Goal: Task Accomplishment & Management: Complete application form

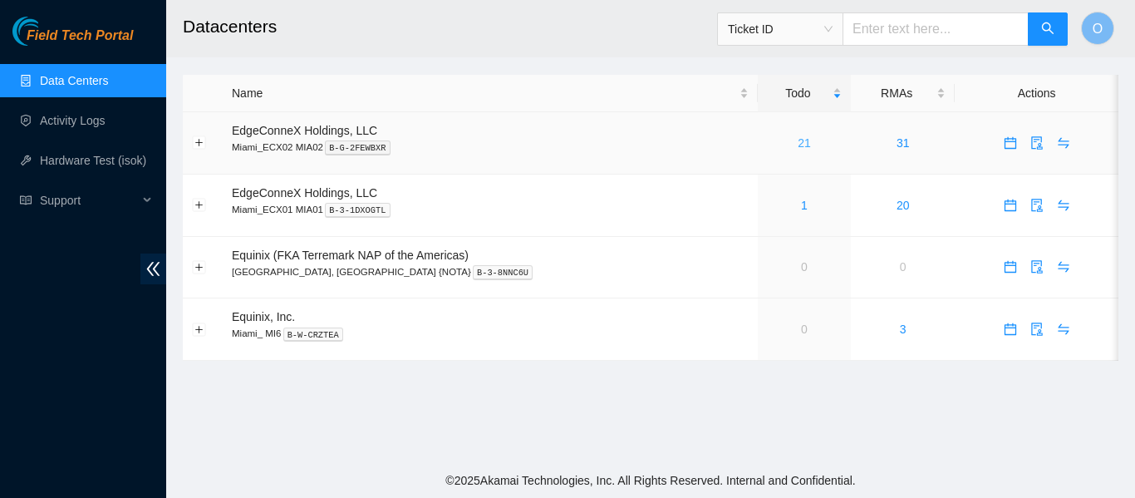
click at [798, 145] on link "21" at bounding box center [804, 142] width 13 height 13
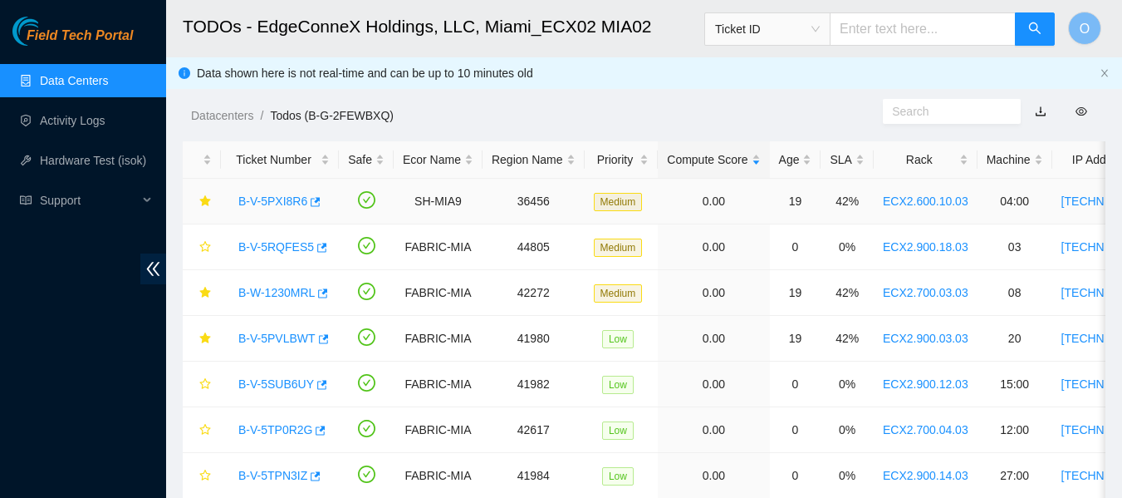
click at [278, 202] on link "B-V-5PXI8R6" at bounding box center [272, 200] width 69 height 13
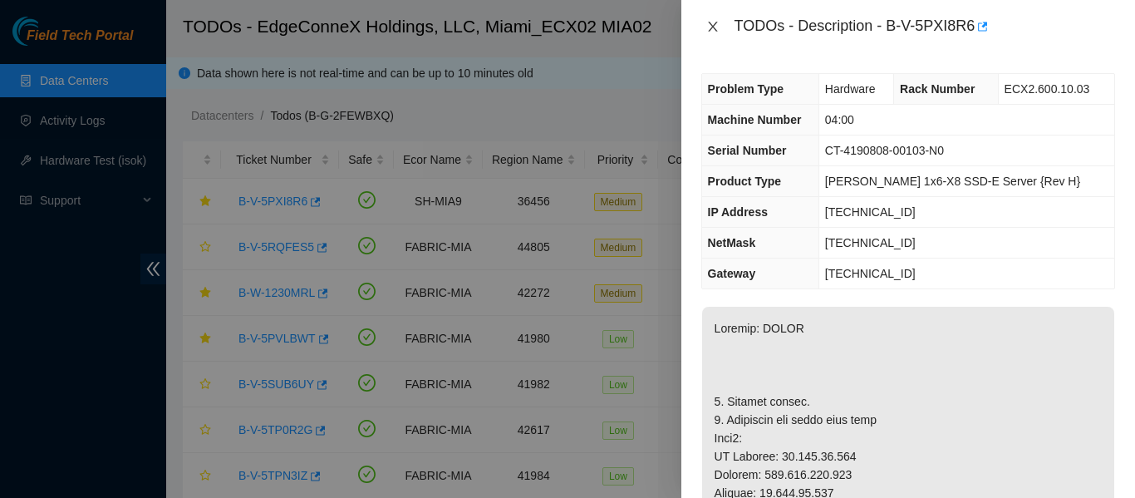
click at [710, 28] on icon "close" at bounding box center [712, 27] width 9 height 10
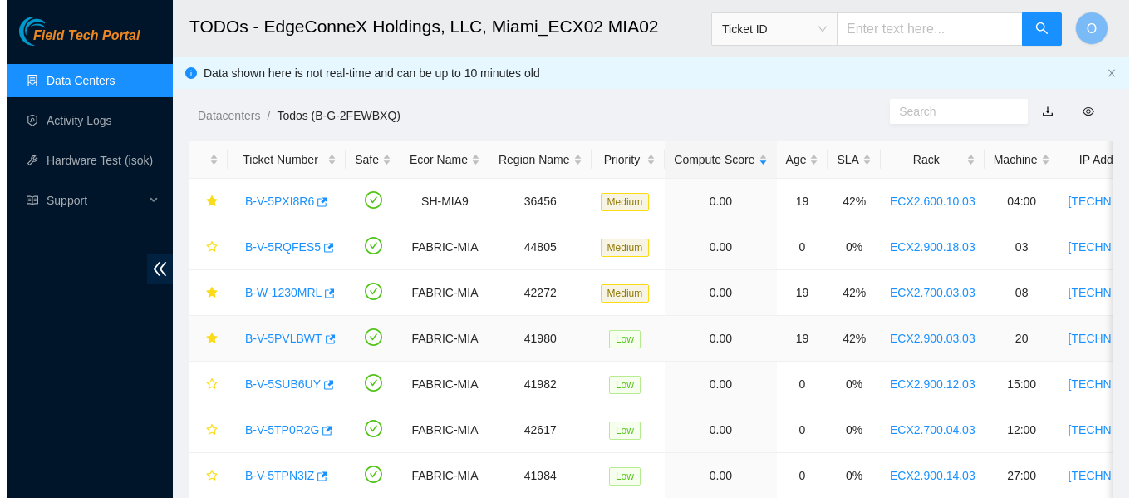
scroll to position [83, 0]
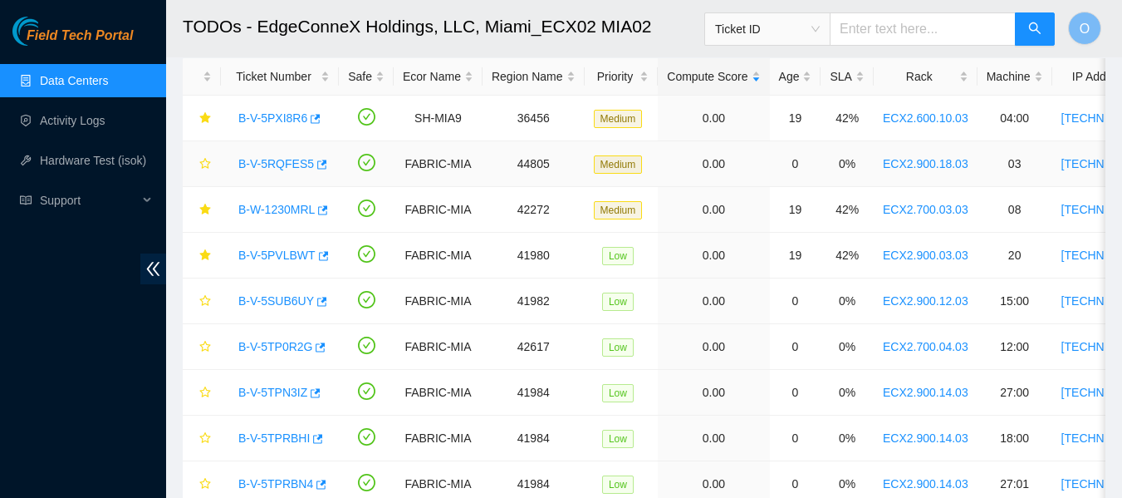
click at [273, 162] on link "B-V-5RQFES5" at bounding box center [276, 163] width 76 height 13
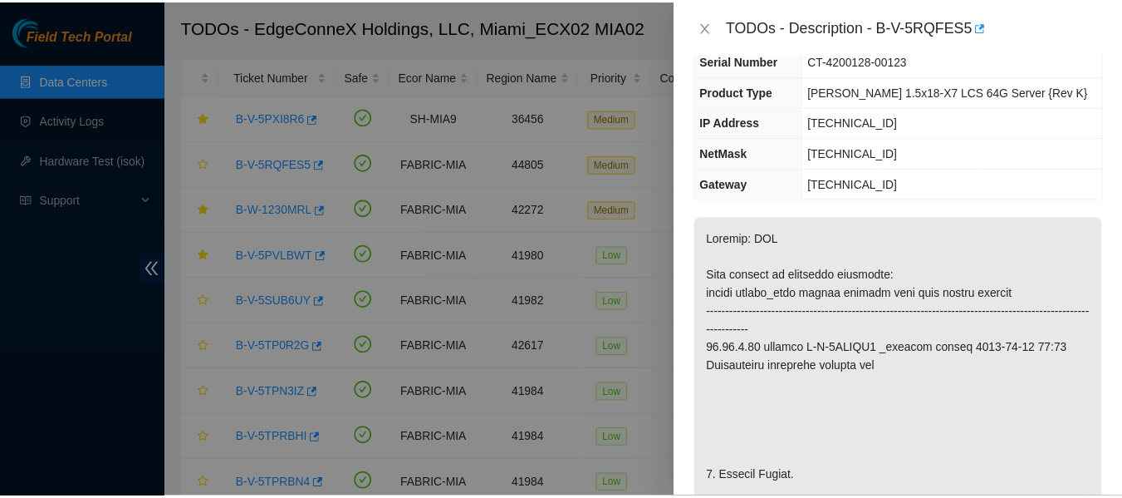
scroll to position [249, 0]
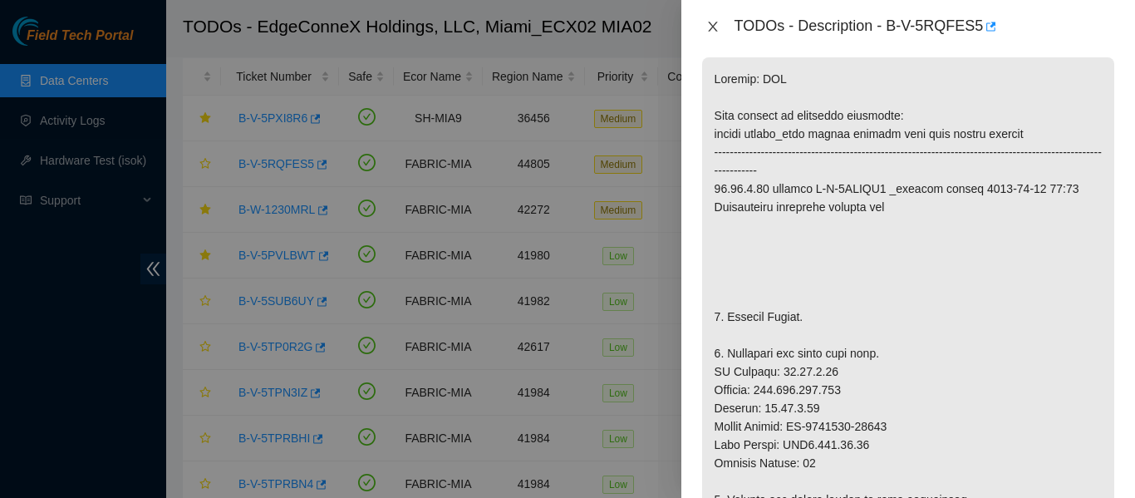
click at [709, 27] on icon "close" at bounding box center [712, 26] width 13 height 13
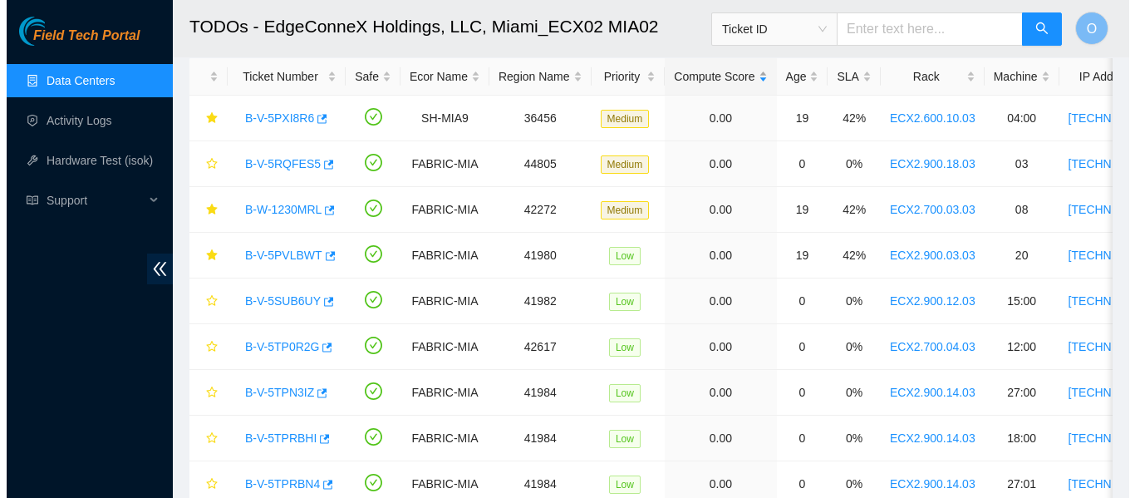
scroll to position [304, 0]
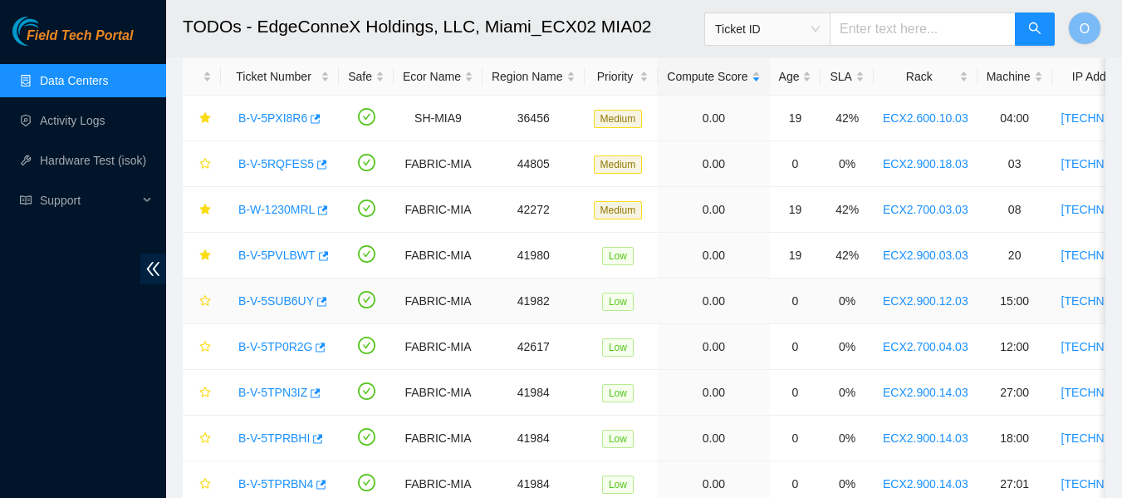
click at [278, 302] on link "B-V-5SUB6UY" at bounding box center [276, 300] width 76 height 13
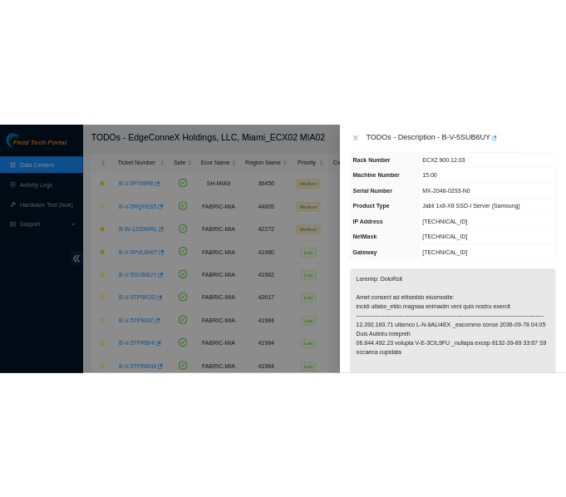
scroll to position [0, 0]
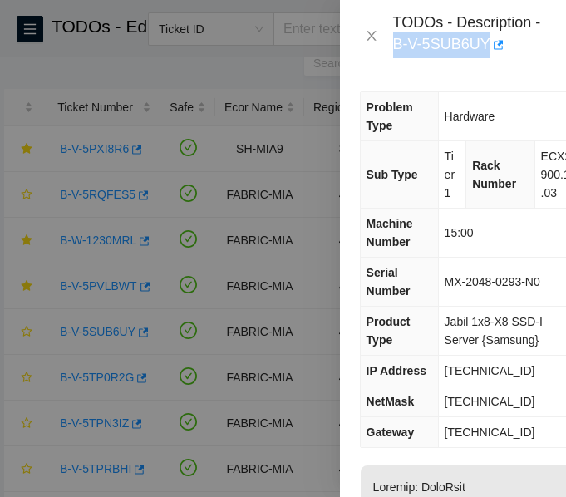
drag, startPoint x: 395, startPoint y: 42, endPoint x: 484, endPoint y: 52, distance: 89.5
click at [484, 52] on div "TODOs - Description - B-V-5SUB6UY" at bounding box center [469, 35] width 153 height 45
copy div "B-V-5SUB6UY"
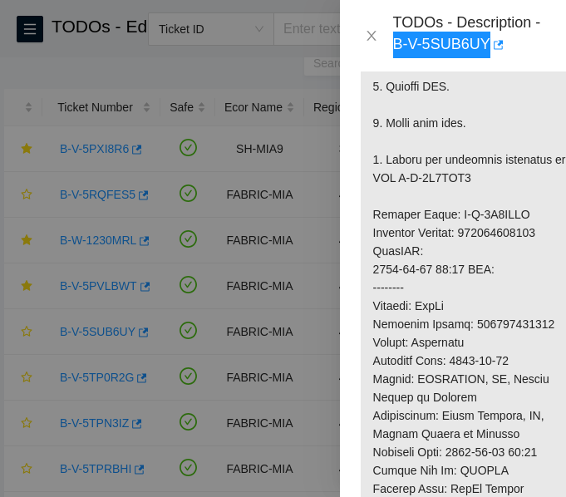
scroll to position [748, 0]
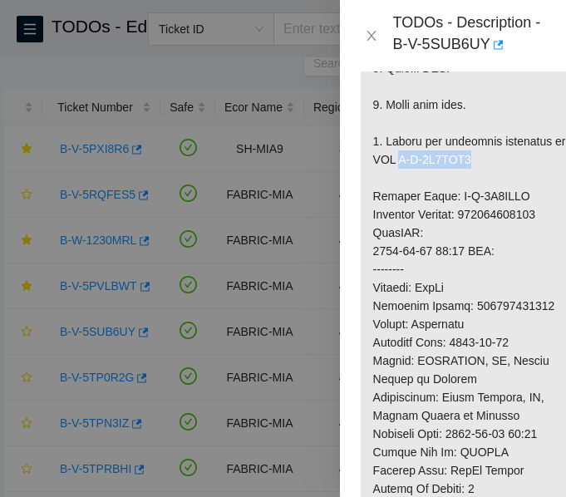
drag, startPoint x: 419, startPoint y: 194, endPoint x: 492, endPoint y: 194, distance: 73.1
click at [492, 194] on p at bounding box center [473, 251] width 224 height 1067
copy p "B-V-5T1CWH6"
click at [512, 342] on p at bounding box center [473, 251] width 224 height 1067
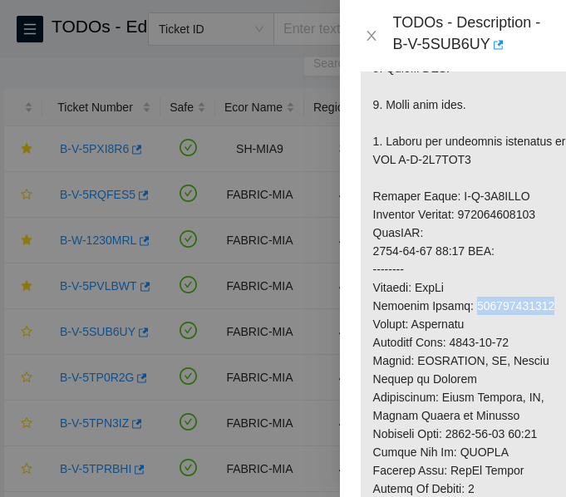
copy p "463470041297"
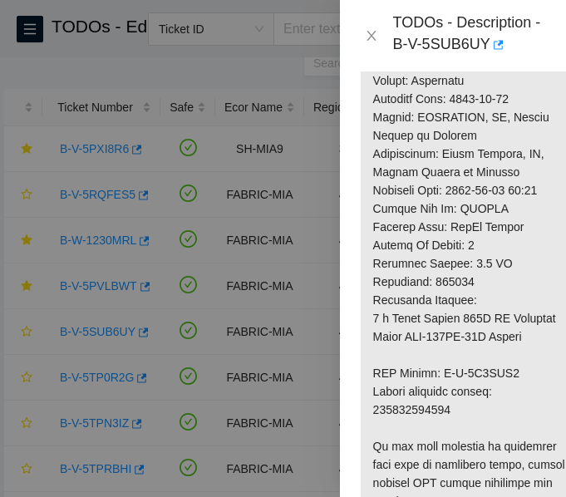
scroll to position [997, 0]
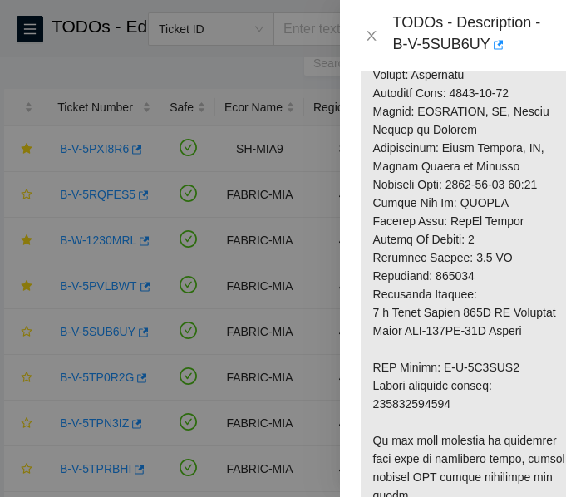
click at [436, 445] on p at bounding box center [473, 1] width 224 height 1067
copy p "463470041301"
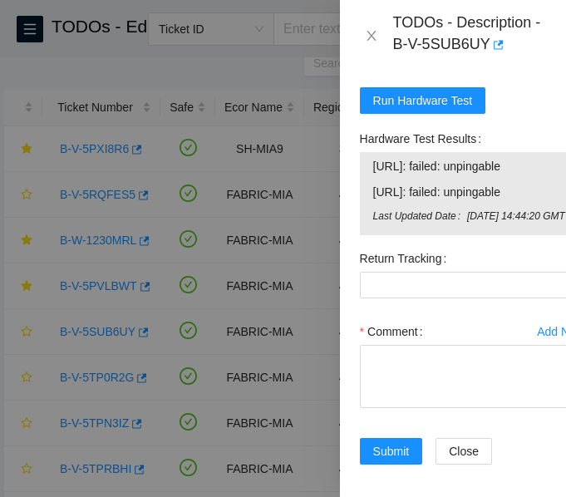
scroll to position [1833, 0]
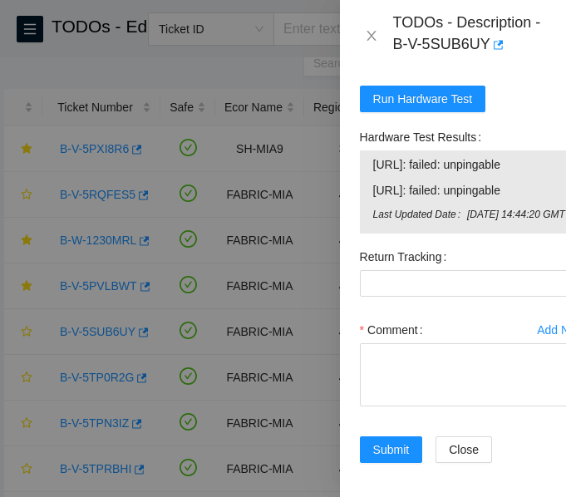
drag, startPoint x: 367, startPoint y: 199, endPoint x: 559, endPoint y: 221, distance: 193.1
click at [559, 221] on div "23.218.254.28: failed: unpingable 23.218.254.29: failed: unpingable Last Update…" at bounding box center [473, 191] width 226 height 83
click at [442, 108] on span "Run Hardware Test" at bounding box center [423, 99] width 100 height 18
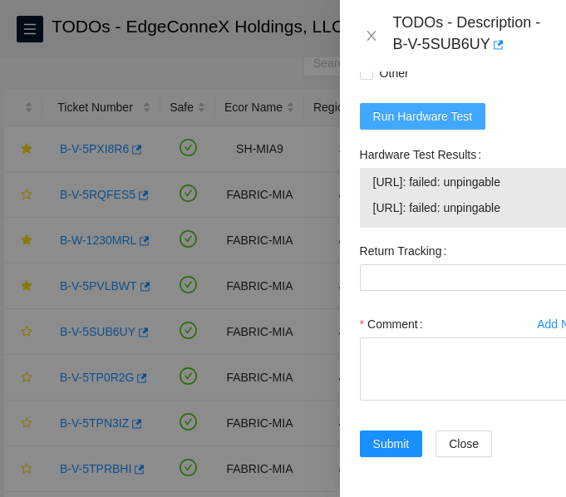
click at [426, 125] on span "Run Hardware Test" at bounding box center [423, 116] width 100 height 18
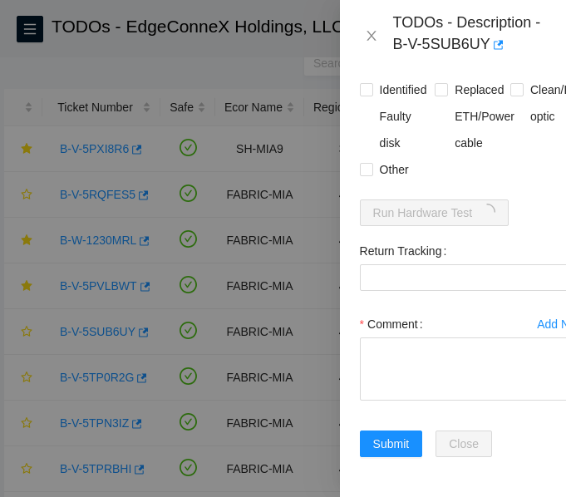
scroll to position [1780, 0]
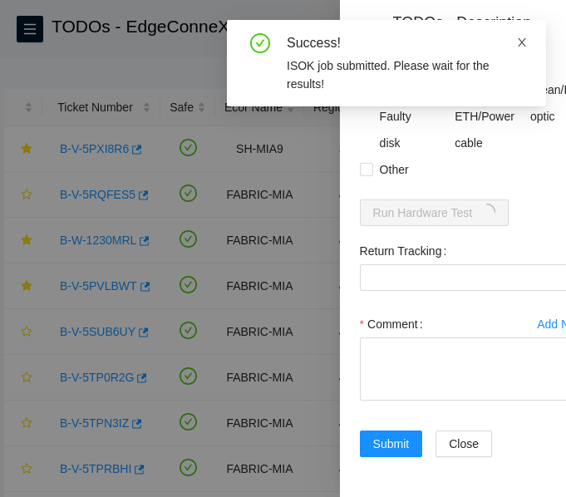
click at [523, 44] on icon "close" at bounding box center [522, 42] width 8 height 8
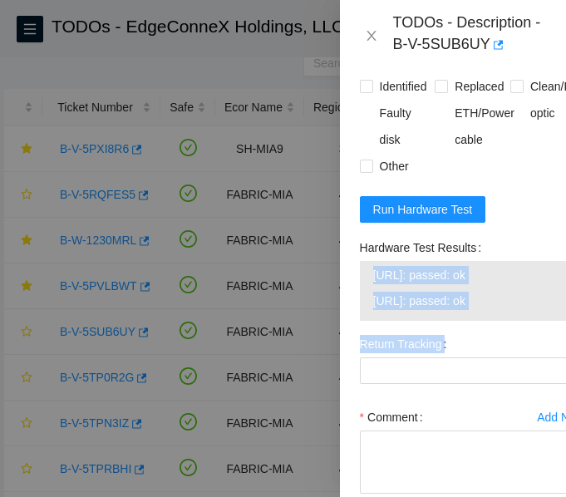
scroll to position [1735, 0]
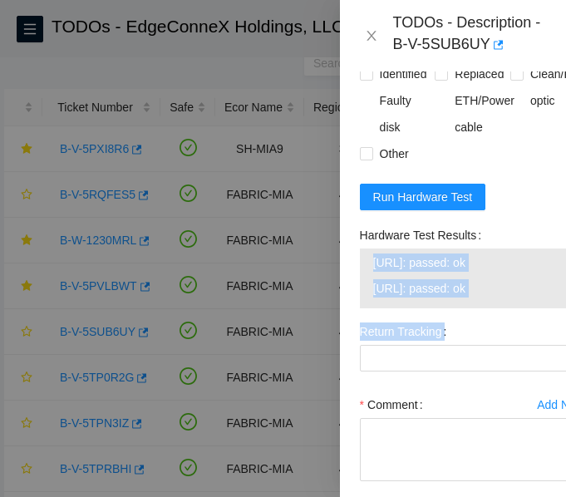
drag, startPoint x: 374, startPoint y: 438, endPoint x: 547, endPoint y: 327, distance: 205.6
click at [547, 304] on tbody "23.218.254.28: passed: ok 23.218.254.29: passed: ok" at bounding box center [472, 279] width 201 height 52
copy tbody "23.218.254.28: passed: ok 23.218.254.29: passed: ok"
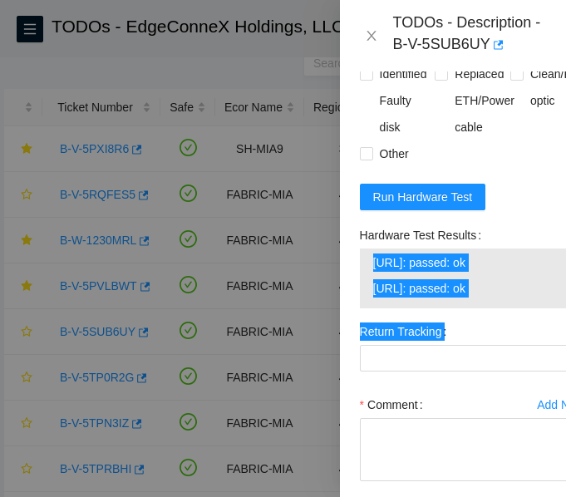
scroll to position [1877, 0]
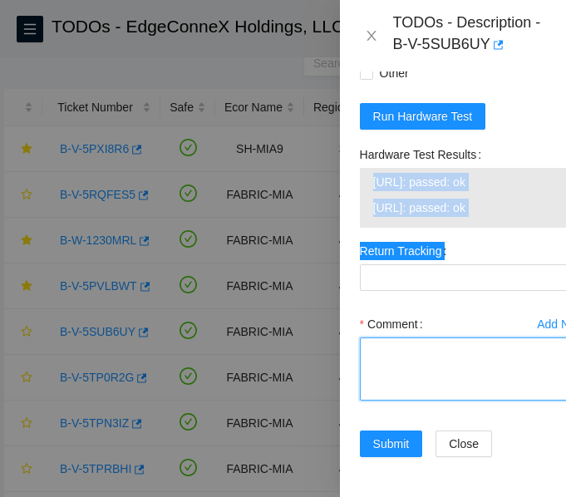
click at [420, 337] on textarea "Comment" at bounding box center [473, 368] width 226 height 63
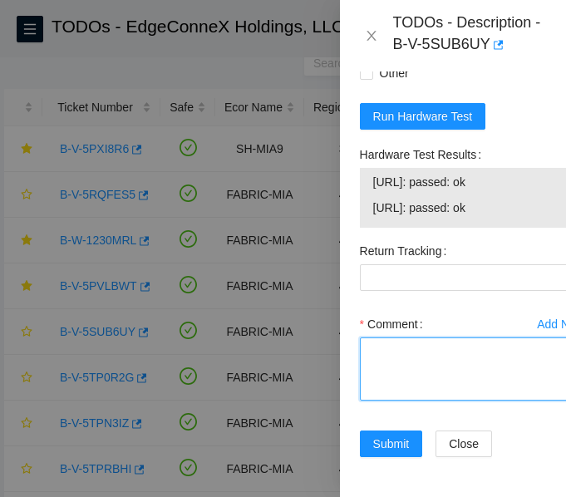
paste textarea "-Verified ticket is safe to work on: YES -NOCC Authorized: YES -Located server …"
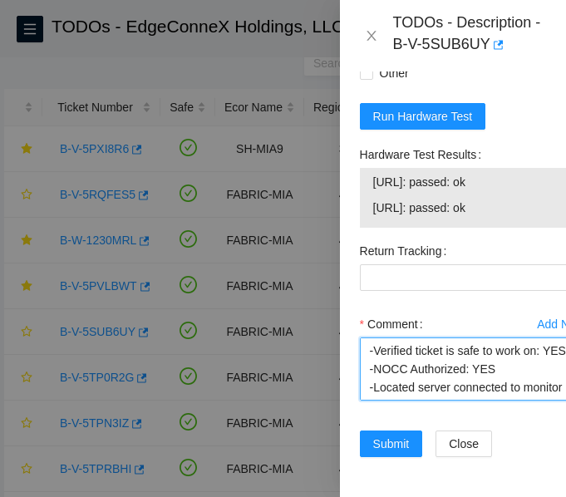
scroll to position [361, 0]
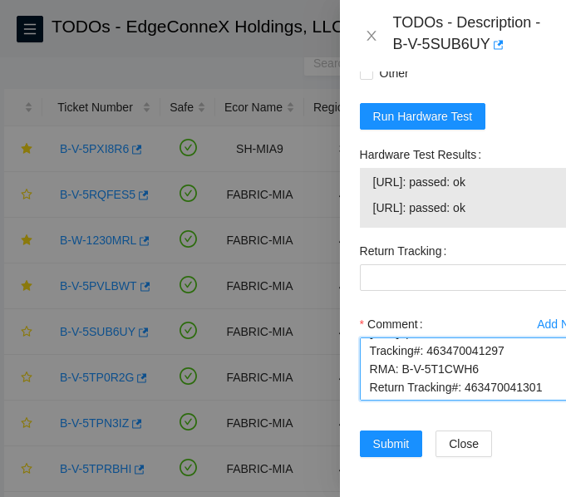
click at [486, 345] on textarea "-Verified ticket is safe to work on: YES -NOCC Authorized: YES -Located server …" at bounding box center [473, 368] width 226 height 63
type textarea "-Verified ticket is safe to work on: YES -NOCC Authorized: YES -Located server …"
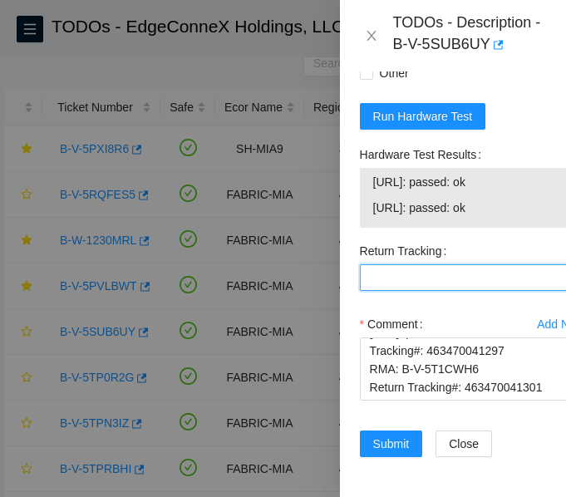
click at [476, 264] on Tracking "Return Tracking" at bounding box center [473, 277] width 226 height 27
paste Tracking "463470041301"
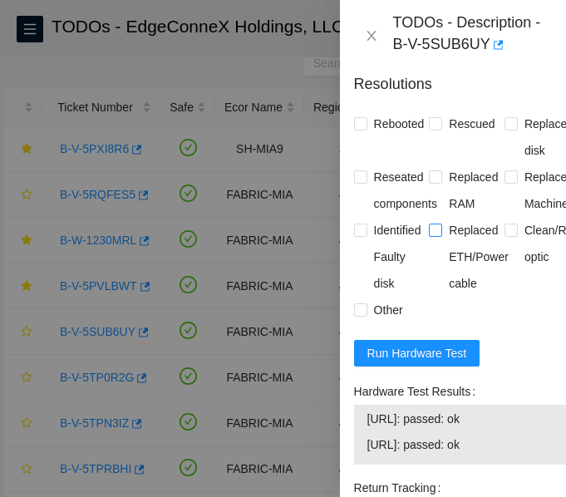
scroll to position [1579, 5]
type Tracking "463470041301"
click at [362, 315] on input "Other" at bounding box center [361, 309] width 12 height 12
checkbox input "true"
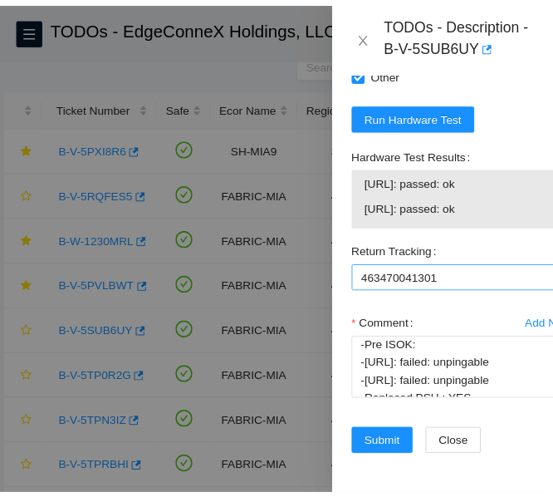
scroll to position [366, 0]
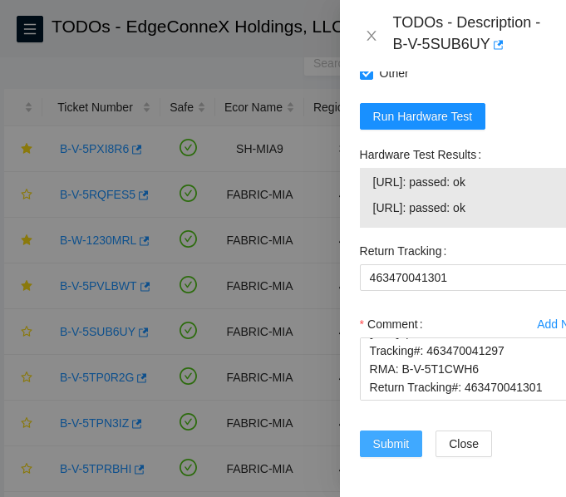
click at [395, 435] on span "Submit" at bounding box center [391, 444] width 37 height 18
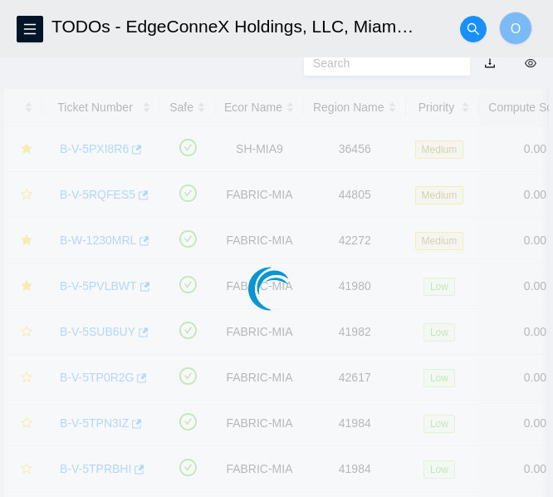
scroll to position [557, 0]
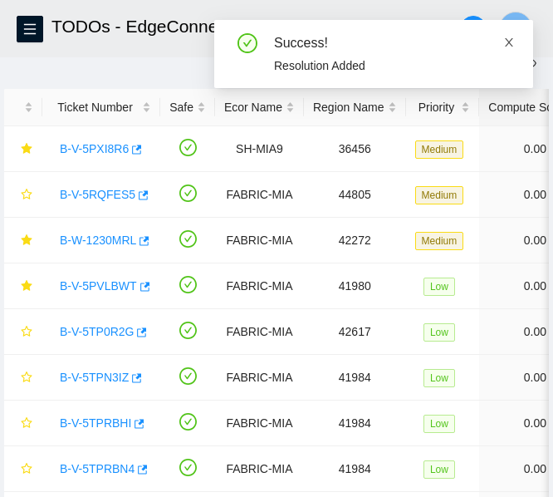
click at [509, 44] on icon "close" at bounding box center [509, 43] width 12 height 12
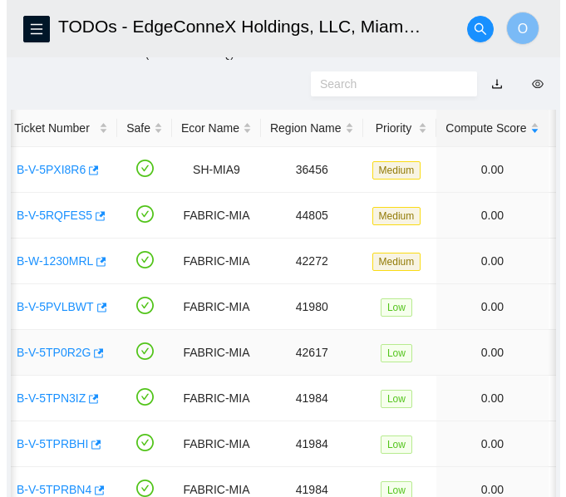
scroll to position [0, 0]
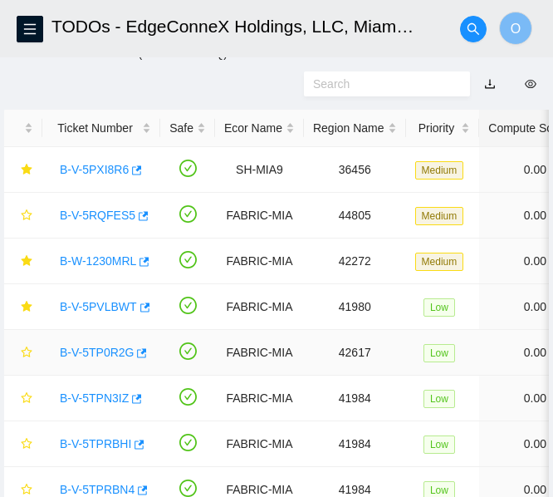
click at [99, 348] on link "B-V-5TP0R2G" at bounding box center [97, 352] width 74 height 13
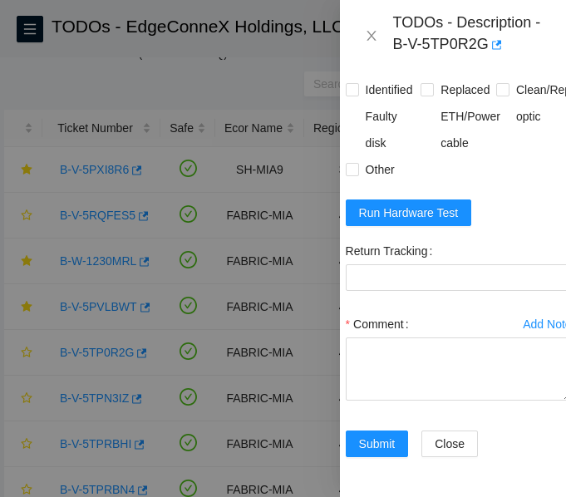
scroll to position [1031, 15]
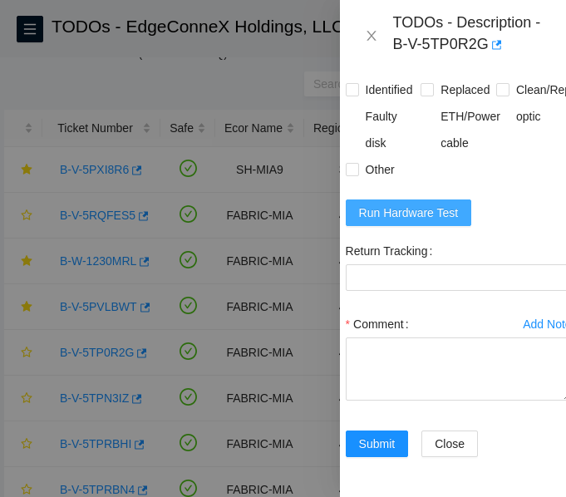
click at [406, 204] on span "Run Hardware Test" at bounding box center [409, 213] width 100 height 18
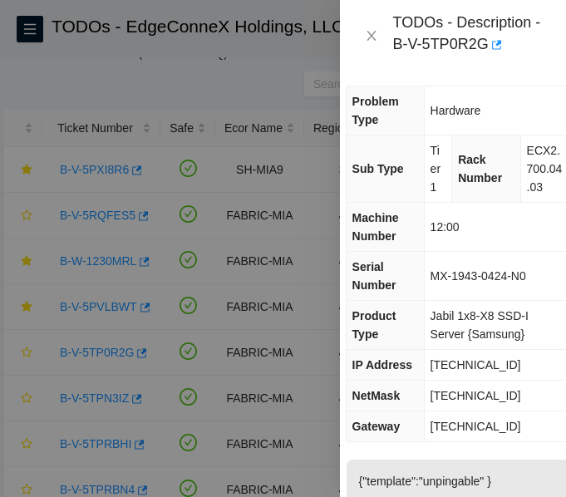
scroll to position [5, 15]
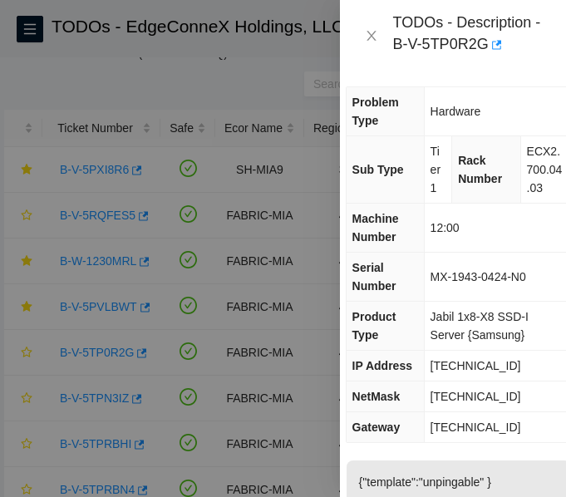
click at [292, 66] on div at bounding box center [283, 248] width 566 height 497
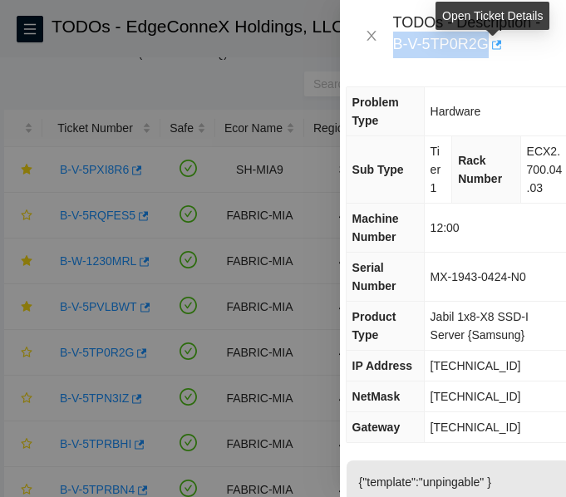
drag, startPoint x: 392, startPoint y: 47, endPoint x: 488, endPoint y: 52, distance: 95.6
click at [488, 52] on div "TODOs - Description - B-V-5TP0R2G" at bounding box center [469, 35] width 153 height 45
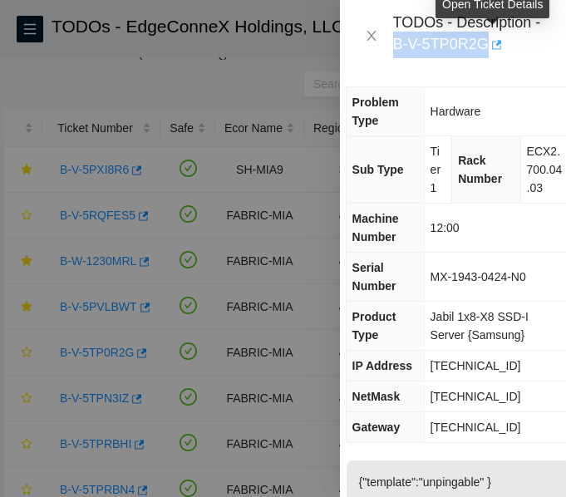
copy div "B-V-5TP0R2G"
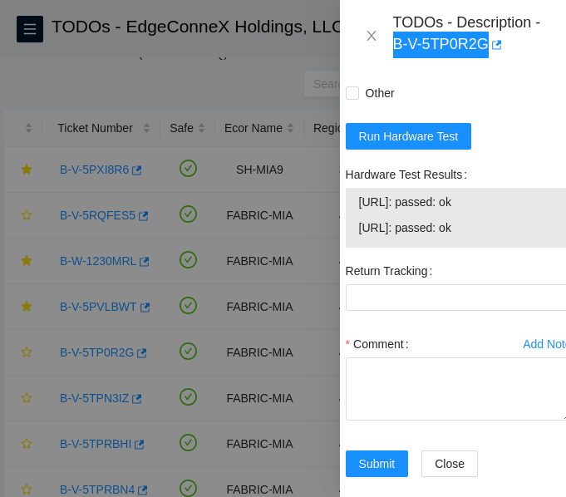
scroll to position [1127, 15]
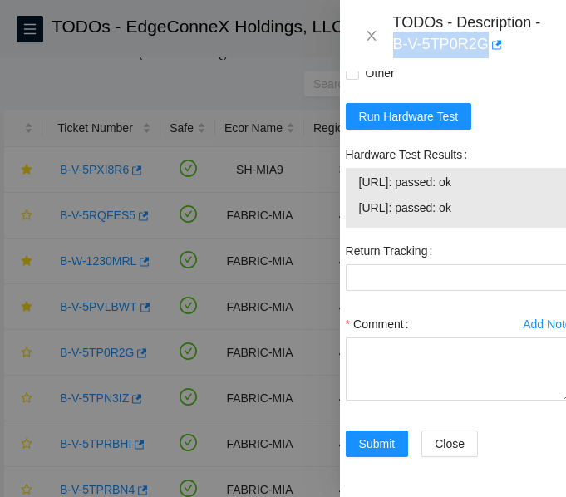
drag, startPoint x: 356, startPoint y: 154, endPoint x: 500, endPoint y: 189, distance: 148.7
click at [500, 189] on div "23.193.43.26: passed: ok 23.193.43.27: passed: ok" at bounding box center [459, 198] width 226 height 60
copy tbody "23.193.43.26: passed: ok 23.193.43.27: passed: ok"
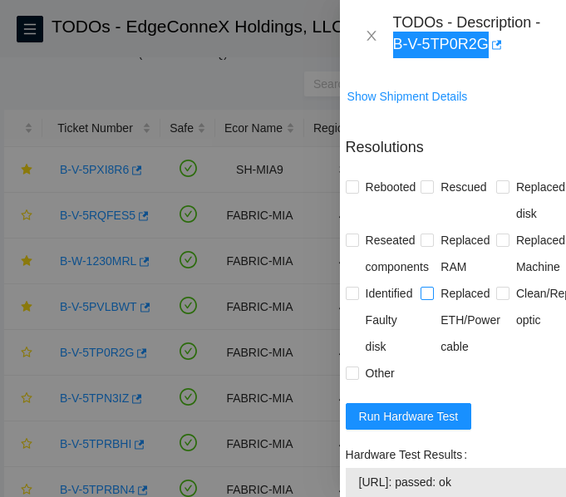
scroll to position [997, 15]
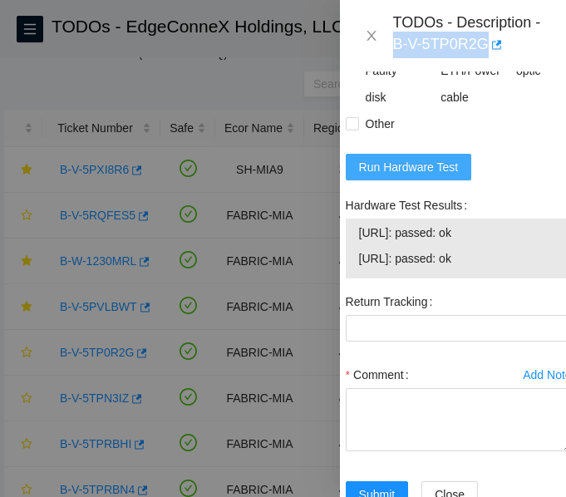
click at [400, 176] on span "Run Hardware Test" at bounding box center [409, 167] width 100 height 18
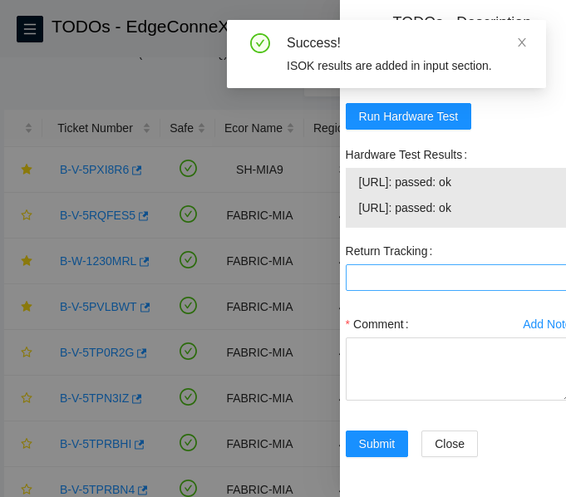
scroll to position [1127, 15]
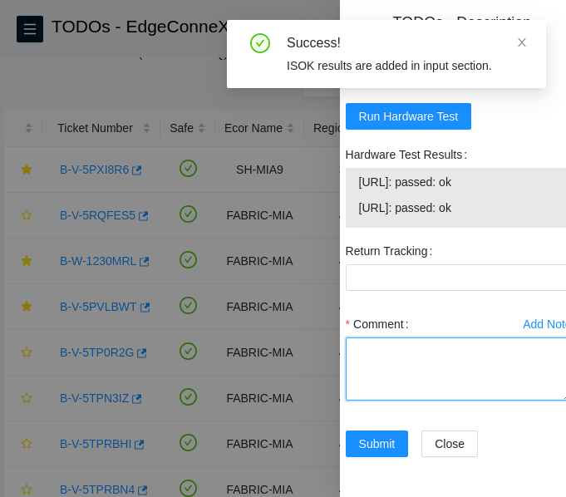
click at [405, 355] on textarea "Comment" at bounding box center [459, 368] width 226 height 63
paste textarea "-Verified ticket is safe to work on: YES -NOCC Authorized: YES -Located server …"
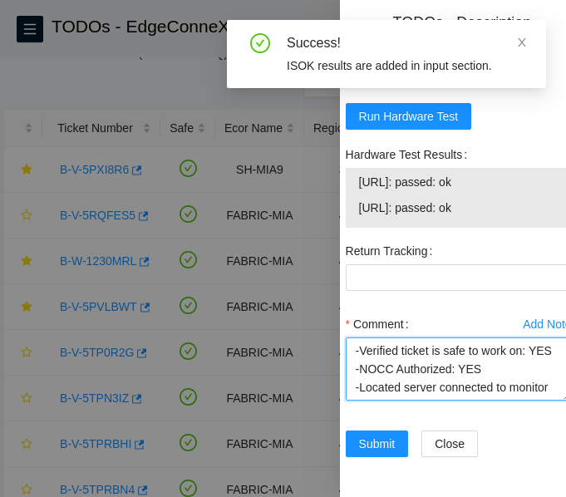
scroll to position [325, 0]
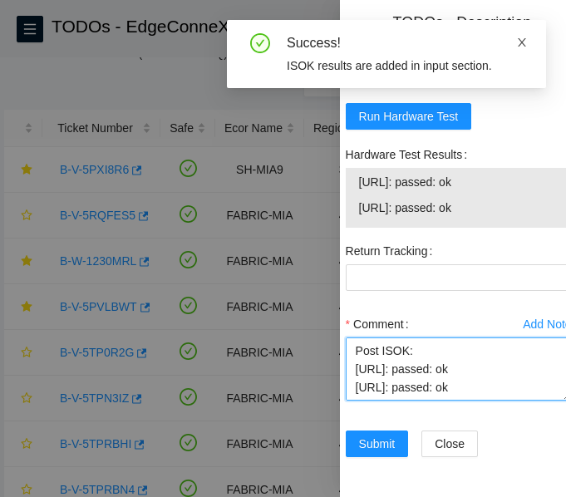
type textarea "-Verified ticket is safe to work on: YES -NOCC Authorized: YES -Located server …"
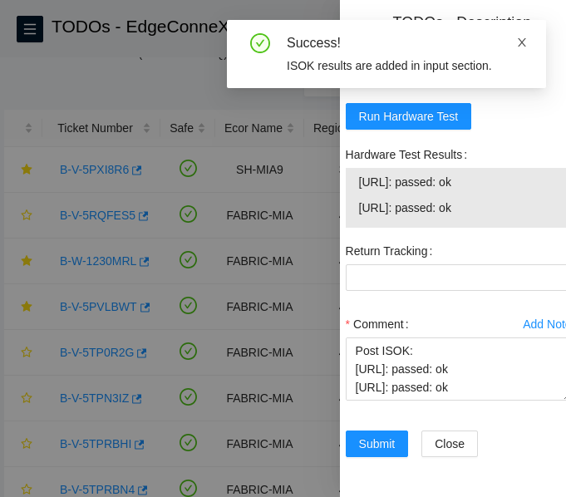
click at [519, 41] on icon "close" at bounding box center [522, 43] width 12 height 12
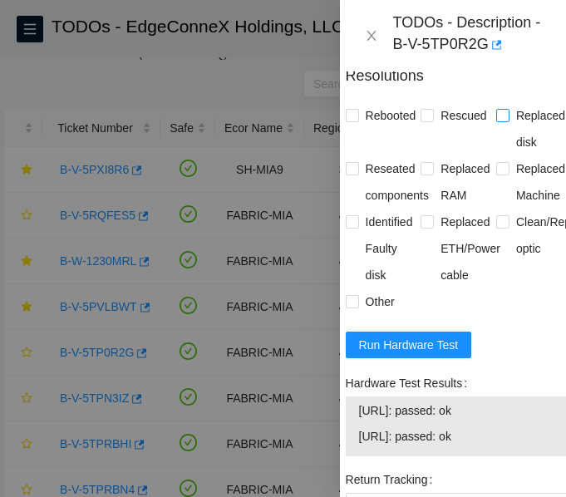
scroll to position [795, 15]
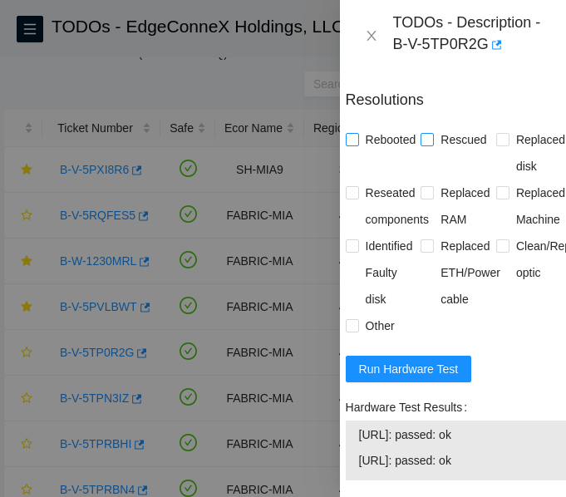
drag, startPoint x: 422, startPoint y: 199, endPoint x: 390, endPoint y: 198, distance: 32.4
click at [422, 146] on span at bounding box center [426, 139] width 13 height 13
click at [422, 145] on input "Rescued" at bounding box center [426, 139] width 12 height 12
checkbox input "true"
click at [346, 145] on input "Rebooted" at bounding box center [352, 139] width 12 height 12
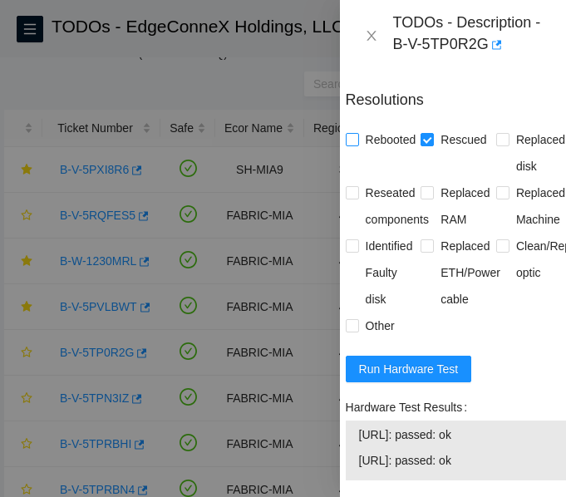
checkbox input "true"
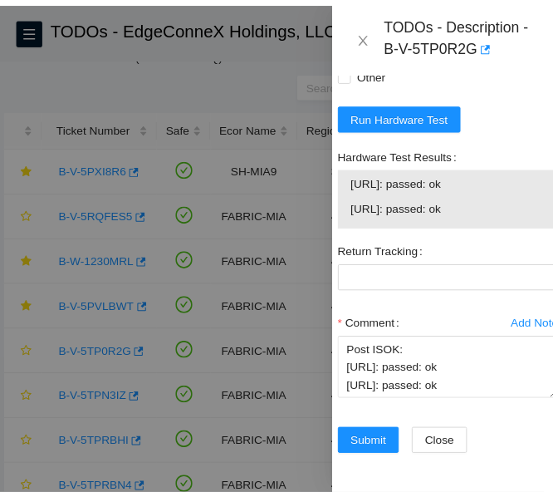
scroll to position [1127, 15]
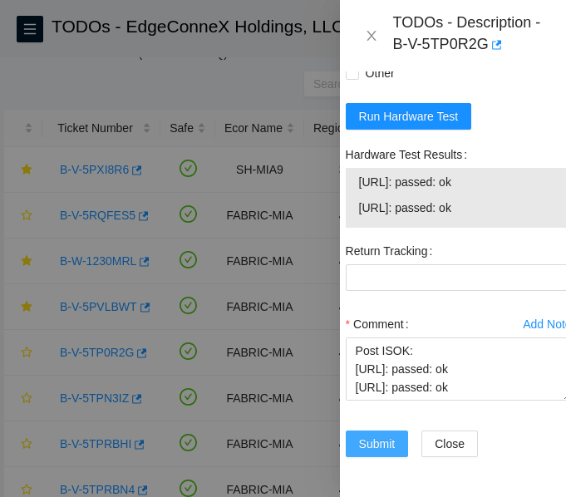
click at [388, 435] on span "Submit" at bounding box center [377, 444] width 37 height 18
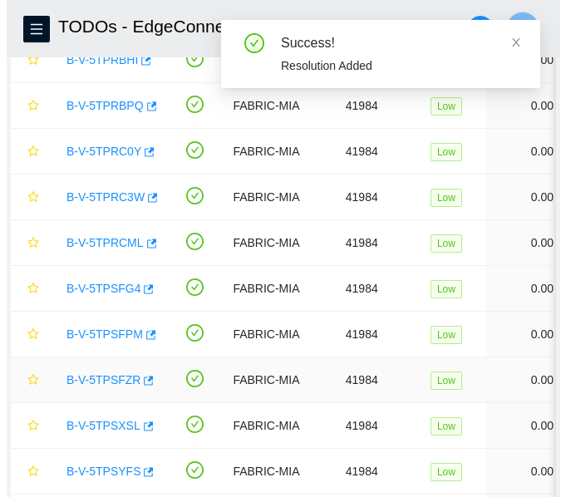
scroll to position [449, 0]
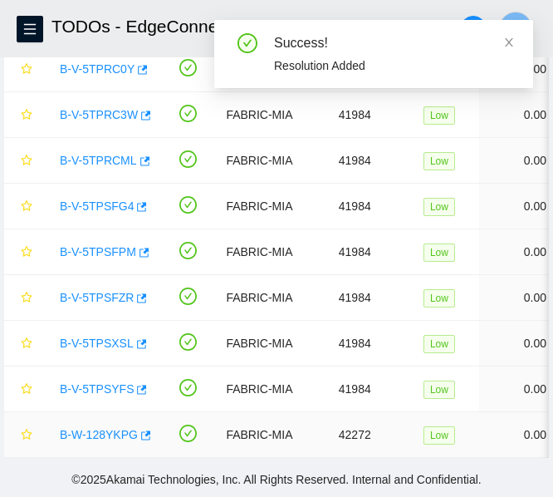
click at [107, 428] on link "B-W-128YKPG" at bounding box center [99, 434] width 78 height 13
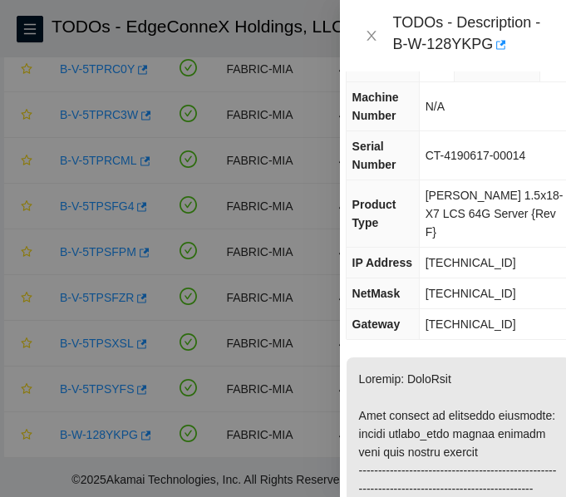
scroll to position [0, 15]
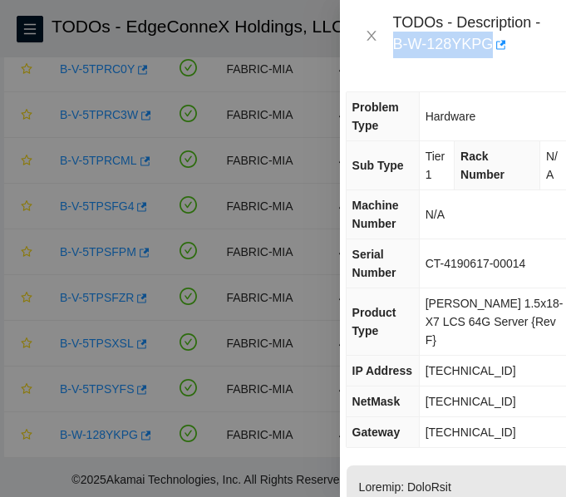
drag, startPoint x: 390, startPoint y: 41, endPoint x: 487, endPoint y: 55, distance: 98.2
click at [487, 55] on div "TODOs - Description - B-W-128YKPG" at bounding box center [453, 35] width 186 height 45
copy div "B-W-128YKPG"
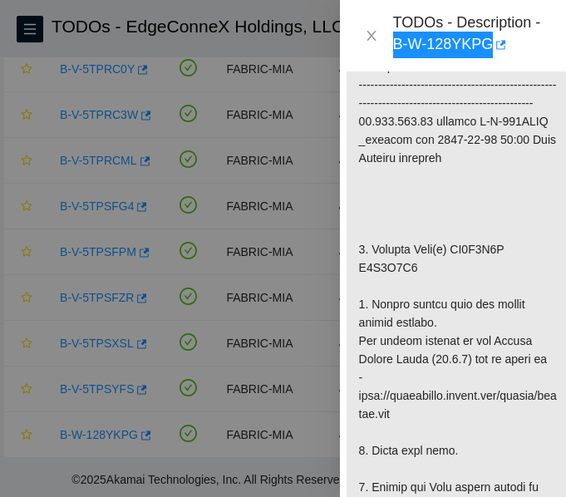
scroll to position [498, 15]
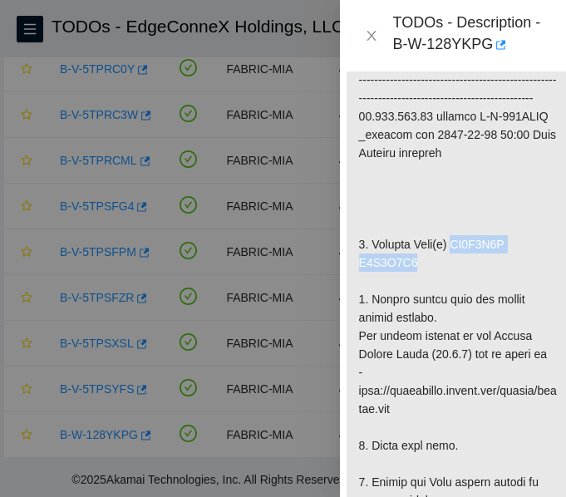
drag, startPoint x: 450, startPoint y: 266, endPoint x: 517, endPoint y: 277, distance: 67.3
copy p "ZC1A9Q6L Z1Z0X3Z4"
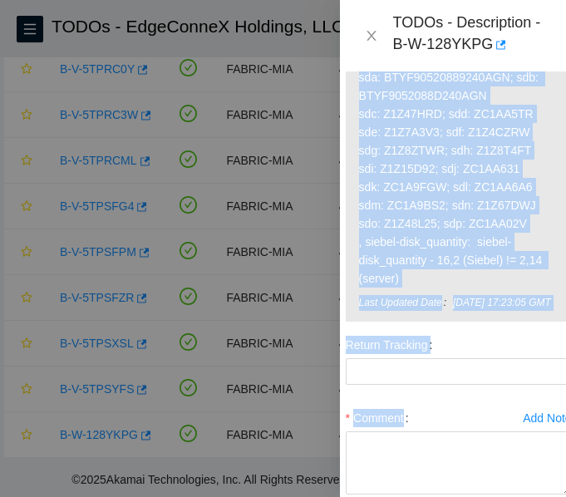
scroll to position [2158, 15]
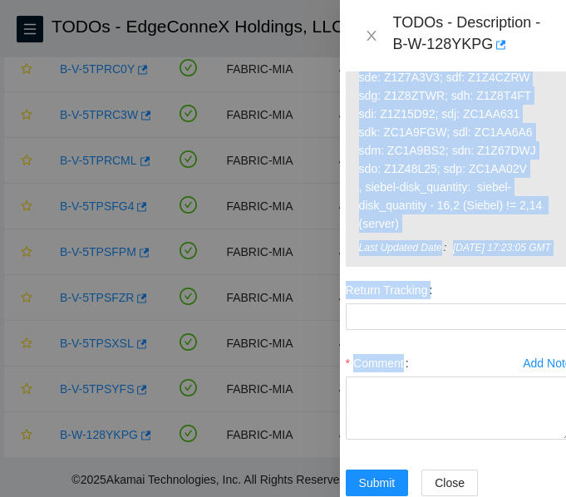
drag, startPoint x: 358, startPoint y: 259, endPoint x: 499, endPoint y: 253, distance: 141.4
click at [499, 233] on span "23.193.107.93: failed: disk: disk - Missing disk(s) Currently responding disks:…" at bounding box center [458, 95] width 199 height 274
copy span "23.193.107.93: failed: disk: disk - Missing disk(s) Currently responding disks:…"
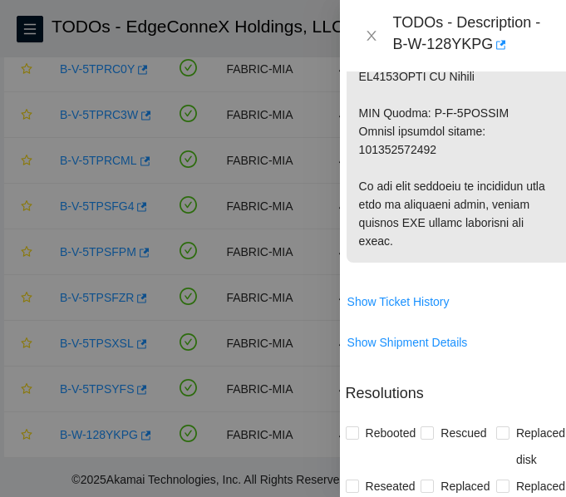
scroll to position [1327, 15]
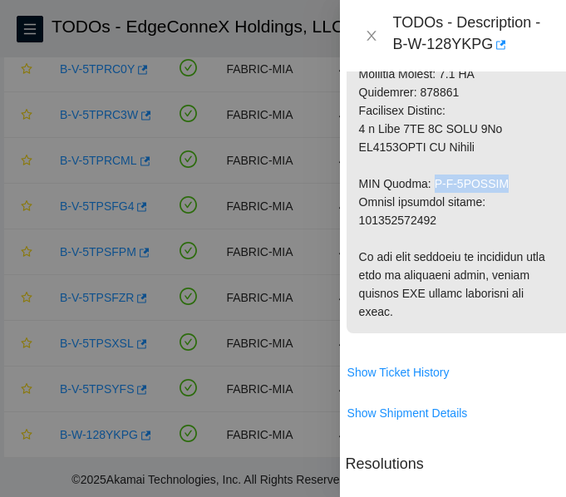
drag, startPoint x: 425, startPoint y: 221, endPoint x: 501, endPoint y: 221, distance: 76.4
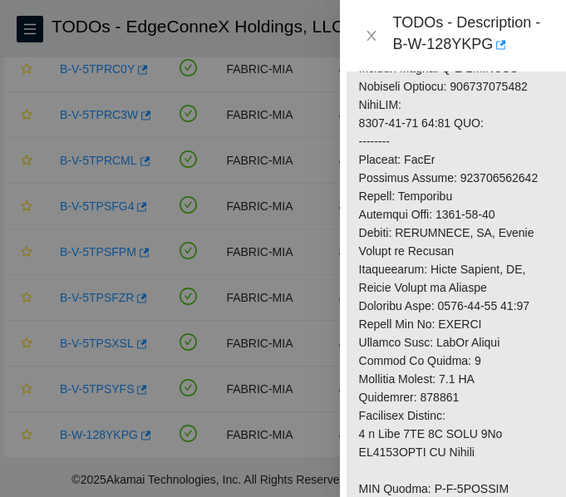
scroll to position [994, 15]
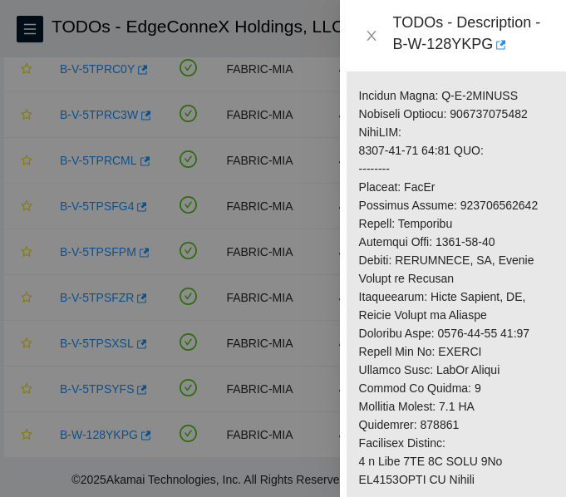
click at [475, 241] on p at bounding box center [458, 68] width 224 height 1195
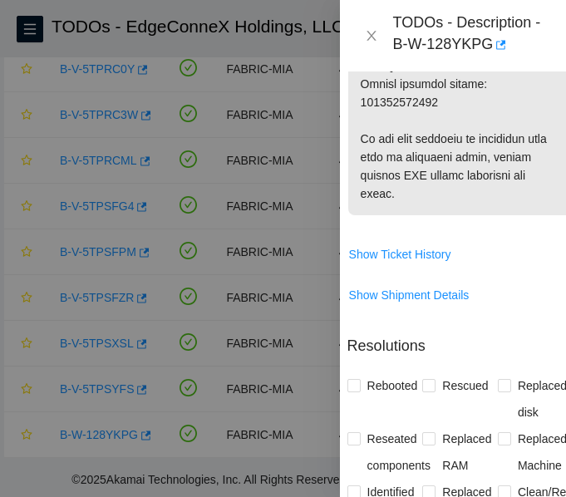
scroll to position [1777, 12]
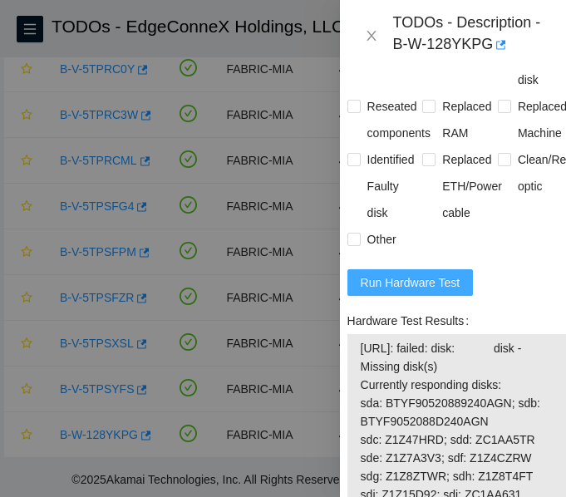
click at [417, 292] on span "Run Hardware Test" at bounding box center [411, 282] width 100 height 18
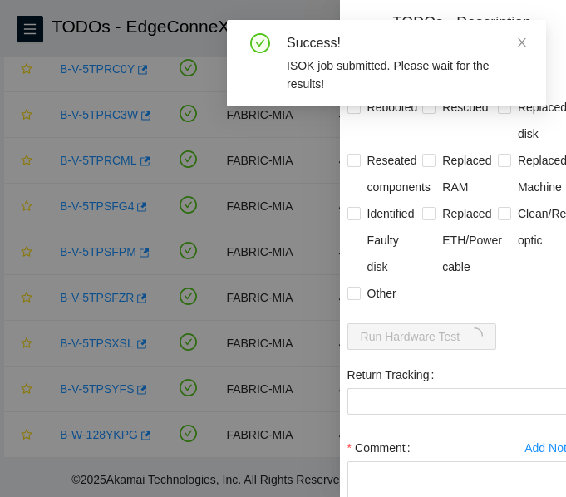
scroll to position [1694, 12]
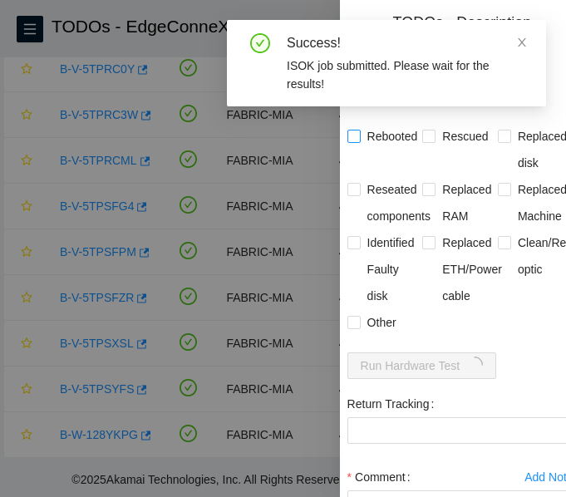
click at [355, 141] on input "Rebooted" at bounding box center [353, 136] width 12 height 12
checkbox input "true"
click at [422, 141] on input "Rescued" at bounding box center [428, 136] width 12 height 12
checkbox input "true"
click at [498, 141] on input "Replaced disk" at bounding box center [504, 136] width 12 height 12
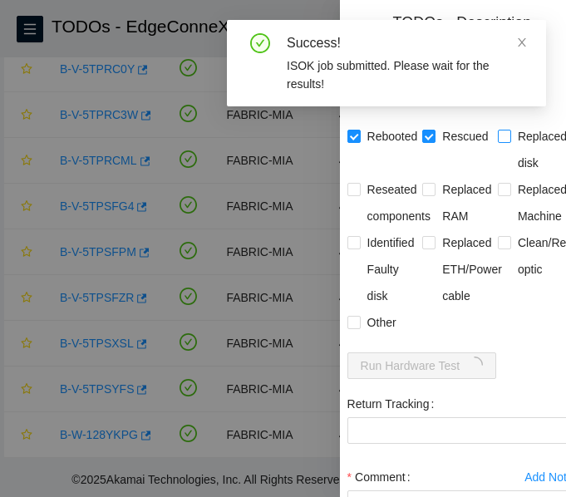
checkbox input "true"
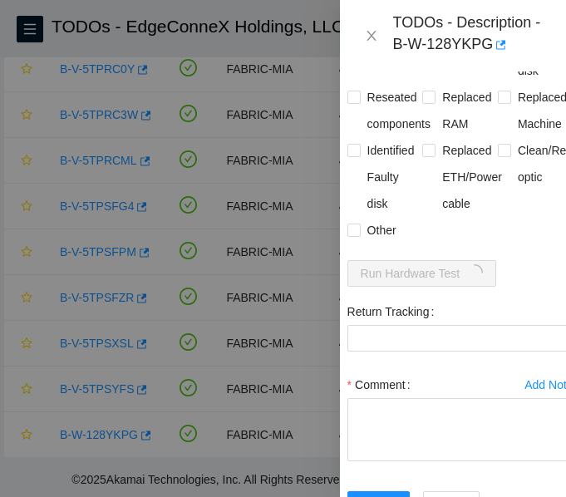
scroll to position [1908, 12]
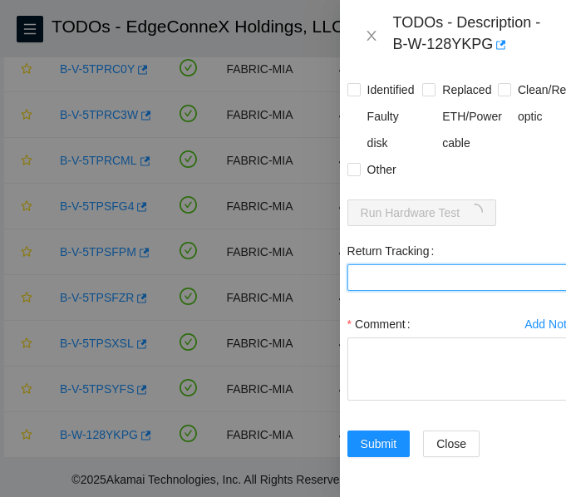
click at [382, 264] on Tracking "Return Tracking" at bounding box center [460, 277] width 226 height 27
paste Tracking "425421605860"
type Tracking "425421605860"
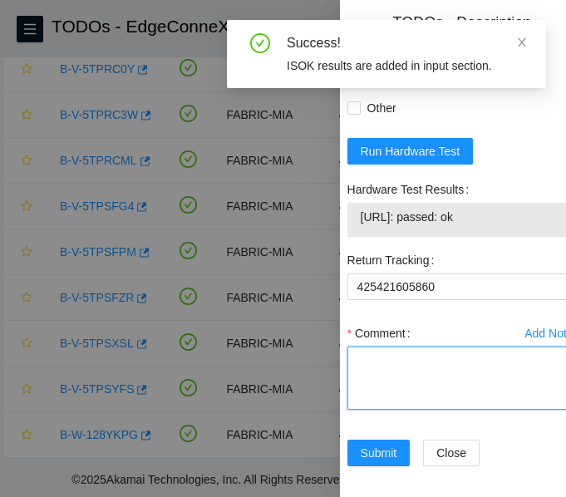
paste textarea "-Verified ticket is safe to work on: YES -NOCC Authorized: YES -Located server …"
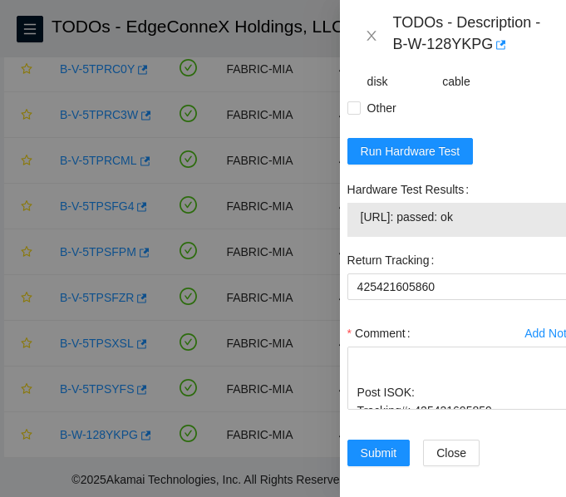
scroll to position [1908, 0]
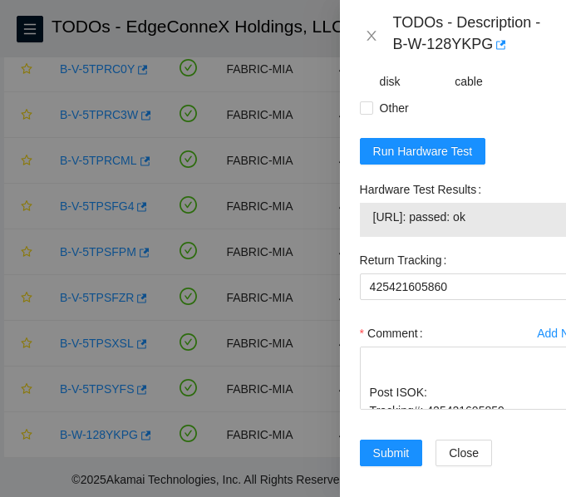
drag, startPoint x: 490, startPoint y: 254, endPoint x: 339, endPoint y: 250, distance: 151.3
click at [340, 250] on div "Problem Type Hardware Sub Type Tier 1 Rack Number N/A Machine Number N/A Serial…" at bounding box center [473, 283] width 266 height 425
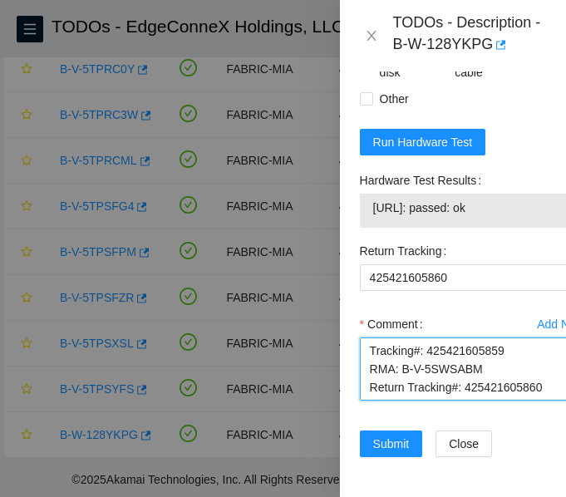
scroll to position [675, 0]
click at [428, 337] on textarea "-Verified ticket is safe to work on: YES -NOCC Authorized: YES -Located server …" at bounding box center [473, 368] width 226 height 63
paste textarea "23.193.107.93: passed: ok"
type textarea "-Verified ticket is safe to work on: YES -NOCC Authorized: YES -Located server …"
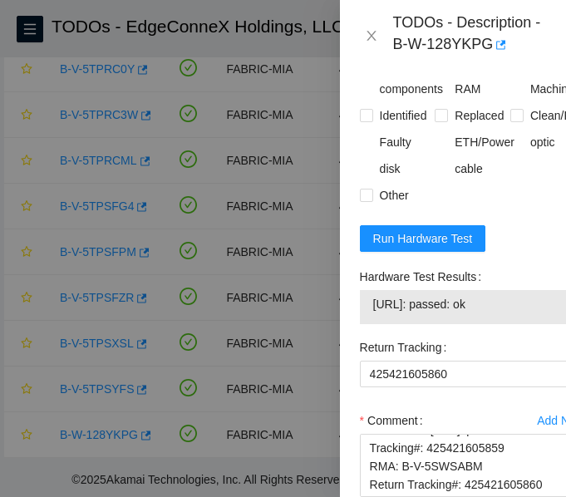
scroll to position [1979, 0]
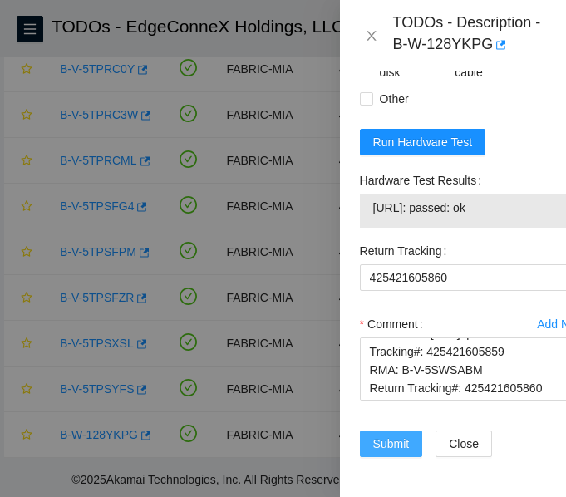
click at [401, 435] on span "Submit" at bounding box center [391, 444] width 37 height 18
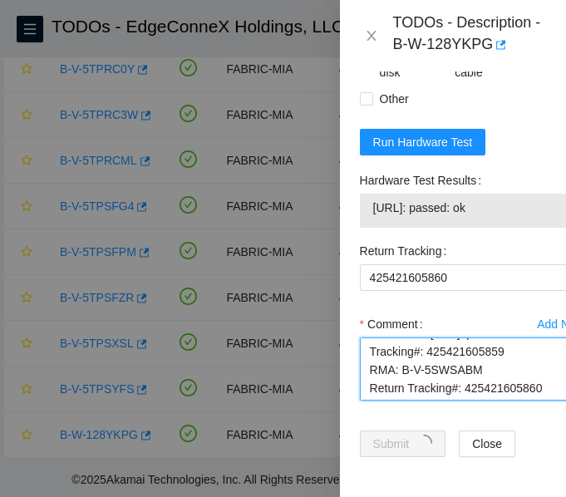
click at [503, 365] on textarea "-Verified ticket is safe to work on: YES -NOCC Authorized: YES -Located server …" at bounding box center [473, 368] width 226 height 63
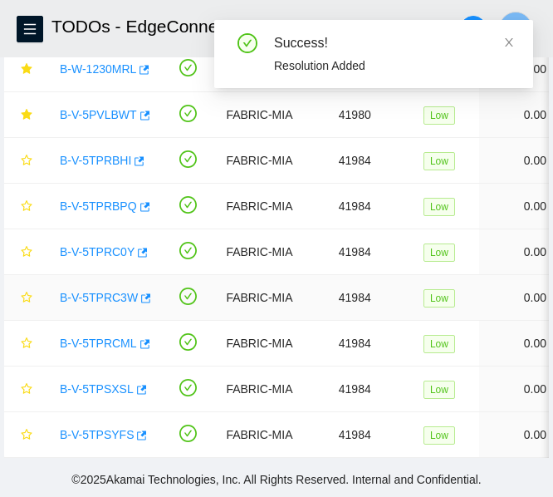
scroll to position [267, 0]
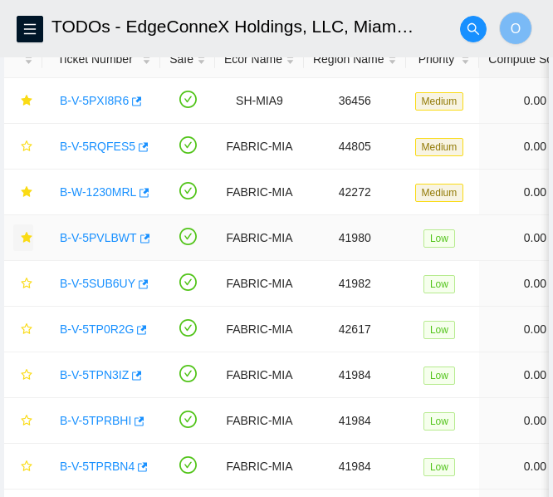
click at [27, 241] on icon "star" at bounding box center [27, 238] width 12 height 12
click at [27, 194] on icon "star" at bounding box center [26, 191] width 11 height 11
click at [25, 101] on icon "star" at bounding box center [26, 100] width 11 height 11
click at [87, 376] on link "B-V-5TPN3IZ" at bounding box center [94, 374] width 69 height 13
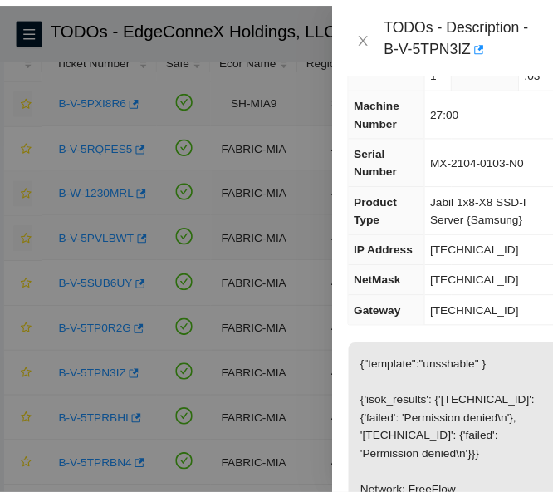
scroll to position [120, 4]
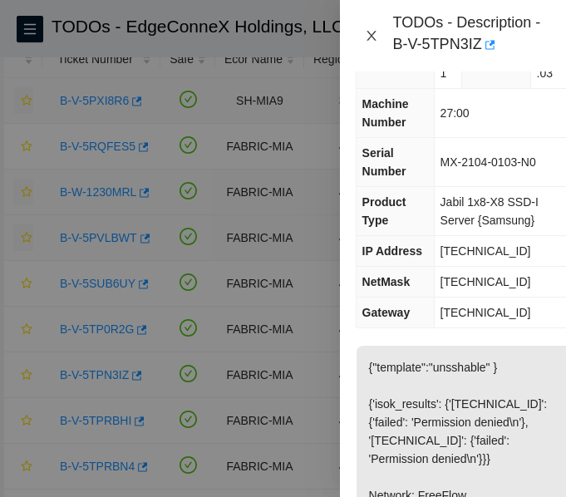
click at [371, 31] on icon "close" at bounding box center [371, 35] width 13 height 13
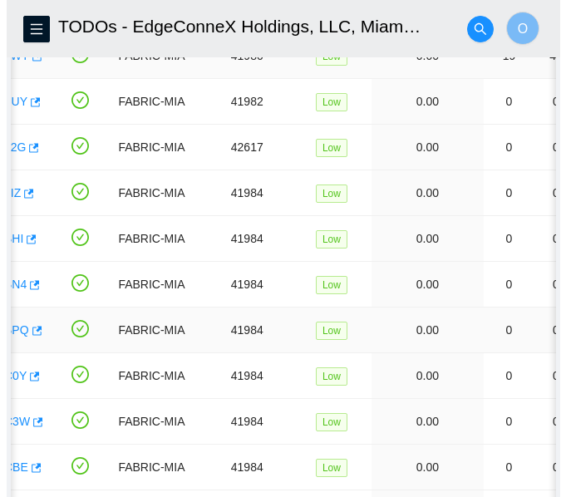
scroll to position [0, 96]
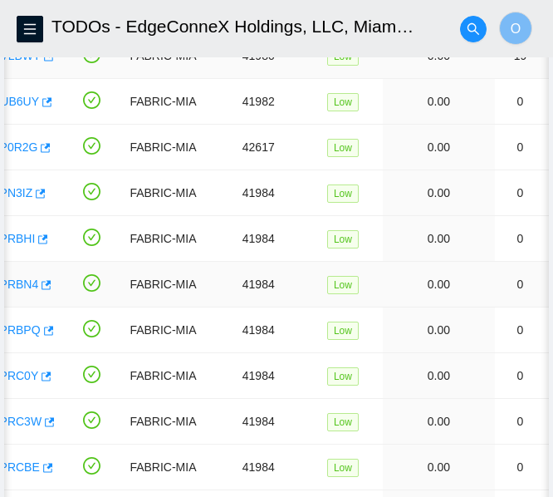
click at [19, 287] on link "B-V-5TPRBN4" at bounding box center [0, 283] width 75 height 13
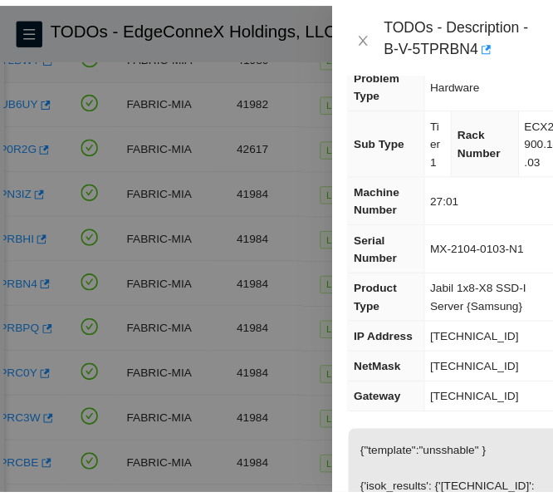
scroll to position [0, 4]
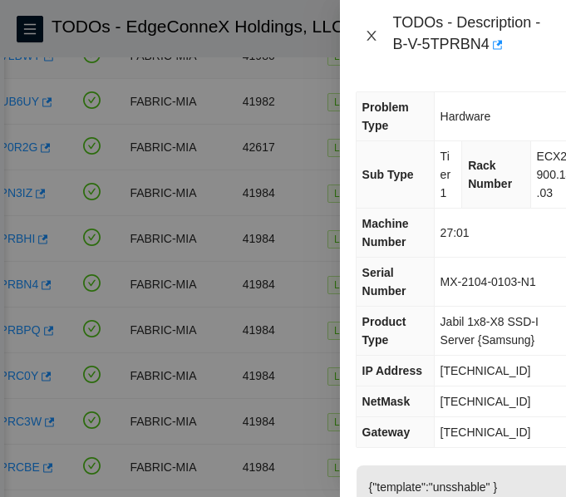
click at [373, 32] on icon "close" at bounding box center [371, 35] width 13 height 13
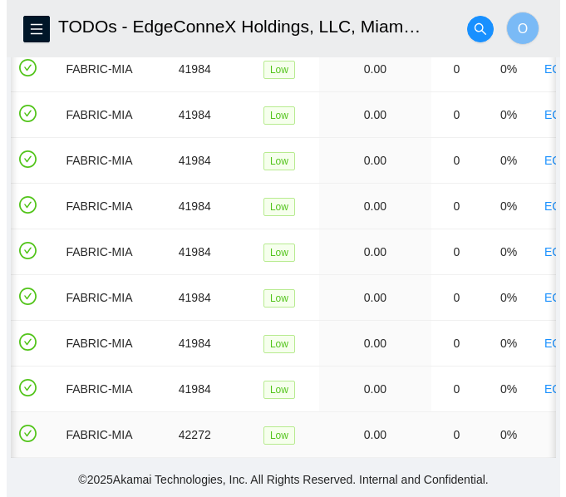
scroll to position [0, 0]
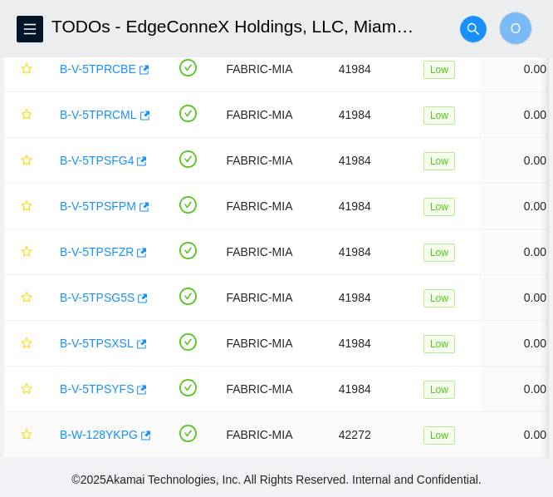
click at [86, 428] on link "B-W-128YKPG" at bounding box center [99, 434] width 78 height 13
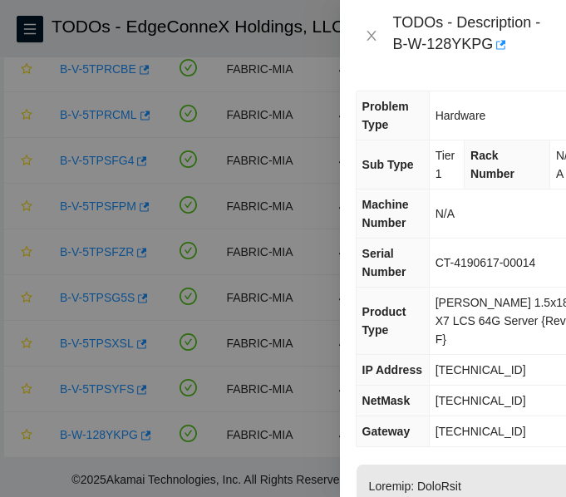
scroll to position [0, 4]
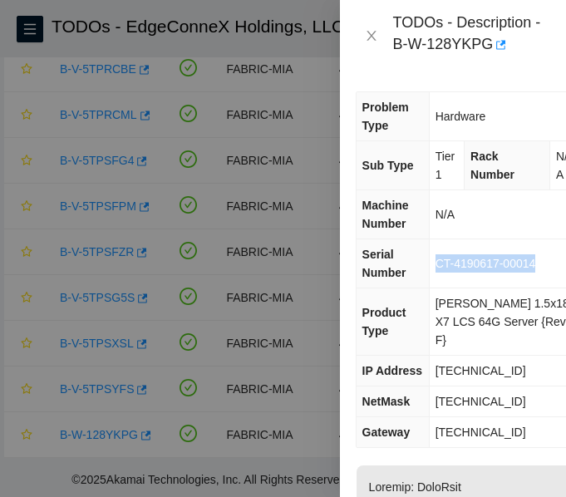
drag, startPoint x: 440, startPoint y: 262, endPoint x: 541, endPoint y: 273, distance: 101.2
click at [541, 273] on td "CT-4190617-00014" at bounding box center [504, 263] width 151 height 49
copy span "CT-4190617-00014"
click at [373, 37] on icon "close" at bounding box center [371, 35] width 13 height 13
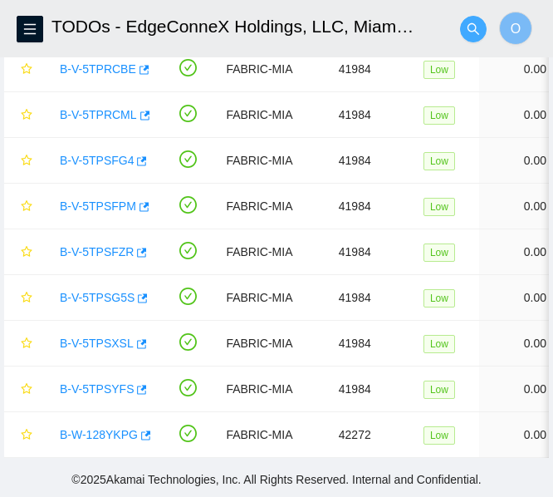
click at [479, 27] on icon "search" at bounding box center [473, 28] width 13 height 13
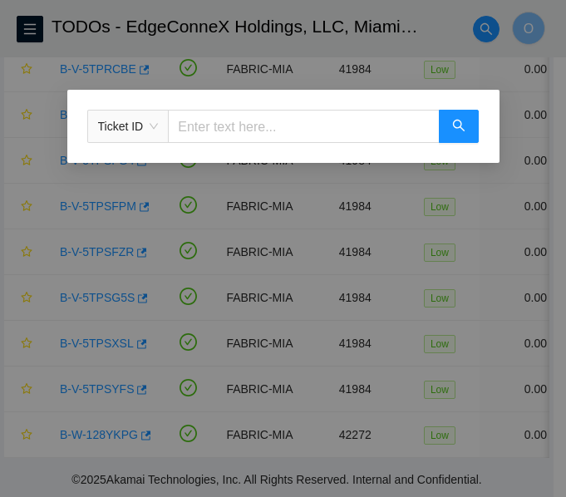
click at [144, 129] on span "Ticket ID" at bounding box center [128, 126] width 61 height 25
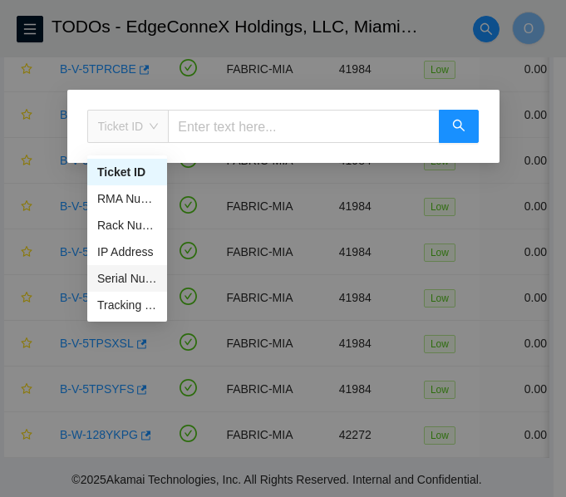
click at [143, 269] on div "Serial Number" at bounding box center [127, 278] width 60 height 18
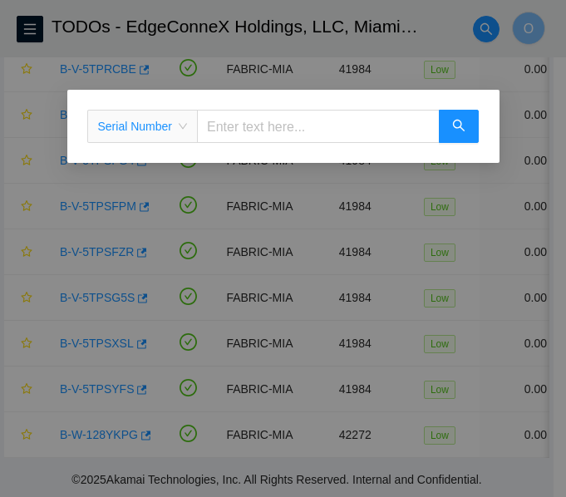
click at [297, 122] on input "text" at bounding box center [318, 126] width 243 height 33
paste input "CT-4190617-00014"
type input "CT-4190617-00014"
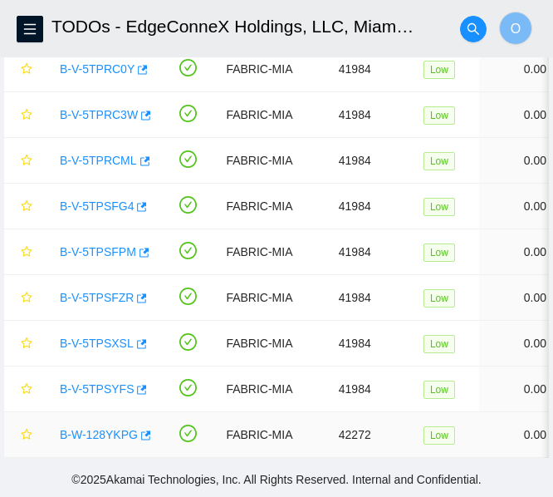
scroll to position [0, 6]
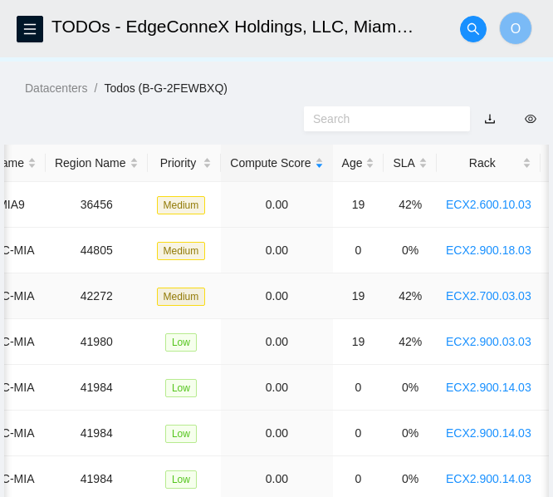
scroll to position [26, 0]
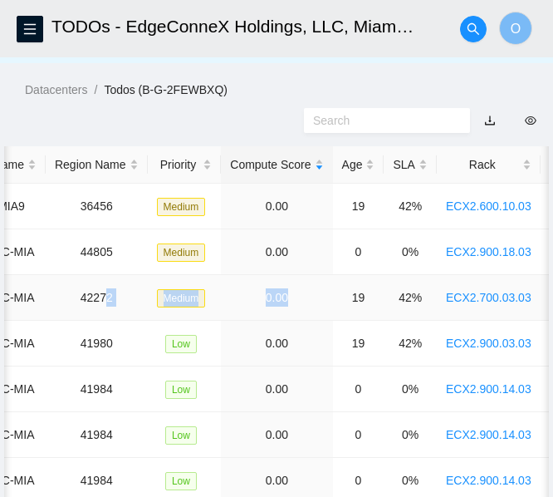
drag, startPoint x: 99, startPoint y: 304, endPoint x: 297, endPoint y: 316, distance: 198.9
click at [297, 316] on tr "B-W-1230MRL FABRIC-MIA 42272 Medium 0.00 19 42% ECX2.700.03.03 08 23.193.107.75…" at bounding box center [503, 298] width 1515 height 46
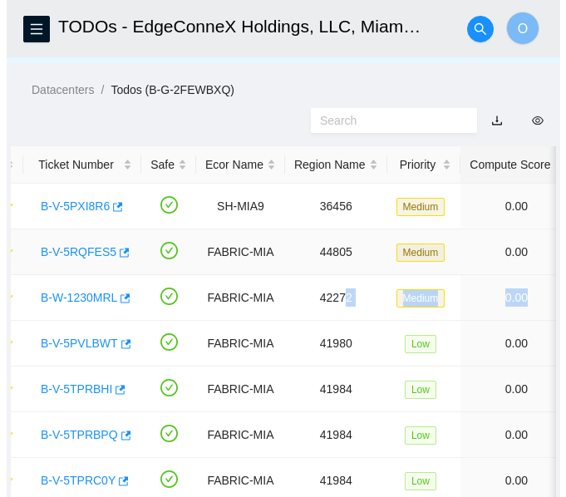
scroll to position [0, 0]
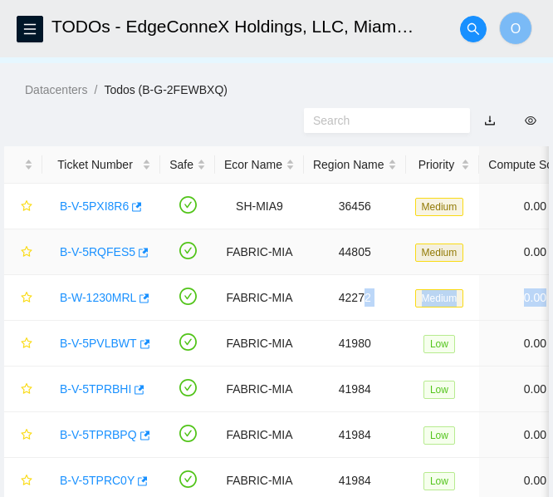
click at [86, 254] on link "B-V-5RQFES5" at bounding box center [98, 251] width 76 height 13
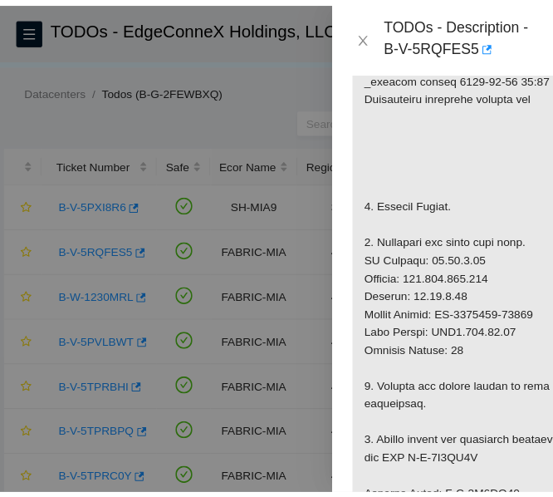
scroll to position [332, 0]
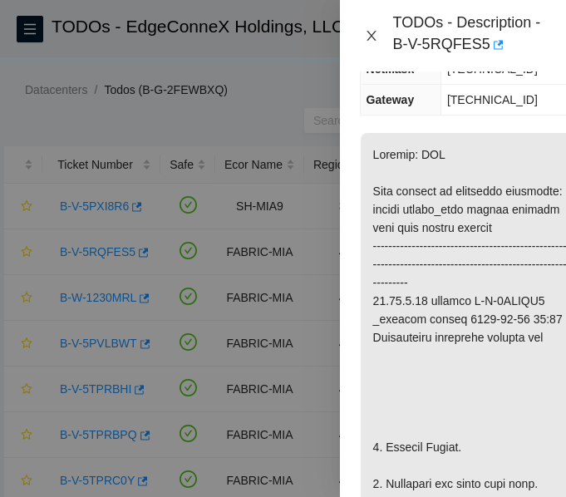
click at [372, 36] on icon "close" at bounding box center [371, 35] width 13 height 13
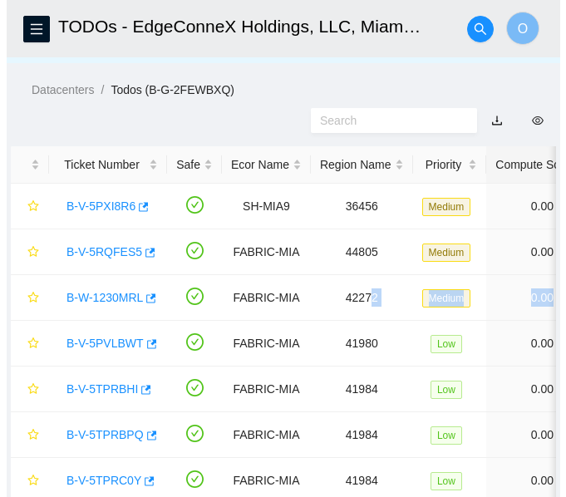
scroll to position [259, 0]
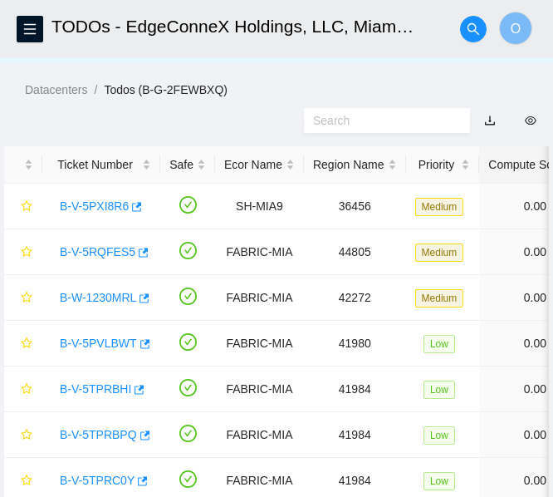
click at [312, 79] on div "Datacenters / Todos (B-G-2FEWBXQ) /" at bounding box center [276, 52] width 553 height 93
click at [100, 258] on link "B-V-5RQFES5" at bounding box center [98, 251] width 76 height 13
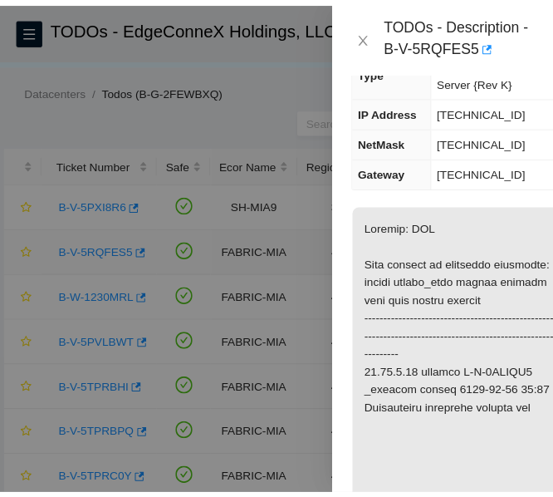
scroll to position [332, 0]
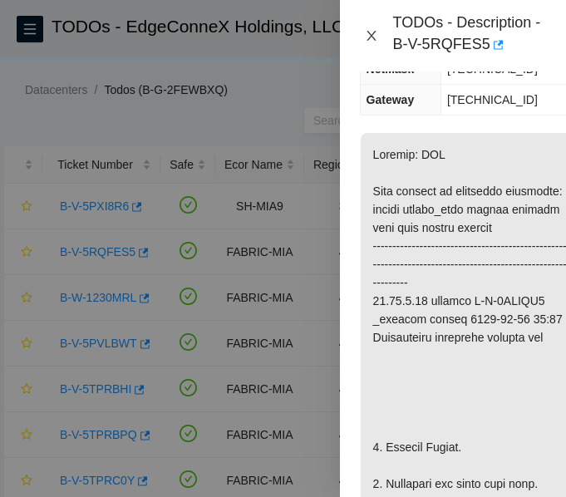
click at [366, 32] on icon "close" at bounding box center [371, 35] width 13 height 13
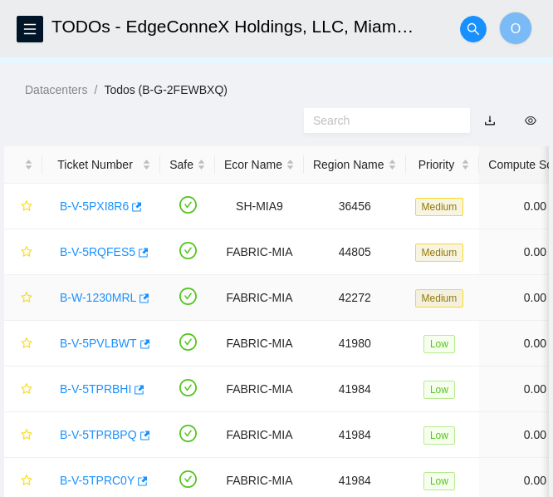
click at [104, 304] on link "B-W-1230MRL" at bounding box center [98, 297] width 76 height 13
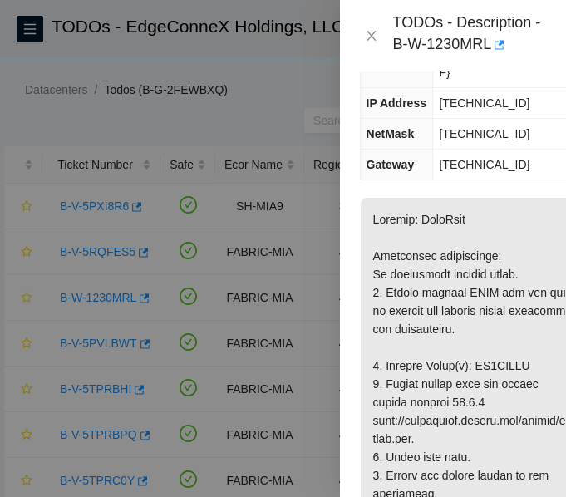
scroll to position [0, 0]
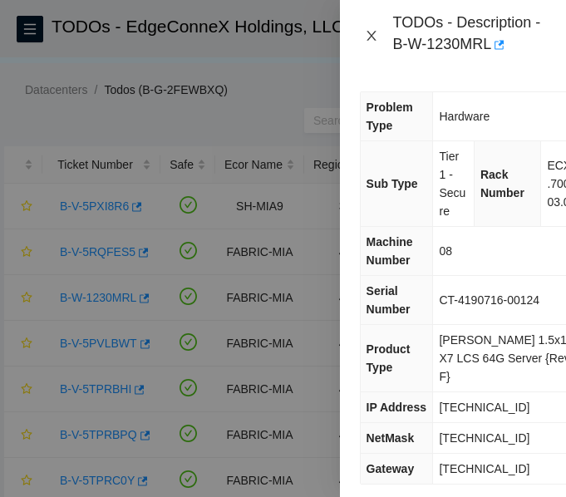
click at [371, 37] on icon "close" at bounding box center [371, 35] width 13 height 13
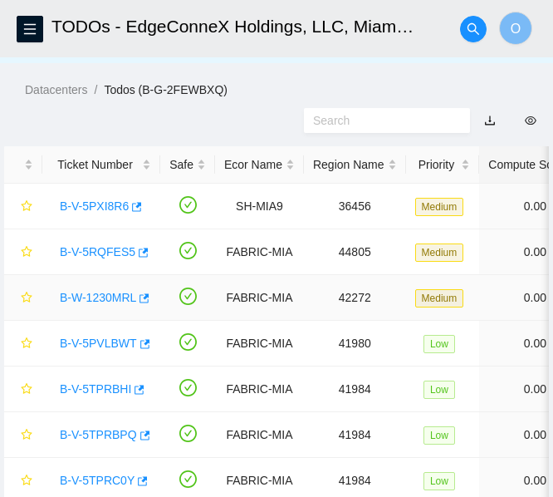
click at [97, 301] on link "B-W-1230MRL" at bounding box center [98, 297] width 76 height 13
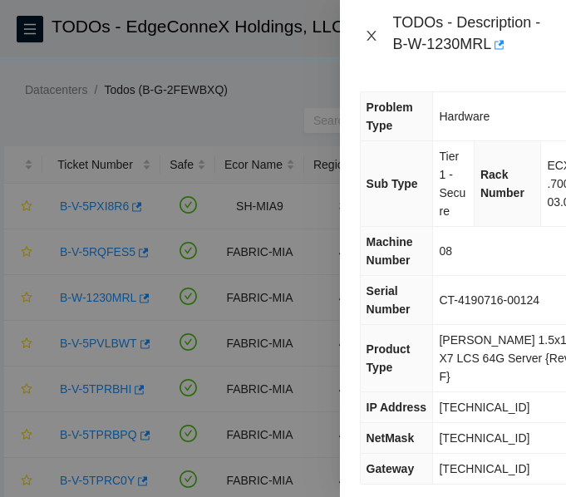
click at [371, 36] on icon "close" at bounding box center [370, 36] width 9 height 10
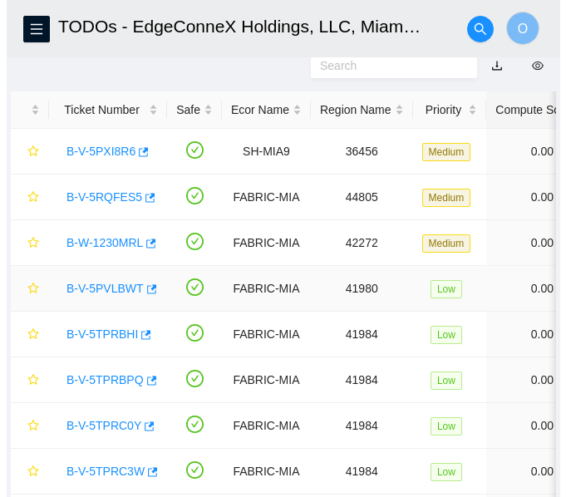
scroll to position [109, 0]
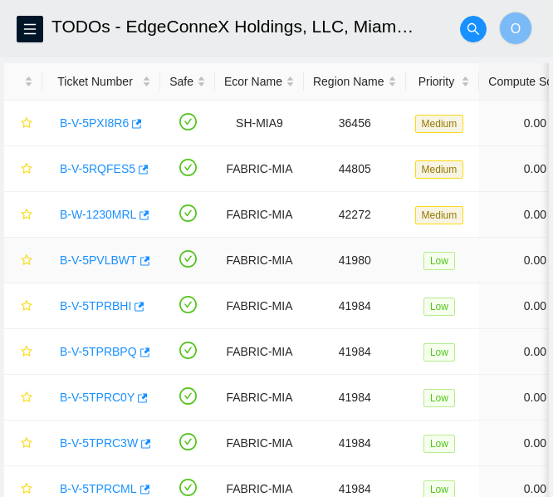
click at [106, 260] on link "B-V-5PVLBWT" at bounding box center [98, 259] width 77 height 13
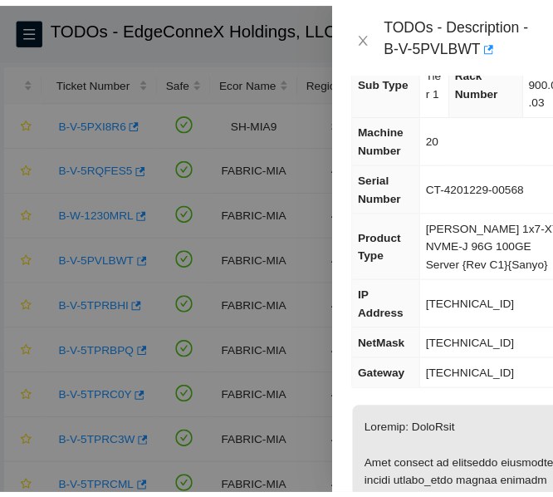
scroll to position [13, 0]
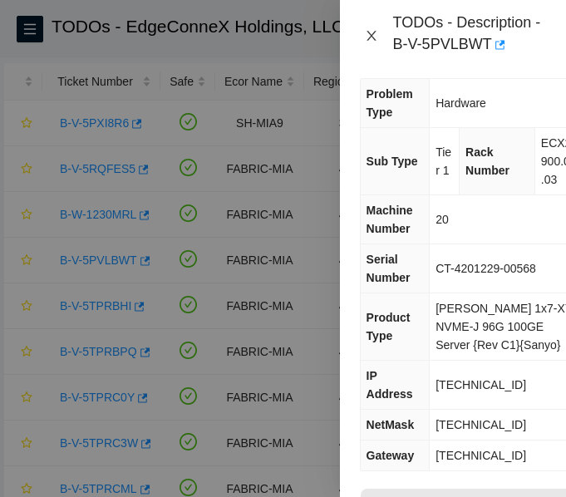
click at [371, 30] on icon "close" at bounding box center [371, 35] width 13 height 13
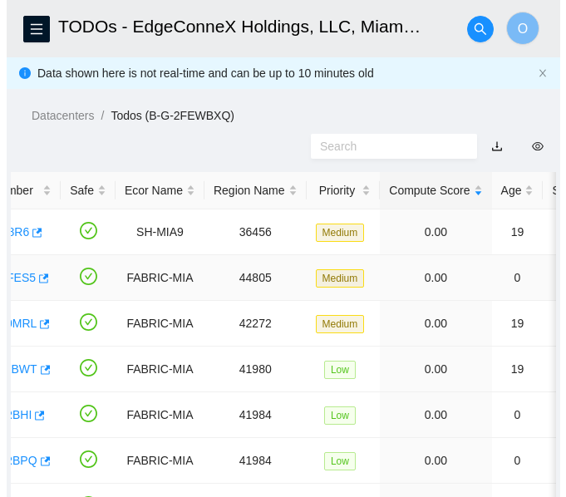
scroll to position [0, 0]
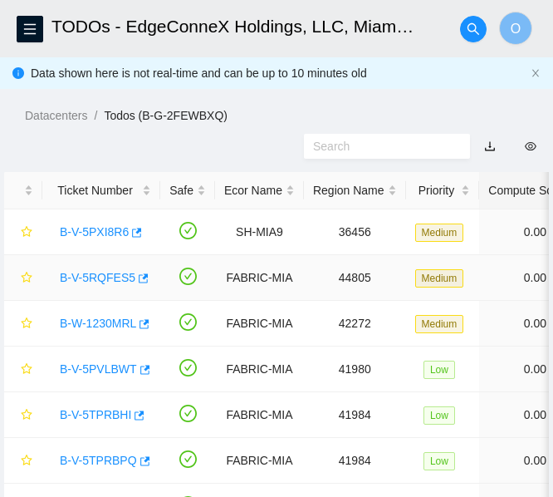
click at [94, 276] on link "B-V-5RQFES5" at bounding box center [98, 277] width 76 height 13
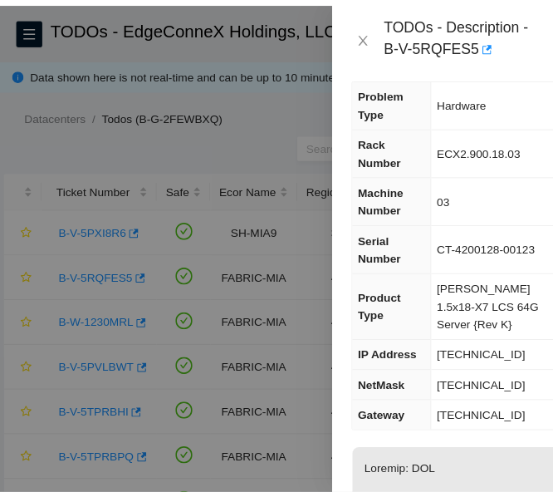
scroll to position [13, 0]
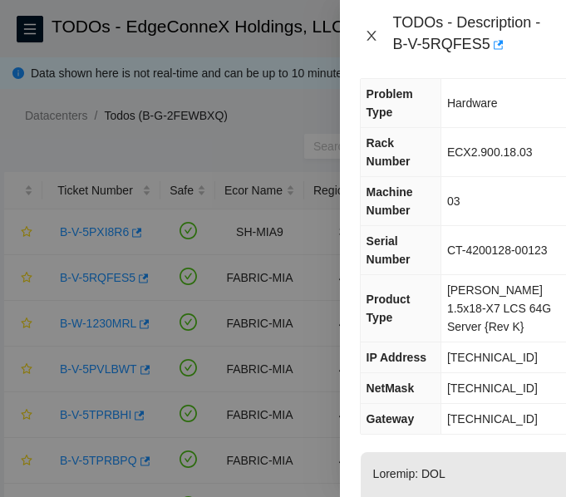
click at [371, 38] on icon "close" at bounding box center [371, 35] width 13 height 13
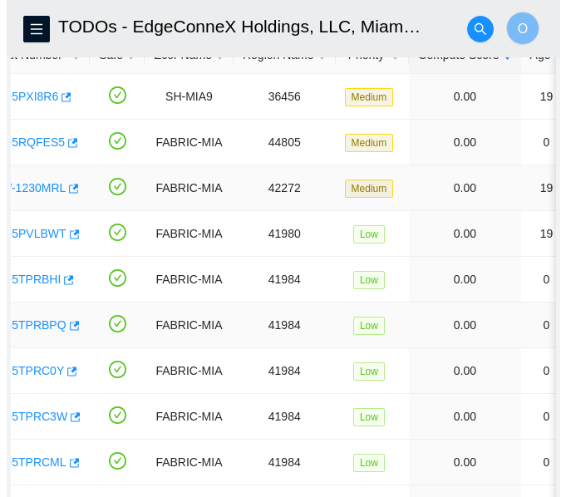
scroll to position [0, 0]
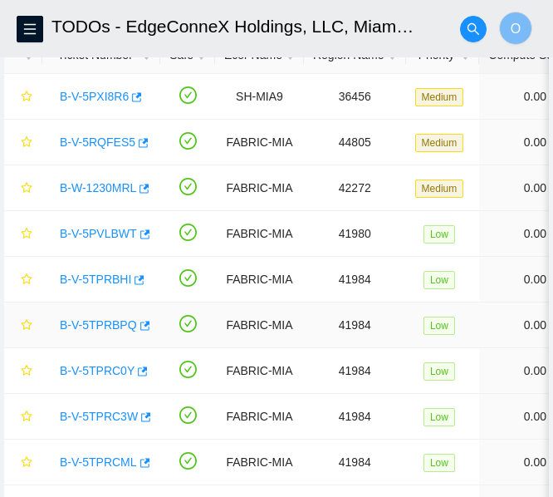
click at [103, 323] on link "B-V-5TPRBPQ" at bounding box center [98, 324] width 77 height 13
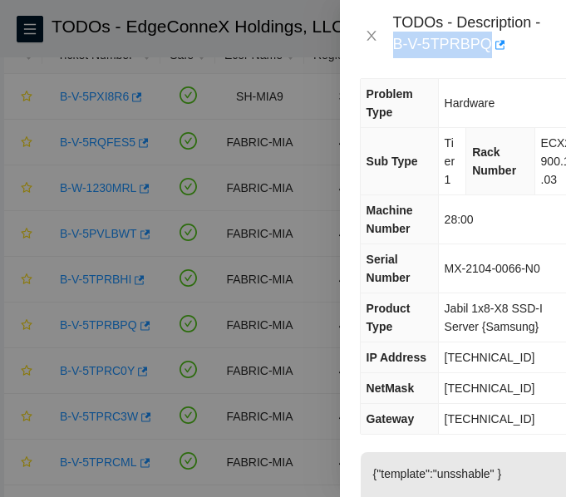
drag, startPoint x: 391, startPoint y: 42, endPoint x: 484, endPoint y: 58, distance: 93.6
click at [484, 58] on div "TODOs - Description - B-V-5TPRBPQ" at bounding box center [453, 35] width 226 height 71
copy div "B-V-5TPRBPQ"
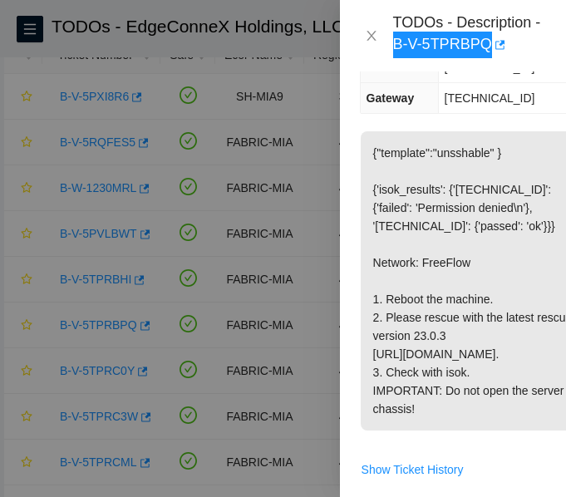
scroll to position [335, 0]
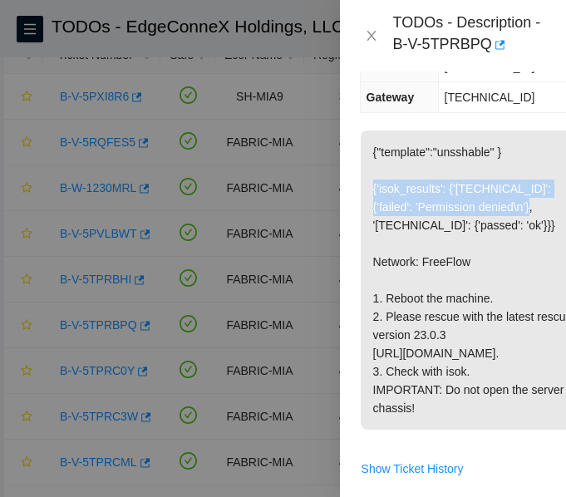
drag, startPoint x: 371, startPoint y: 189, endPoint x: 540, endPoint y: 207, distance: 170.5
click at [540, 207] on p "{"template":"unsshable" } {'isok_results': {'23.218.255.58': {'failed': 'Permis…" at bounding box center [473, 279] width 224 height 299
copy p "{'isok_results': {'23.218.255.58': {'failed': 'Permission denied\n'},"
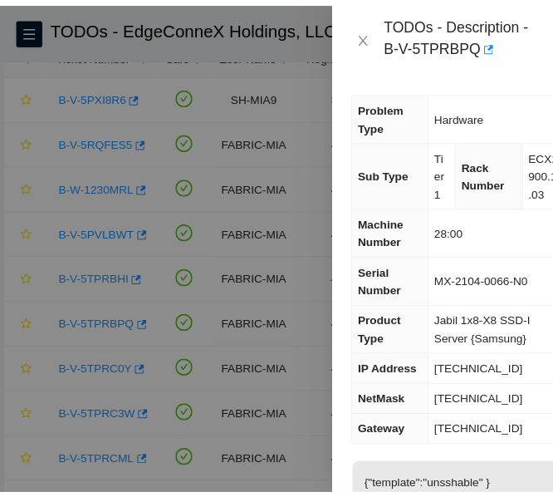
scroll to position [256, 0]
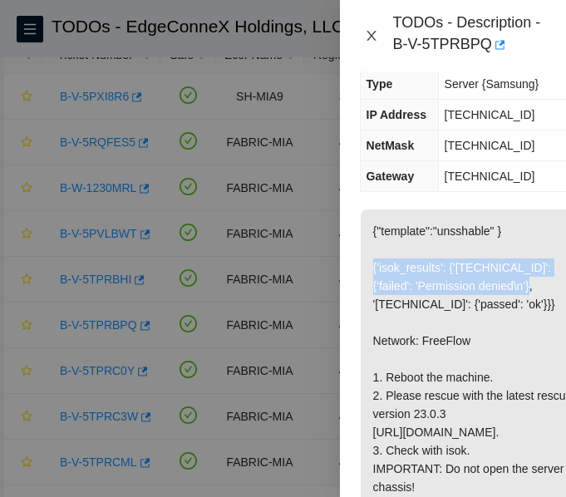
click at [373, 32] on icon "close" at bounding box center [371, 35] width 13 height 13
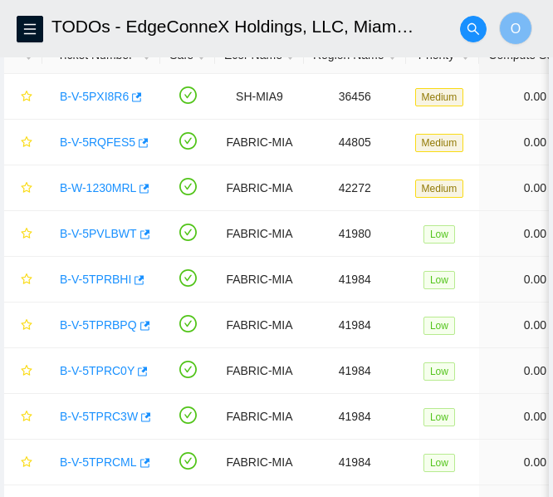
scroll to position [164, 0]
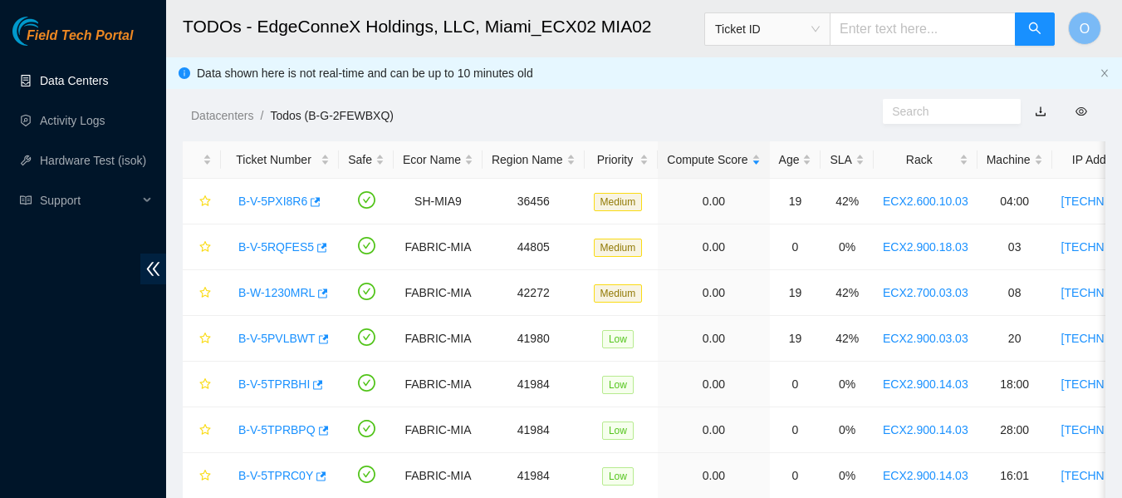
click at [80, 80] on link "Data Centers" at bounding box center [74, 80] width 68 height 13
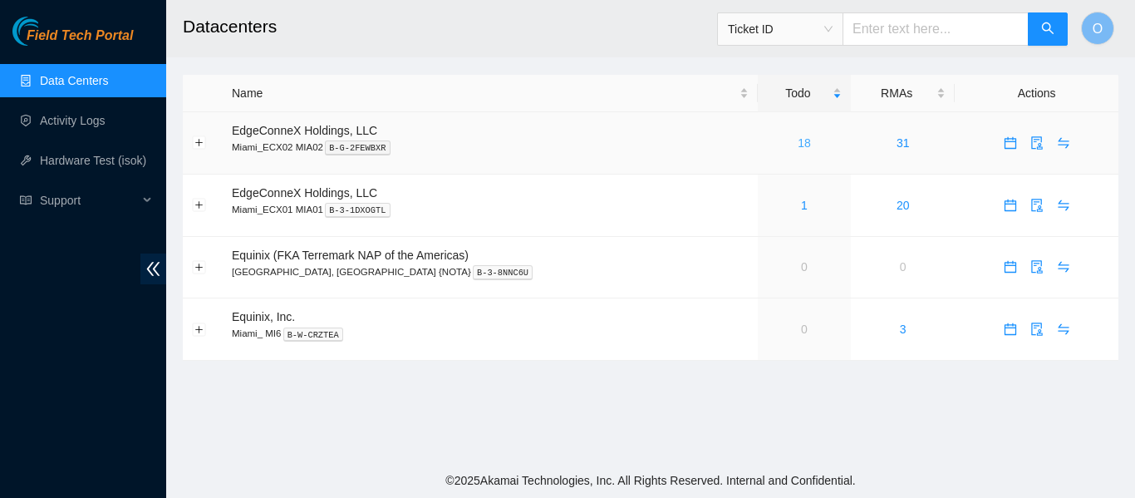
click at [565, 144] on link "18" at bounding box center [804, 142] width 13 height 13
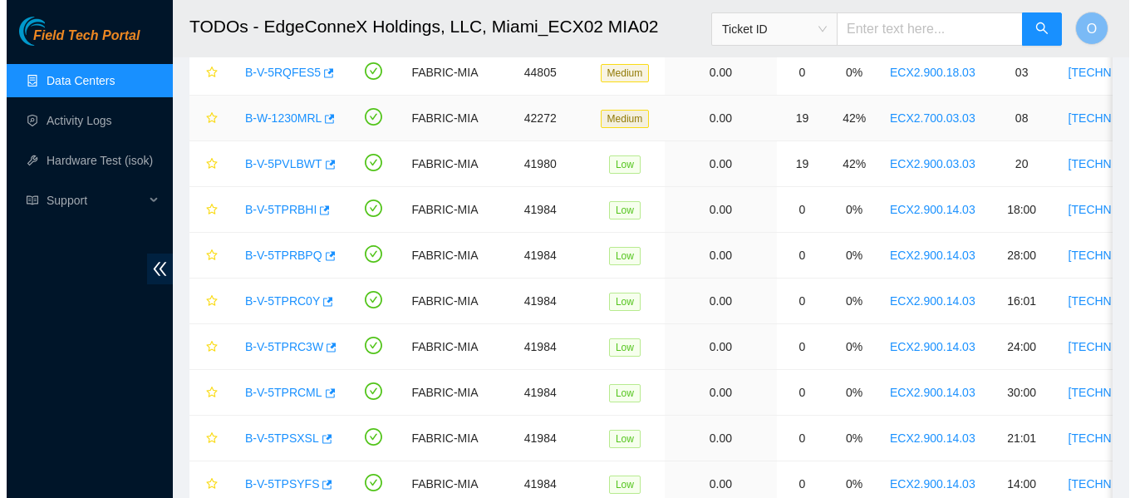
scroll to position [248, 0]
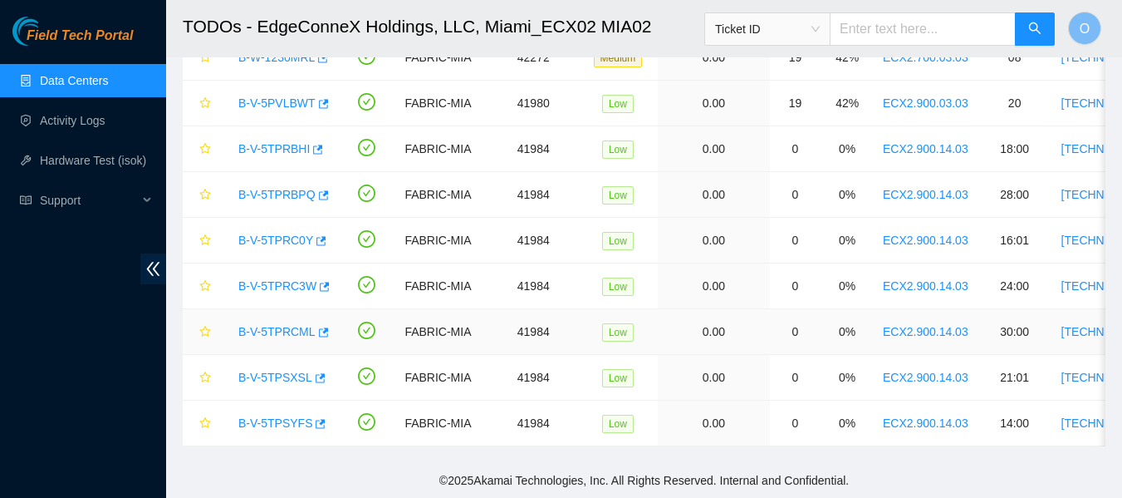
click at [281, 325] on link "B-V-5TPRCML" at bounding box center [276, 331] width 77 height 13
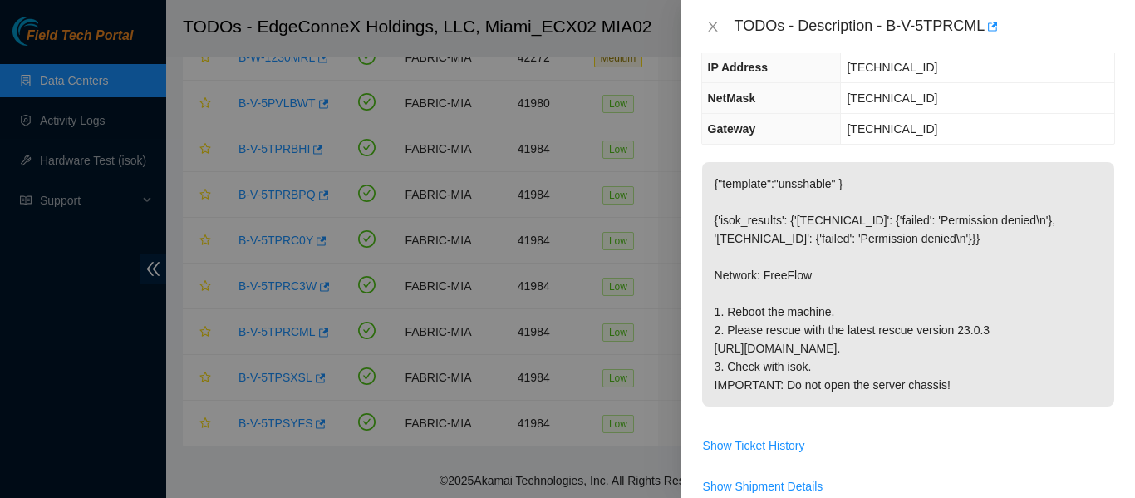
scroll to position [174, 0]
drag, startPoint x: 887, startPoint y: 26, endPoint x: 981, endPoint y: 31, distance: 94.0
click at [565, 31] on div "TODOs - Description - B-V-5TPRCML" at bounding box center [924, 26] width 381 height 27
copy div "B-V-5TPRCML"
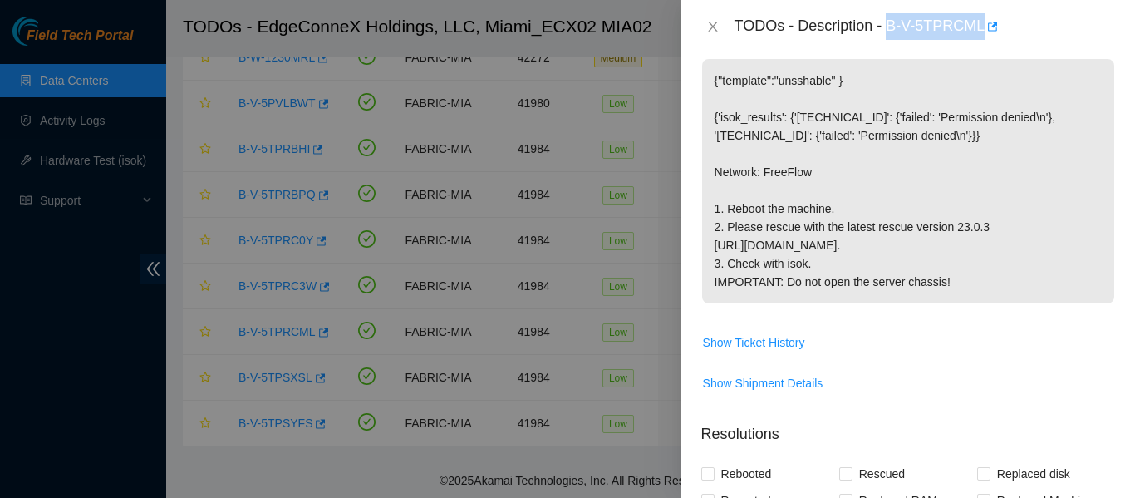
scroll to position [0, 0]
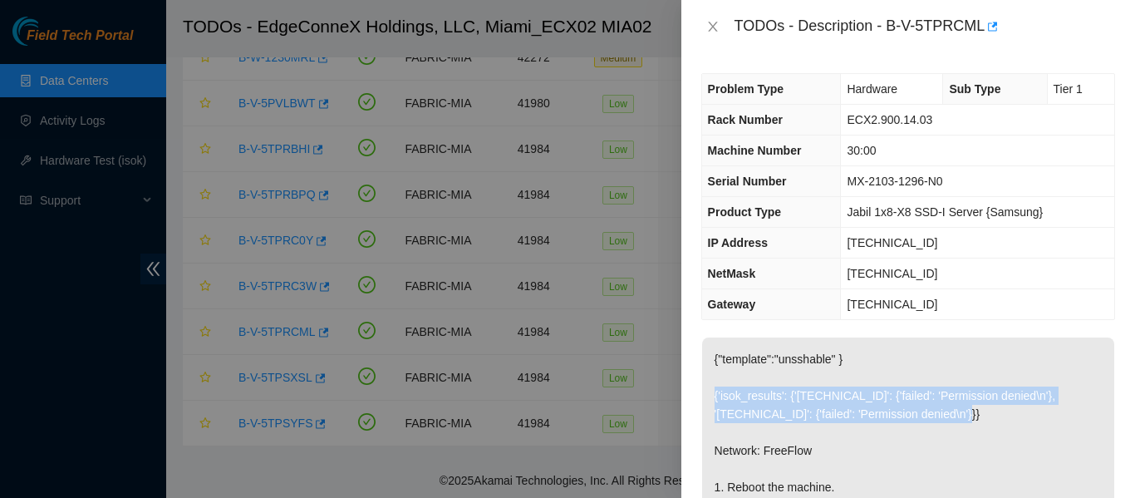
drag, startPoint x: 714, startPoint y: 392, endPoint x: 971, endPoint y: 412, distance: 257.5
click at [565, 412] on p "{"template":"unsshable" } {'isok_results': {'[TECHNICAL_ID]': {'failed': 'Permi…" at bounding box center [908, 459] width 412 height 244
copy p "{'isok_results': {'[TECHNICAL_ID]': {'failed': 'Permission denied\n'}, '[TECHNI…"
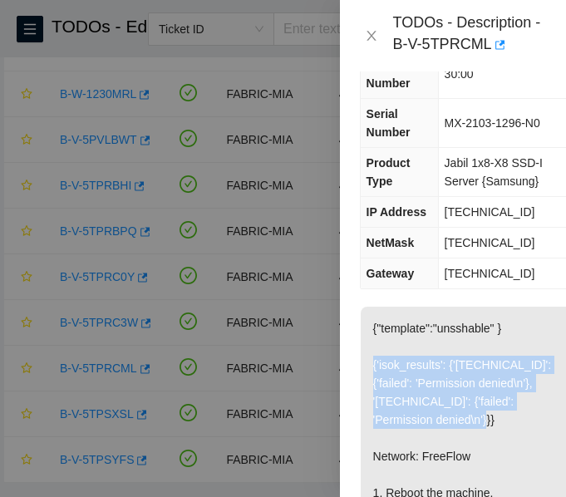
scroll to position [158, 0]
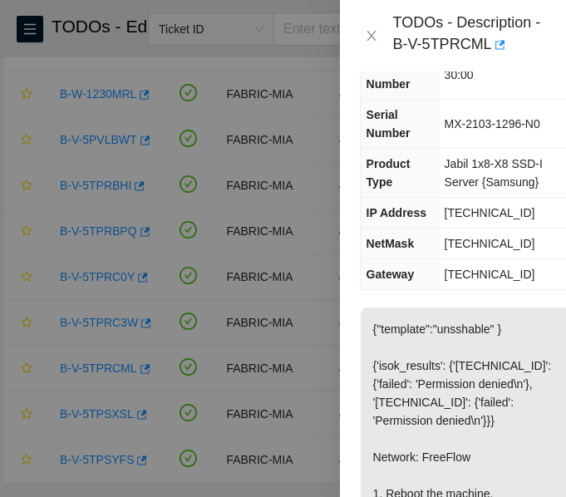
click at [474, 209] on span "[TECHNICAL_ID]" at bounding box center [489, 212] width 91 height 13
click at [480, 209] on span "[TECHNICAL_ID]" at bounding box center [489, 212] width 91 height 13
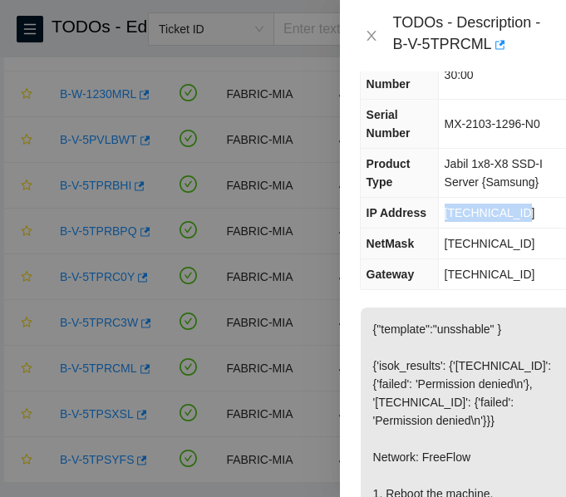
copy span "[TECHNICAL_ID]"
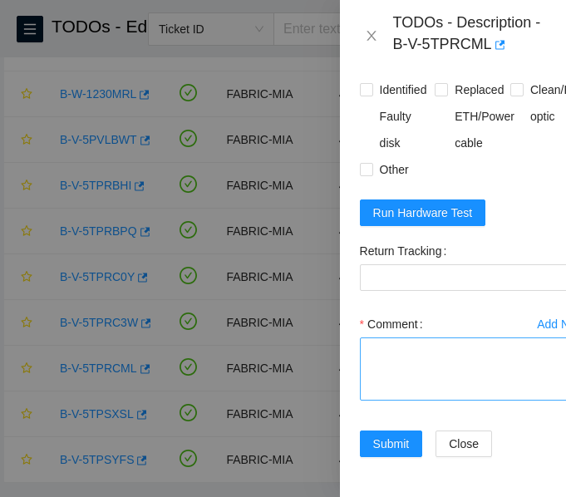
scroll to position [1049, 0]
click at [423, 342] on textarea "Comment" at bounding box center [473, 368] width 226 height 63
paste textarea "Verified ticket is safe to work on: YES -NOCC Authorized: YES -Located server c…"
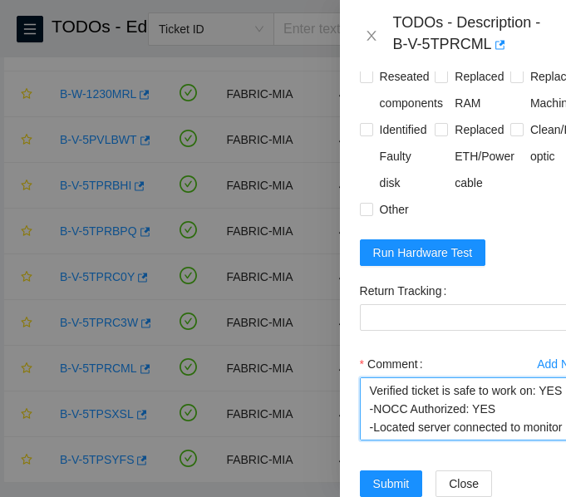
scroll to position [928, 0]
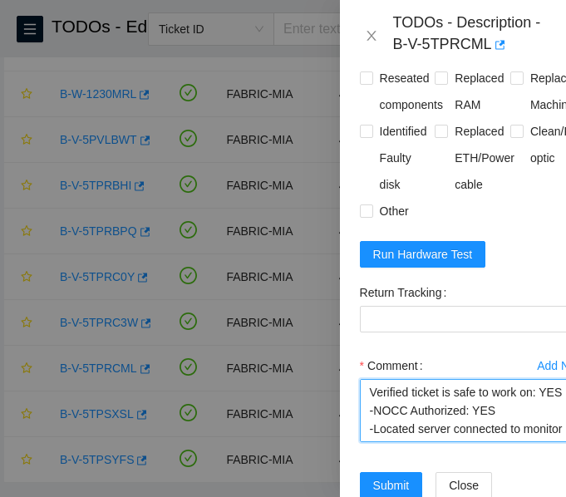
type textarea "Verified ticket is safe to work on: YES -NOCC Authorized: YES -Located server c…"
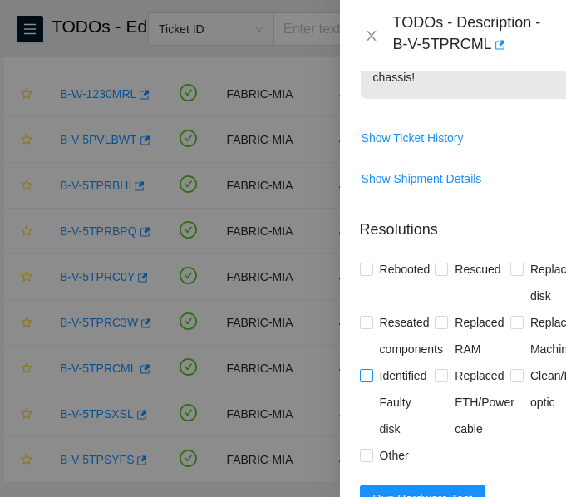
scroll to position [682, 0]
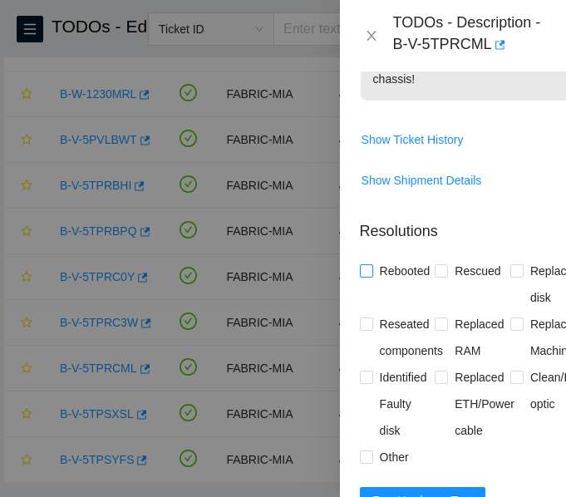
drag, startPoint x: 365, startPoint y: 325, endPoint x: 384, endPoint y: 324, distance: 19.1
click at [365, 276] on input "Rebooted" at bounding box center [366, 270] width 12 height 12
checkbox input "true"
click at [435, 276] on input "Rescued" at bounding box center [441, 270] width 12 height 12
checkbox input "true"
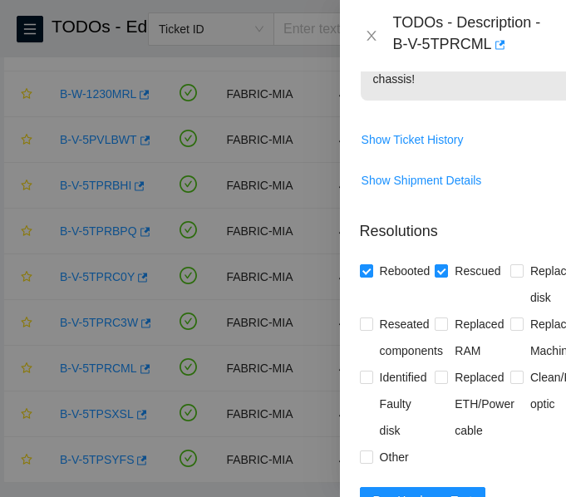
scroll to position [1049, 0]
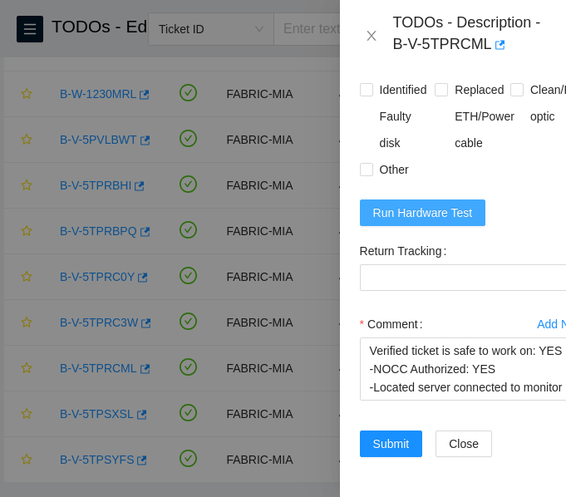
click at [433, 204] on span "Run Hardware Test" at bounding box center [423, 213] width 100 height 18
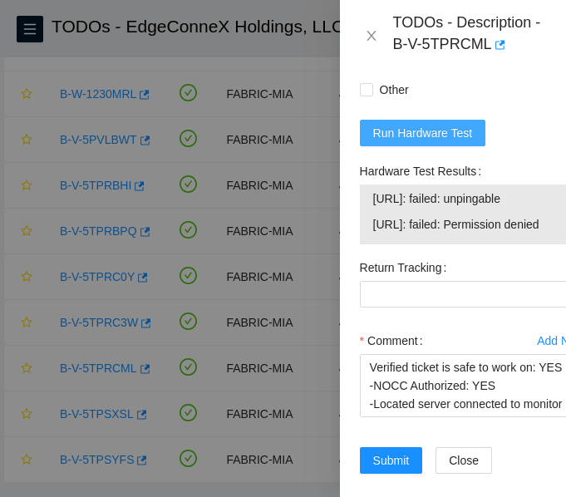
click at [414, 142] on span "Run Hardware Test" at bounding box center [423, 133] width 100 height 18
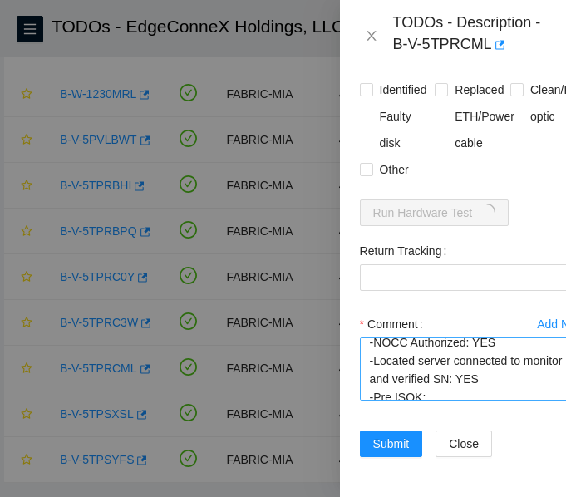
scroll to position [0, 0]
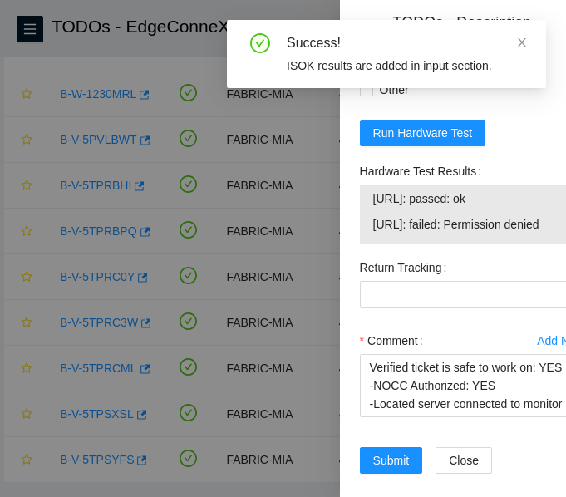
click at [451, 233] on span "23.218.255.63: failed: Permission denied" at bounding box center [472, 224] width 199 height 18
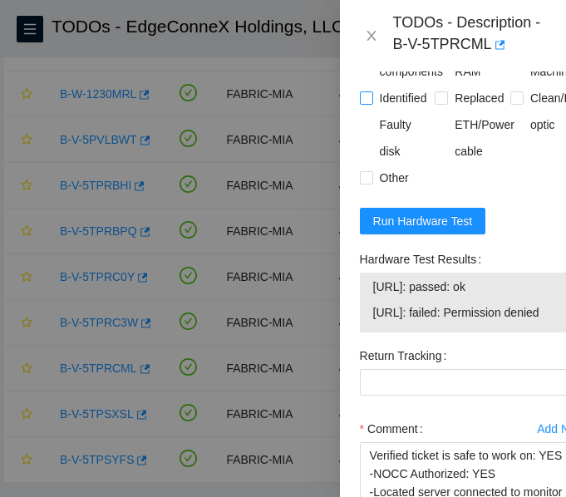
scroll to position [962, 0]
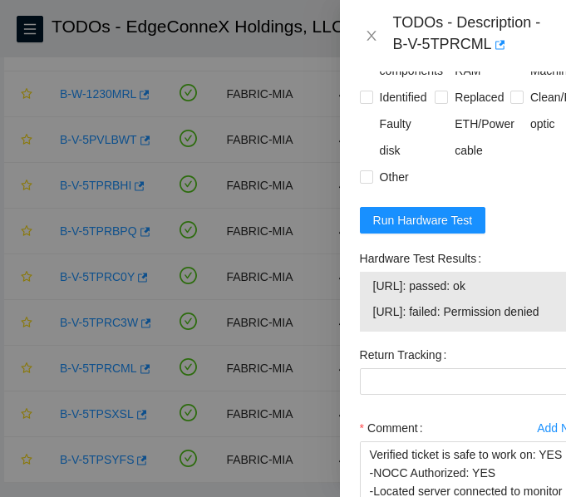
drag, startPoint x: 374, startPoint y: 338, endPoint x: 455, endPoint y: 390, distance: 96.8
click at [455, 327] on tbody "23.218.255.62: passed: ok 23.218.255.63: failed: Permission denied" at bounding box center [472, 302] width 201 height 52
copy tbody "23.218.255.62: passed: ok 23.218.255.63: failed: Permission denied"
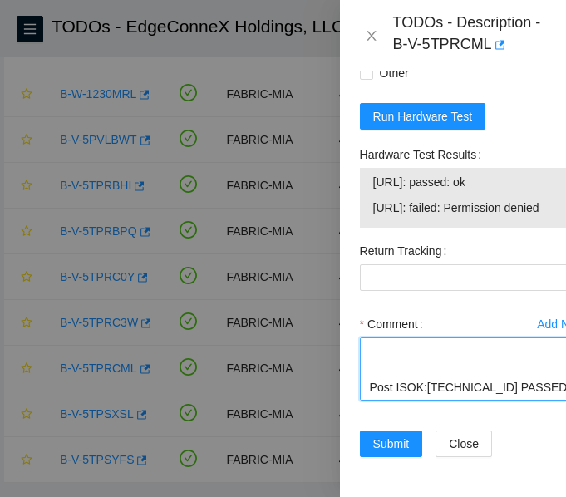
scroll to position [311, 0]
drag, startPoint x: 424, startPoint y: 327, endPoint x: 540, endPoint y: 354, distance: 119.3
click at [540, 354] on textarea "Verified ticket is safe to work on: YES -NOCC Authorized: YES -Located server c…" at bounding box center [473, 368] width 226 height 63
paste textarea "-Verified ticket is safe to work on: YES -NOCC Authorized: YES -Located server …"
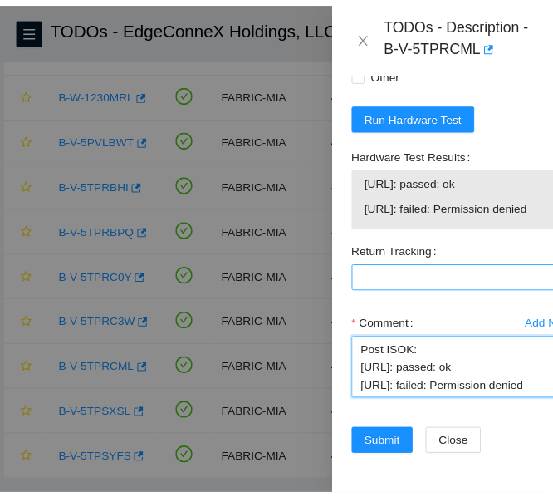
scroll to position [1164, 0]
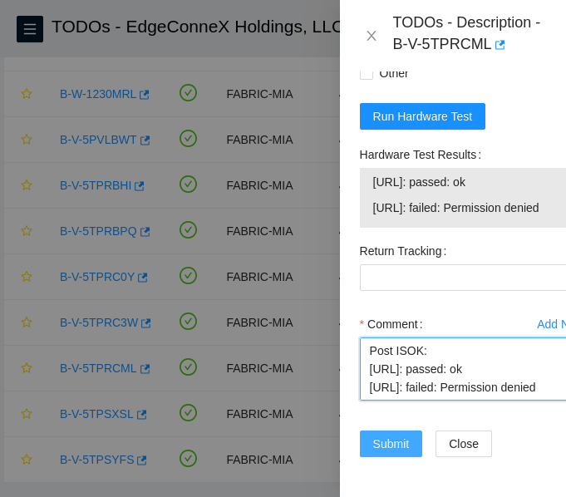
type textarea "Verified ticket is safe to work on: YES -NOCC Authorized: YES -Located server c…"
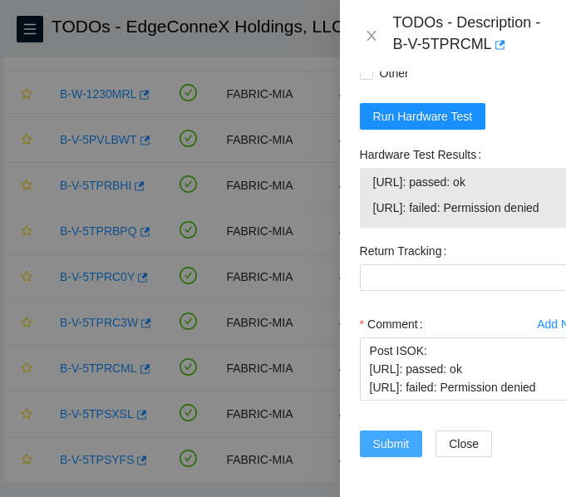
click at [395, 435] on span "Submit" at bounding box center [391, 444] width 37 height 18
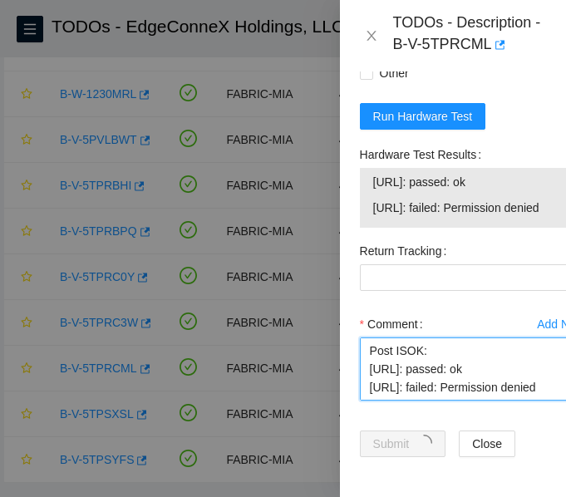
click at [501, 355] on textarea "Verified ticket is safe to work on: YES -NOCC Authorized: YES -Located server c…" at bounding box center [473, 368] width 226 height 63
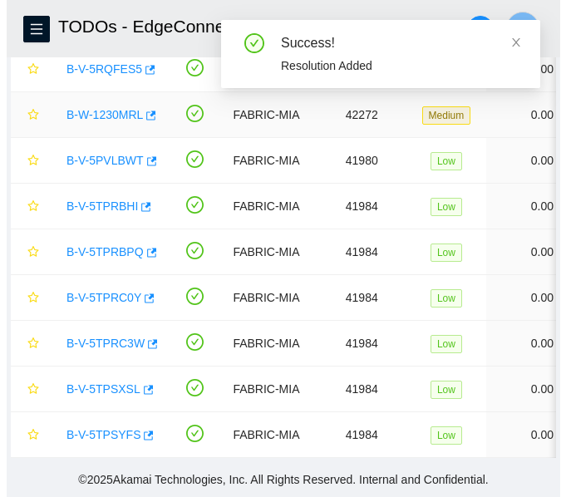
scroll to position [221, 0]
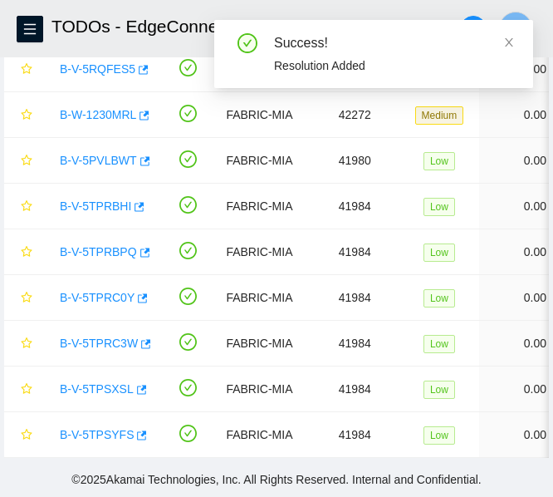
click at [503, 37] on div "Success!" at bounding box center [393, 43] width 239 height 20
click at [508, 40] on icon "close" at bounding box center [509, 42] width 8 height 8
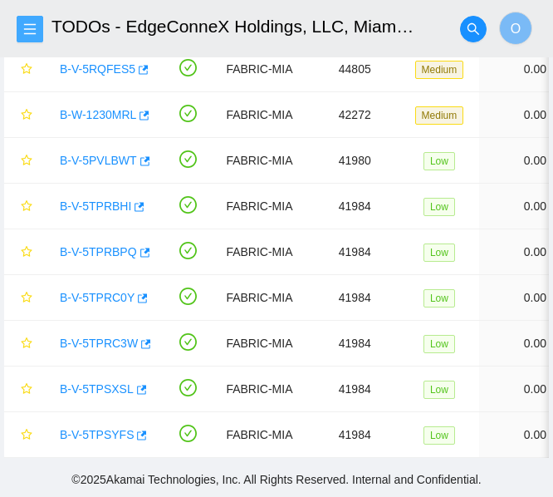
click at [32, 29] on icon "menu" at bounding box center [30, 28] width 12 height 11
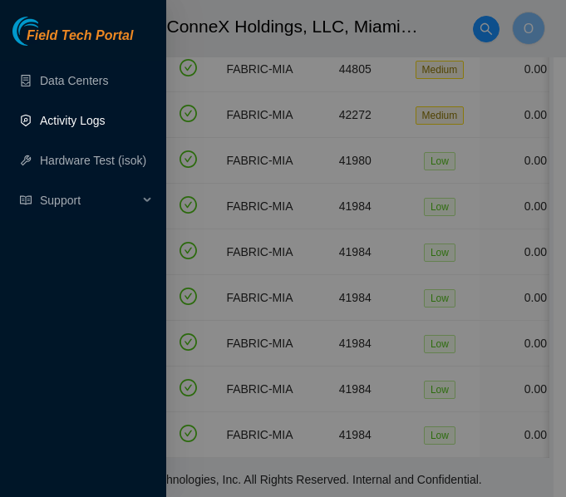
click at [70, 119] on link "Activity Logs" at bounding box center [73, 120] width 66 height 13
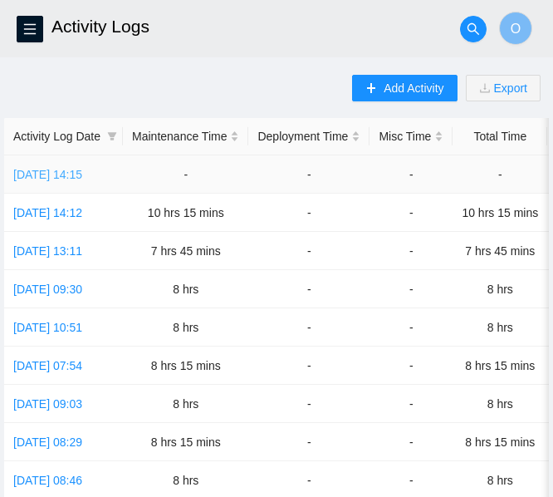
click at [59, 170] on link "[DATE] 14:15" at bounding box center [47, 174] width 69 height 13
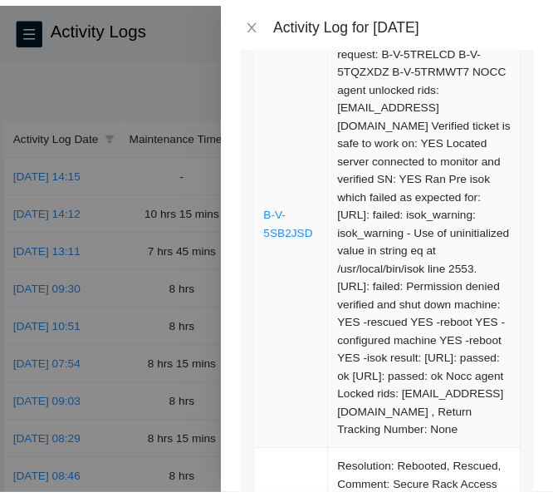
scroll to position [292, 0]
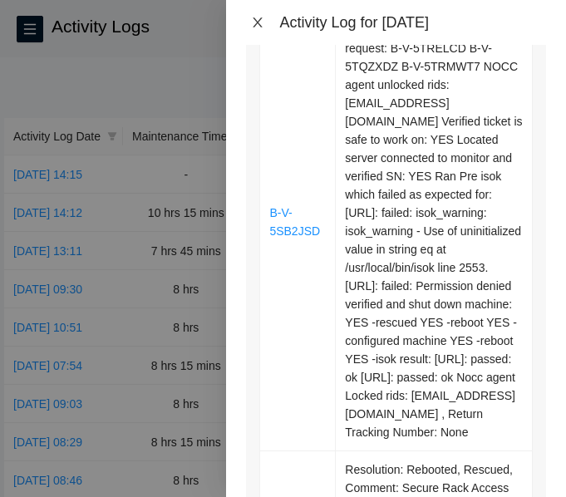
click at [256, 26] on icon "close" at bounding box center [257, 22] width 13 height 13
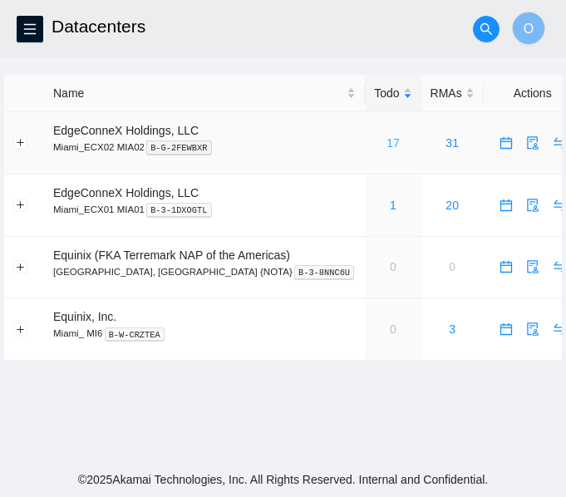
click at [386, 142] on link "17" at bounding box center [392, 142] width 13 height 13
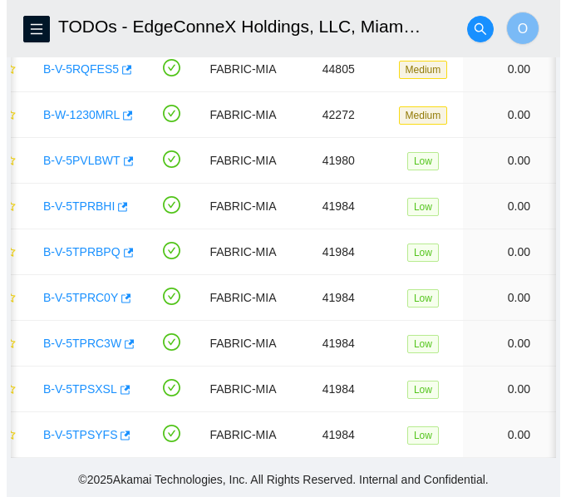
scroll to position [0, 22]
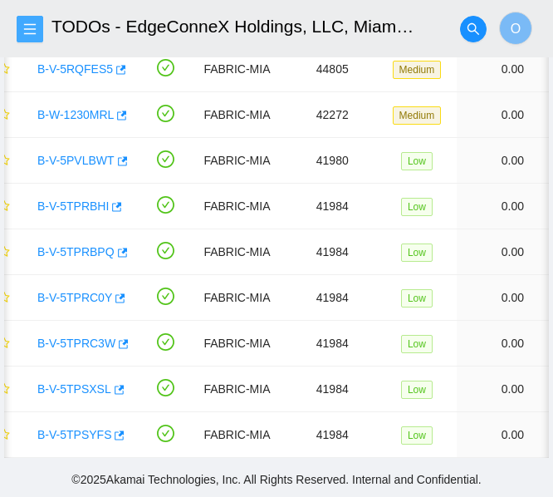
click at [22, 28] on span "menu" at bounding box center [29, 28] width 25 height 13
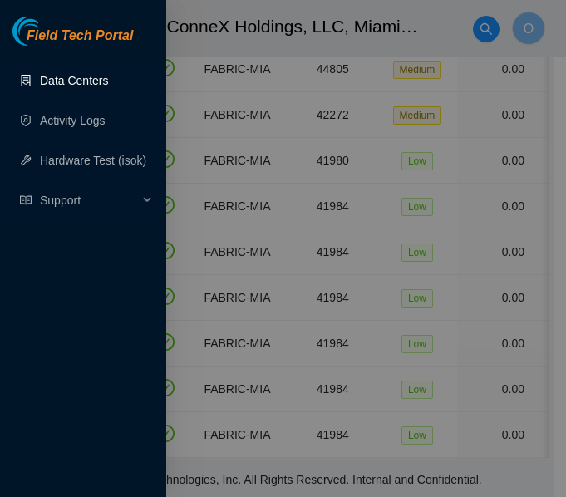
click at [100, 81] on link "Data Centers" at bounding box center [74, 80] width 68 height 13
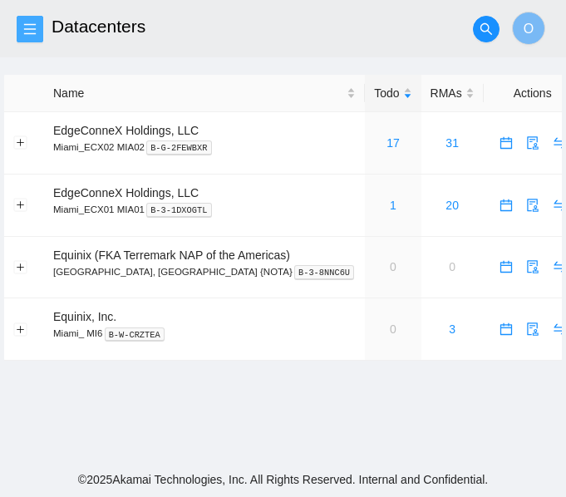
click at [42, 27] on button "button" at bounding box center [30, 29] width 27 height 27
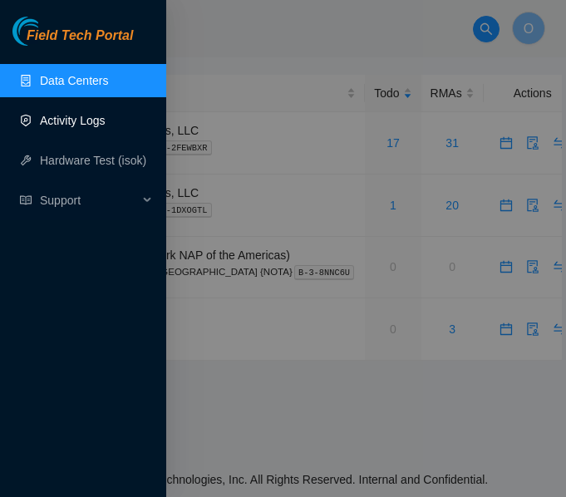
click at [96, 117] on link "Activity Logs" at bounding box center [73, 120] width 66 height 13
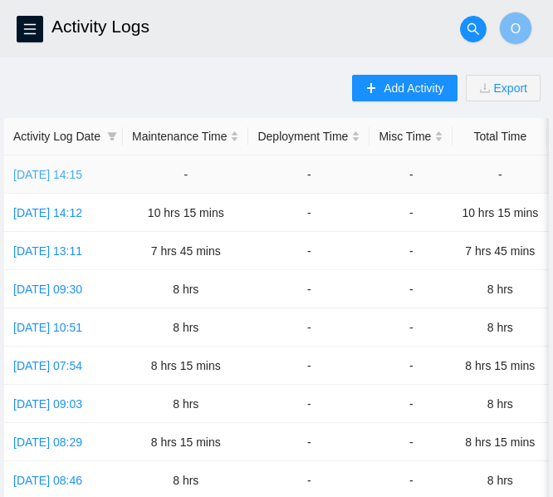
click at [61, 172] on link "[DATE] 14:15" at bounding box center [47, 174] width 69 height 13
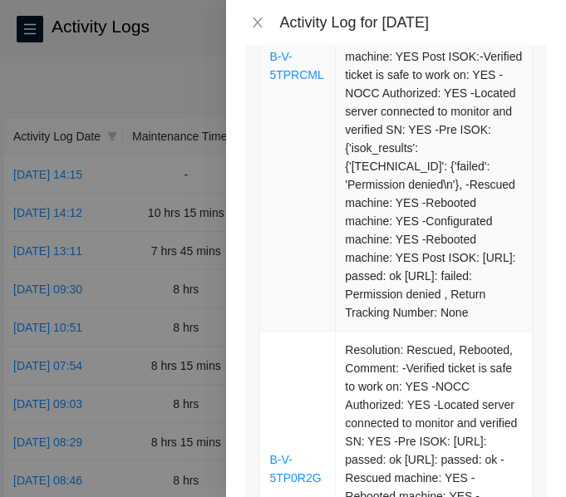
scroll to position [1931, 0]
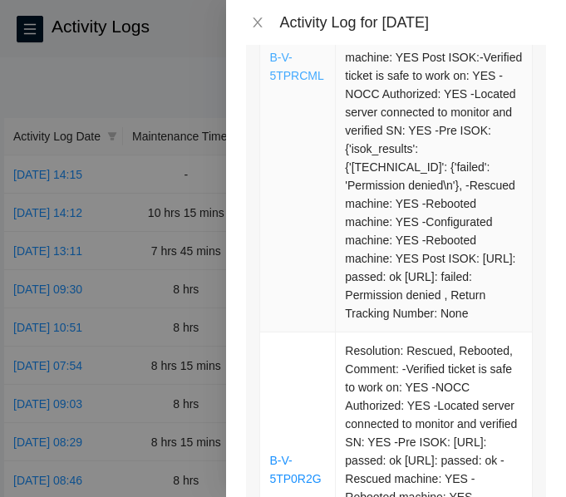
click at [287, 82] on link "B-V-5TPRCML" at bounding box center [296, 67] width 54 height 32
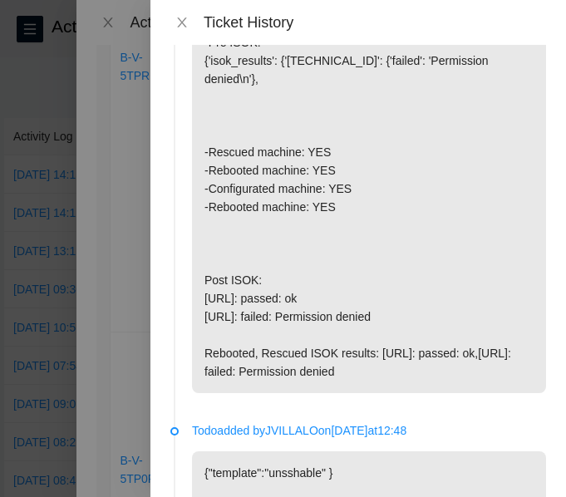
scroll to position [399, 0]
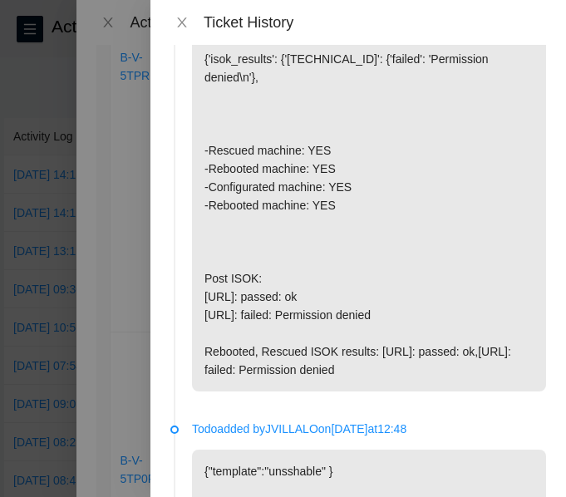
click at [206, 298] on p "Verified ticket is safe to work on: YES -NOCC Authorized: YES -Located server c…" at bounding box center [369, 49] width 354 height 683
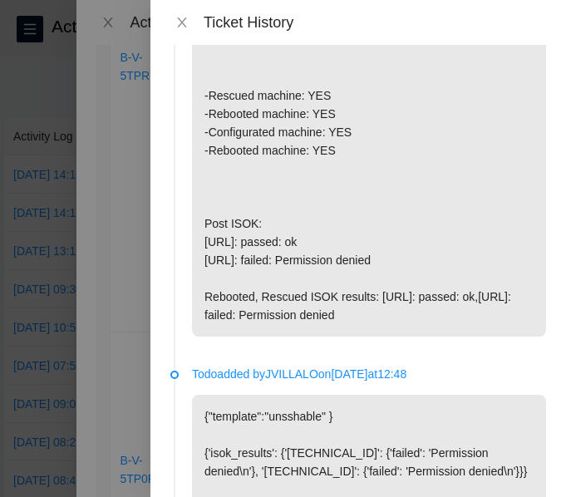
scroll to position [450, 0]
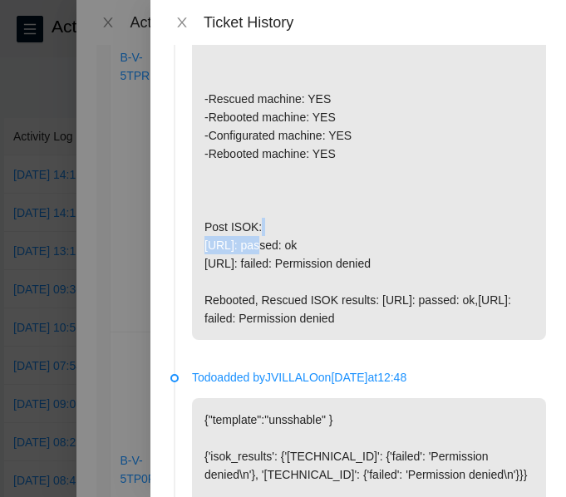
drag, startPoint x: 204, startPoint y: 248, endPoint x: 273, endPoint y: 252, distance: 69.9
copy p "[TECHNICAL_ID]"
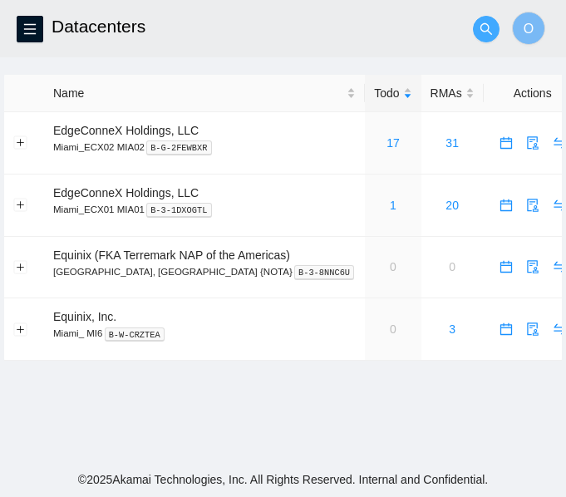
click at [486, 32] on icon "search" at bounding box center [485, 28] width 13 height 13
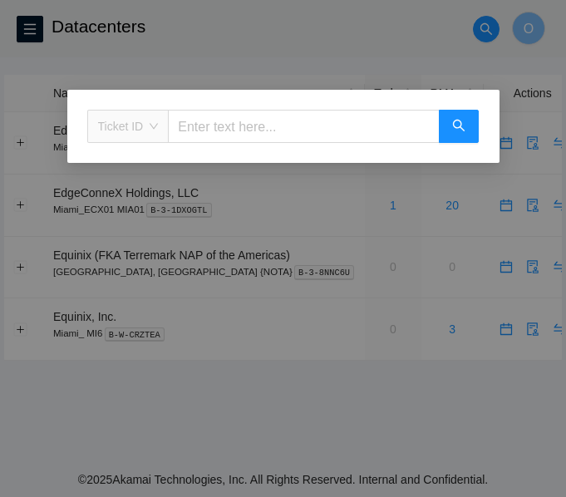
click at [138, 125] on span "Ticket ID" at bounding box center [128, 126] width 61 height 25
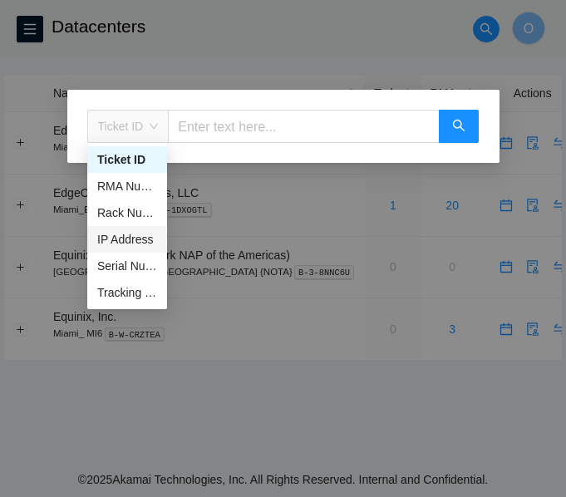
click at [118, 238] on div "IP Address" at bounding box center [127, 239] width 60 height 18
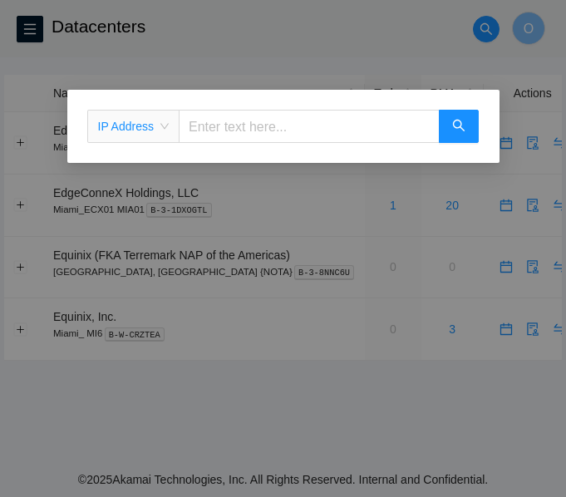
click at [268, 126] on input "text" at bounding box center [309, 126] width 261 height 33
paste input "23.218.255.62"
type input "23.218.255.62"
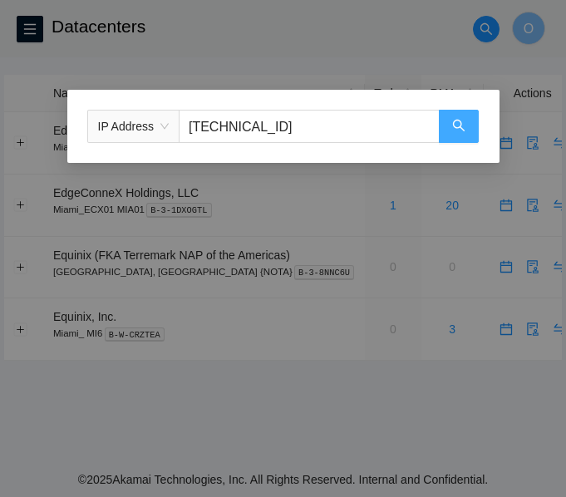
click at [474, 132] on button "button" at bounding box center [459, 126] width 40 height 33
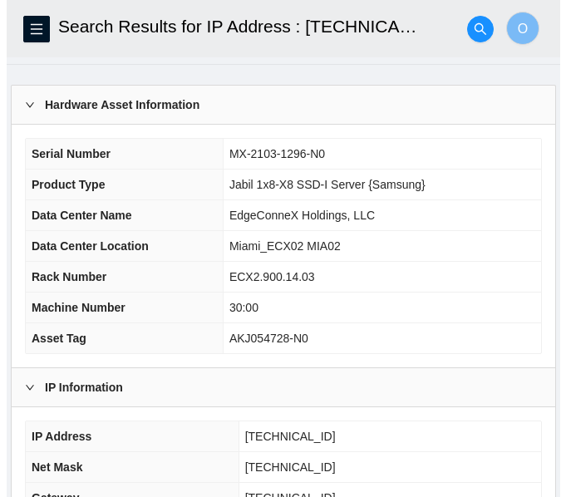
scroll to position [48, 0]
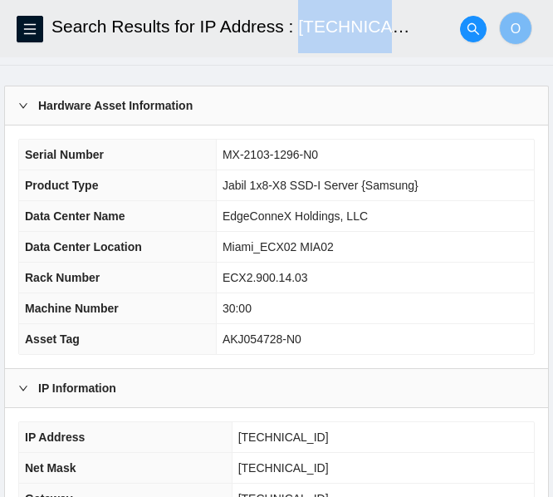
drag, startPoint x: 297, startPoint y: 29, endPoint x: 403, endPoint y: 36, distance: 105.7
click at [403, 36] on h2 "Search Results for IP Address : 23.218.255.62" at bounding box center [234, 26] width 364 height 53
copy h2 "23.218.255.62"
click at [478, 22] on icon "search" at bounding box center [473, 28] width 13 height 13
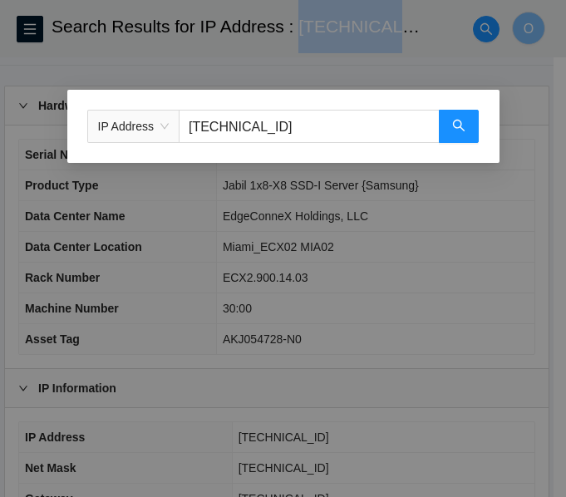
click at [163, 129] on span "IP Address" at bounding box center [133, 126] width 71 height 25
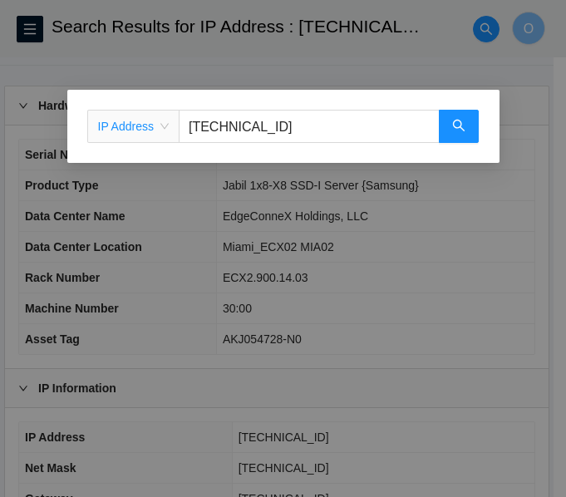
click at [25, 28] on div "IP Address IP Address 23.218.255.62" at bounding box center [283, 248] width 566 height 497
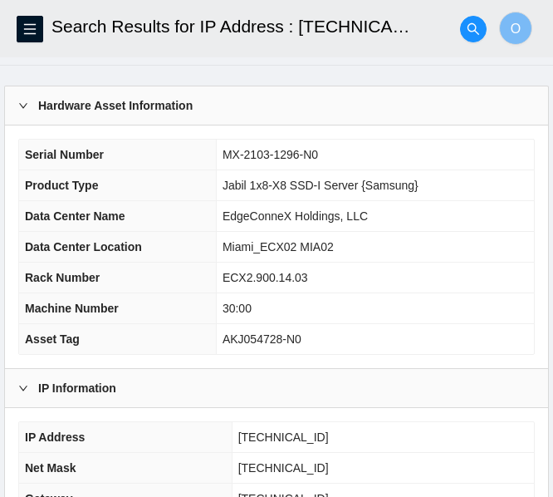
click at [31, 12] on header "Search Results for IP Address : 23.218.255.62 O" at bounding box center [276, 28] width 553 height 57
click at [32, 31] on icon "menu" at bounding box center [29, 28] width 13 height 13
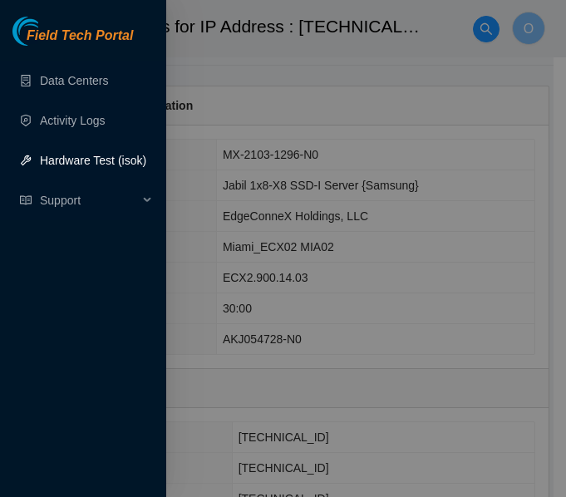
click at [79, 155] on link "Hardware Test (isok)" at bounding box center [93, 160] width 106 height 13
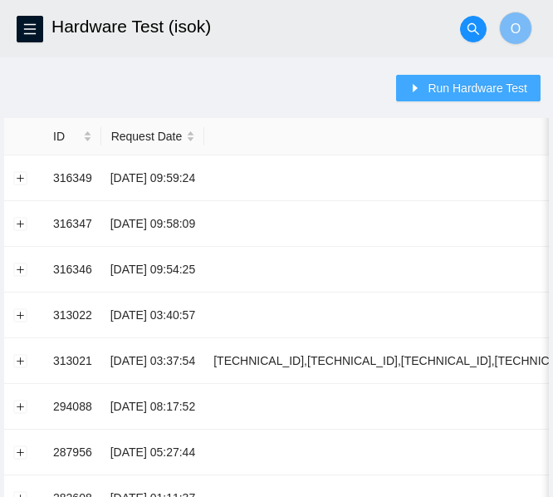
click at [496, 91] on span "Run Hardware Test" at bounding box center [478, 88] width 100 height 18
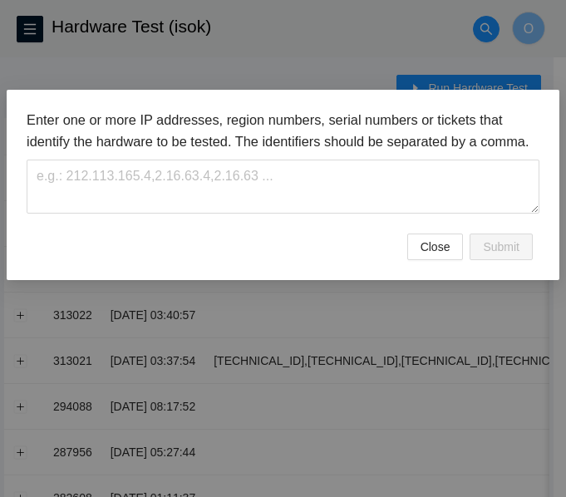
click at [174, 233] on div "Enter one or more IP addresses, region numbers, serial numbers or tickets that …" at bounding box center [283, 172] width 513 height 124
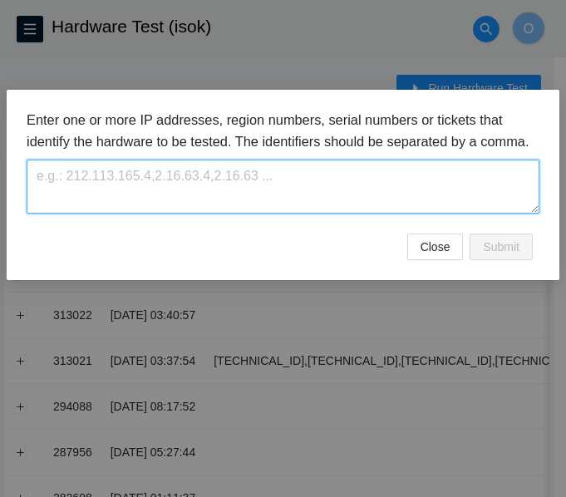
click at [209, 214] on textarea at bounding box center [283, 187] width 513 height 54
paste textarea "23.218.255.62"
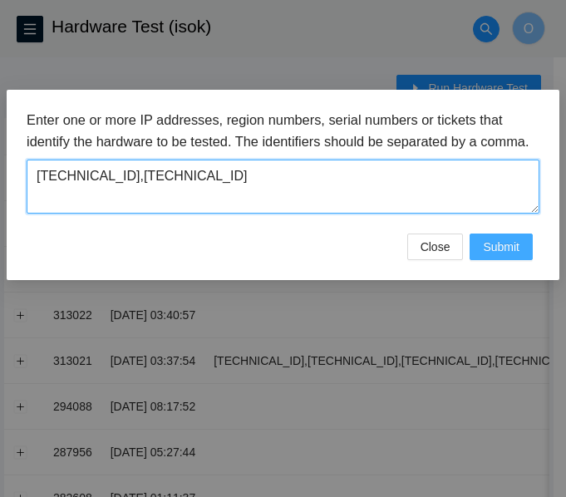
type textarea "23.218.255.62,23.218.255.63"
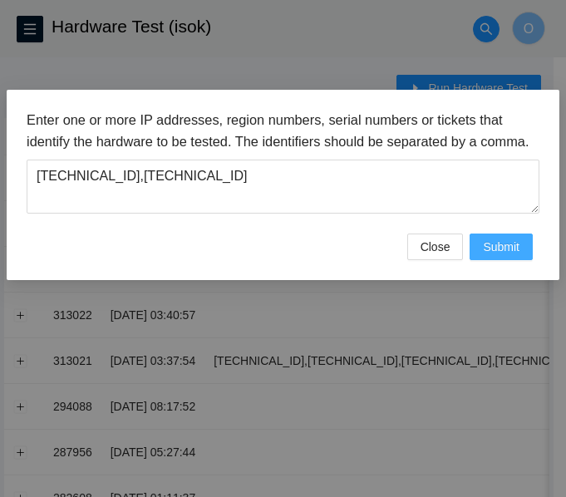
click at [509, 256] on span "Submit" at bounding box center [501, 247] width 37 height 18
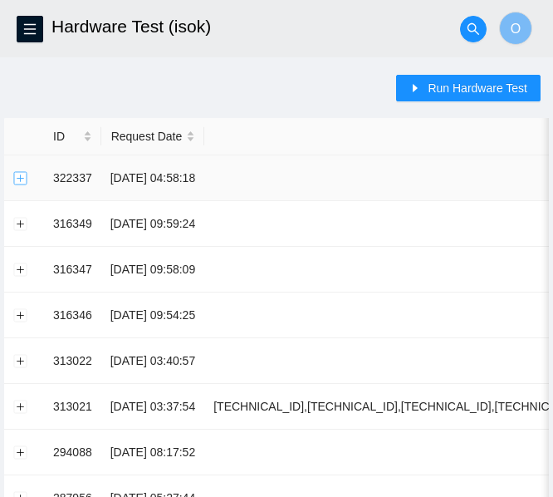
drag, startPoint x: 19, startPoint y: 178, endPoint x: -1, endPoint y: 61, distance: 118.8
click at [0, 61] on html "FTP Data Centers Activity Logs Hardware Test (isok) Support Hardware Test (isok…" at bounding box center [276, 248] width 553 height 497
click at [17, 179] on button "Expand row" at bounding box center [20, 177] width 13 height 13
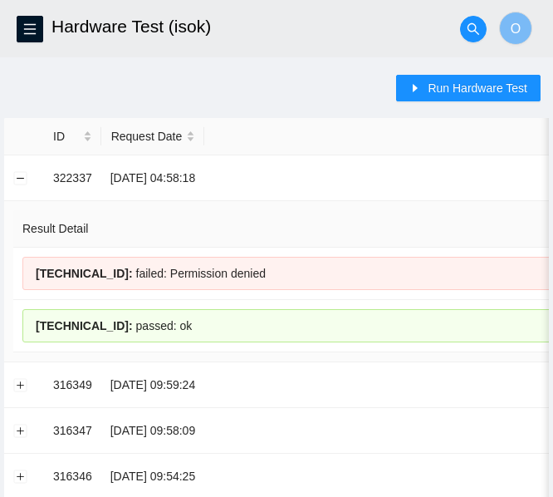
click at [289, 50] on h2 "Hardware Test (isok)" at bounding box center [234, 26] width 364 height 53
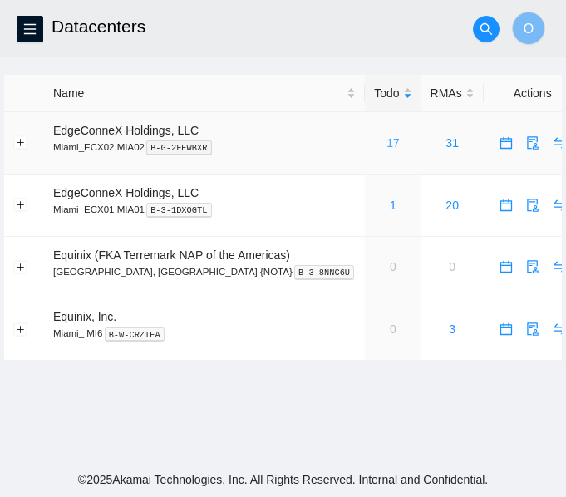
click at [386, 142] on link "17" at bounding box center [392, 142] width 13 height 13
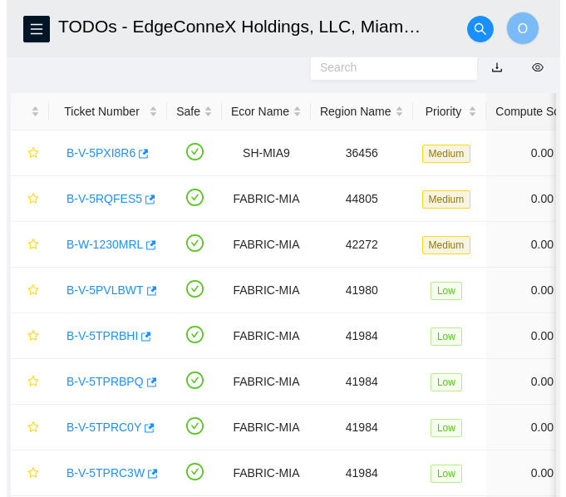
scroll to position [105, 0]
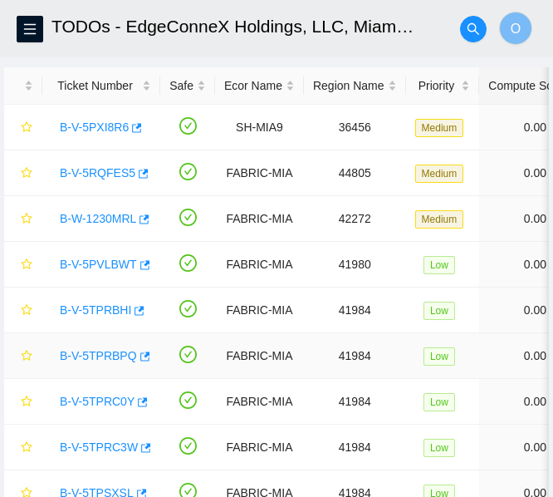
click at [110, 356] on link "B-V-5TPRBPQ" at bounding box center [98, 355] width 77 height 13
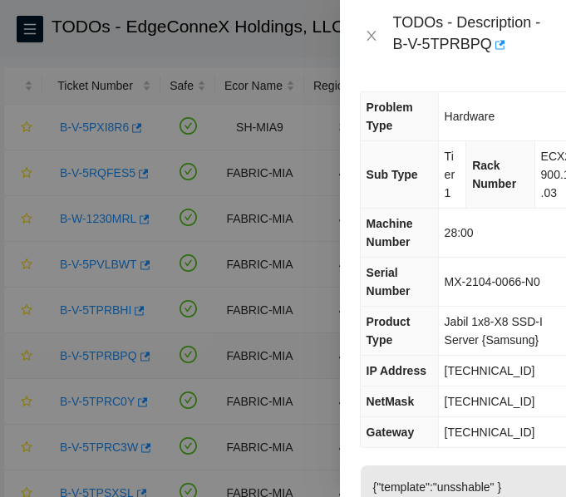
click at [110, 356] on div at bounding box center [283, 248] width 566 height 497
click at [486, 357] on td "[TECHNICAL_ID]" at bounding box center [511, 371] width 147 height 31
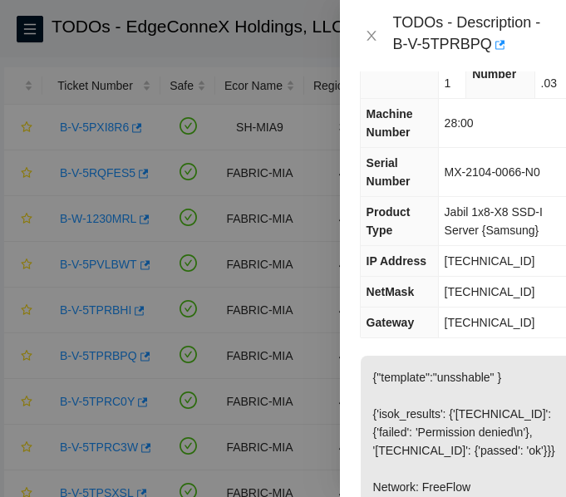
scroll to position [110, 0]
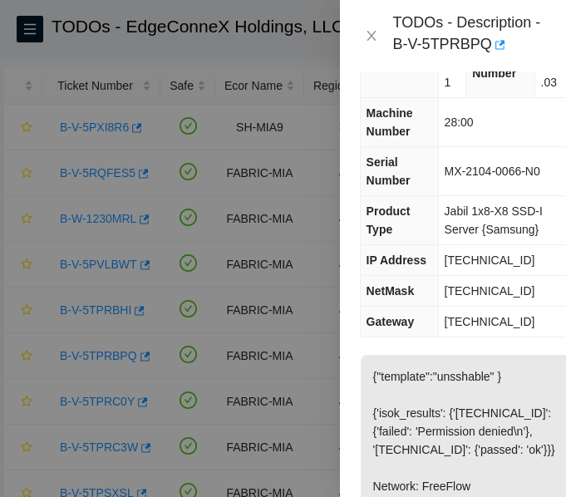
click at [472, 255] on span "[TECHNICAL_ID]" at bounding box center [489, 259] width 91 height 13
copy span "[TECHNICAL_ID]"
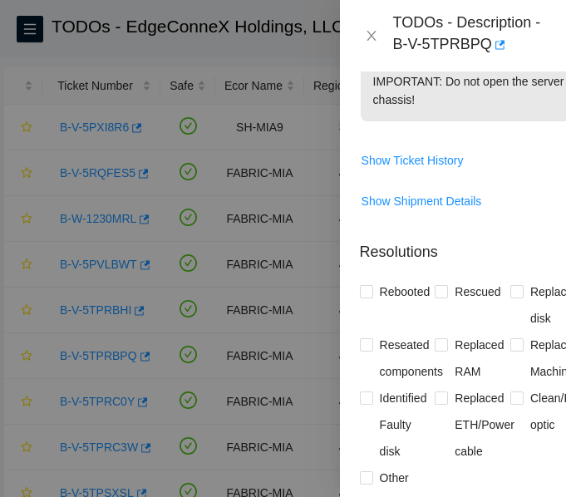
scroll to position [644, 0]
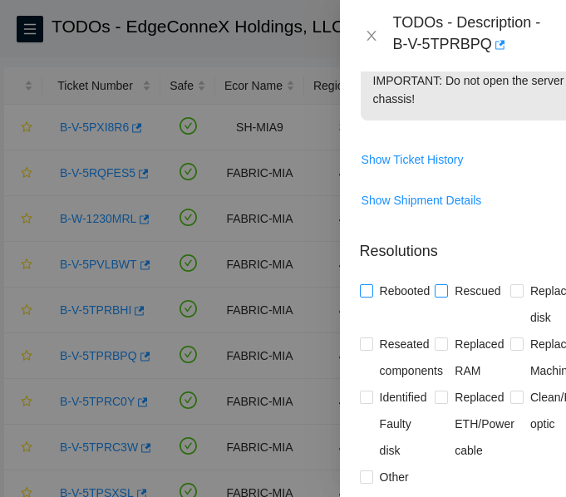
drag, startPoint x: 370, startPoint y: 341, endPoint x: 435, endPoint y: 346, distance: 65.0
click at [435, 346] on div "Rebooted Rescued Replaced disk Reseated components Replaced RAM Replaced Machin…" at bounding box center [473, 383] width 226 height 213
click at [435, 296] on input "Rescued" at bounding box center [441, 290] width 12 height 12
checkbox input "true"
click at [364, 296] on input "Rebooted" at bounding box center [366, 290] width 12 height 12
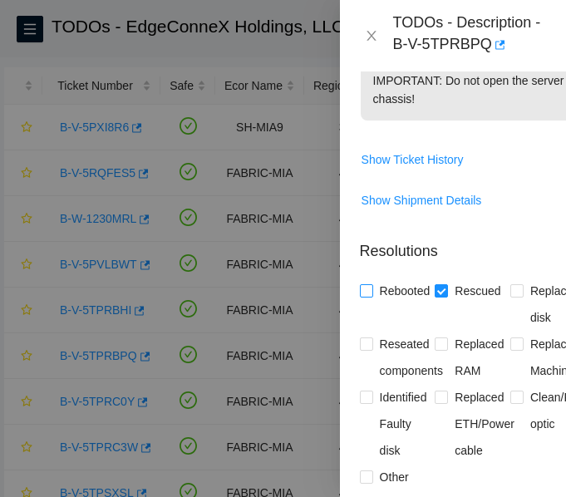
checkbox input "true"
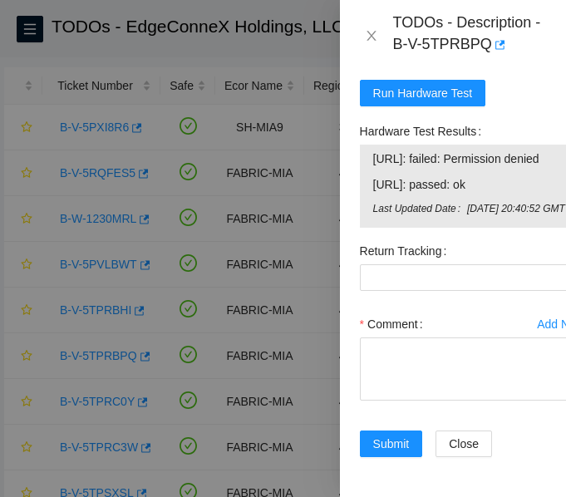
scroll to position [1153, 0]
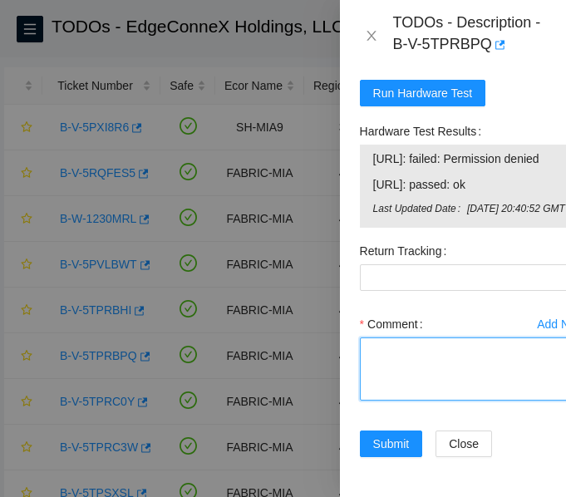
click at [419, 359] on textarea "Comment" at bounding box center [473, 368] width 226 height 63
paste textarea "-Verified ticket is safe to work on: YES -NOCC Authorized: YES -Located server …"
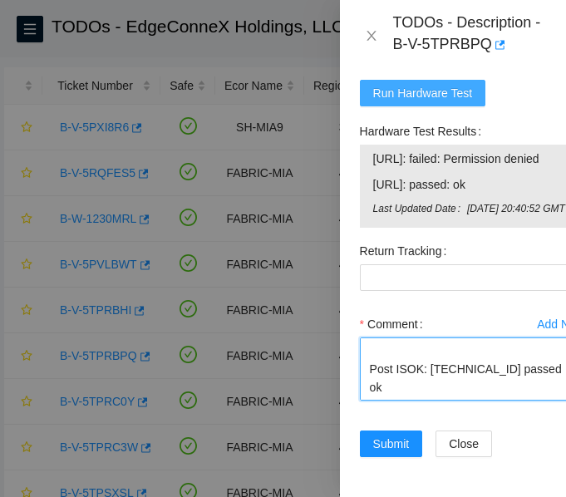
scroll to position [1110, 0]
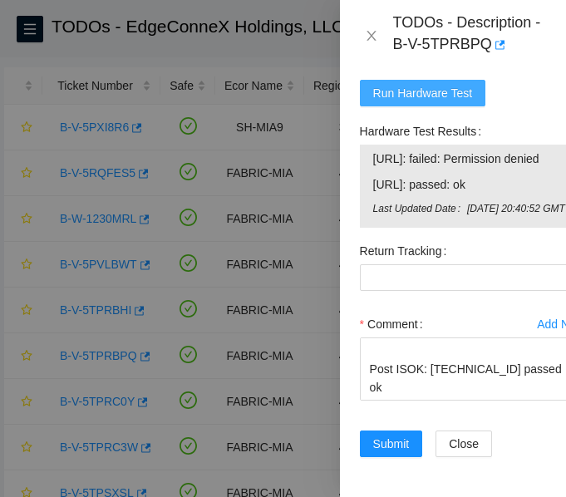
click at [415, 102] on span "Run Hardware Test" at bounding box center [423, 93] width 100 height 18
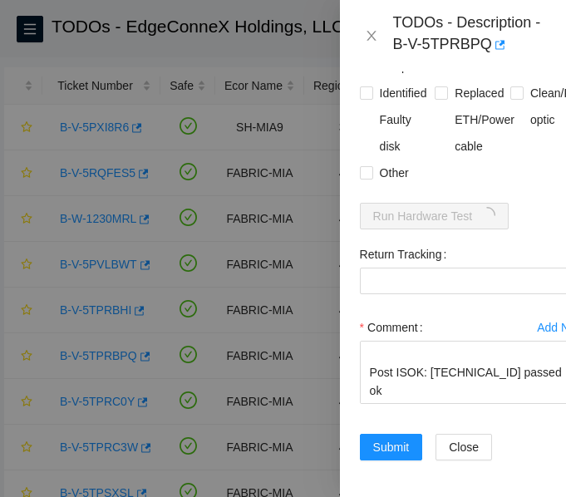
scroll to position [1031, 0]
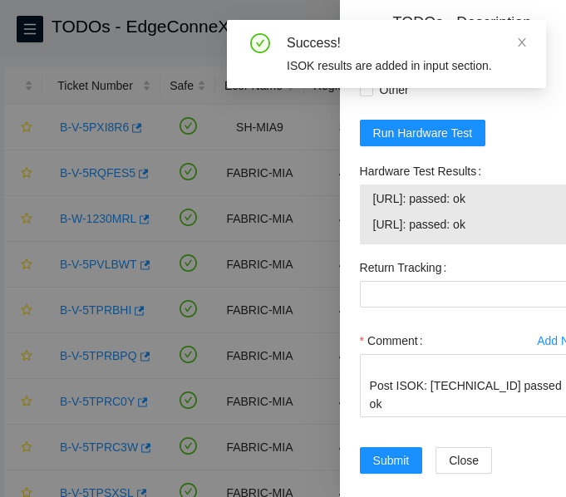
drag, startPoint x: 367, startPoint y: 257, endPoint x: 504, endPoint y: 277, distance: 138.5
click at [504, 244] on div "[URL]: passed: ok [URL]: passed: ok" at bounding box center [473, 214] width 226 height 60
copy tbody "[URL]: passed: ok [URL]: passed: ok"
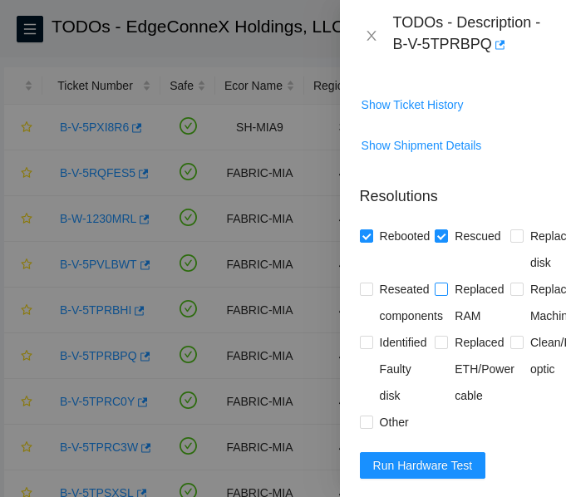
scroll to position [1114, 0]
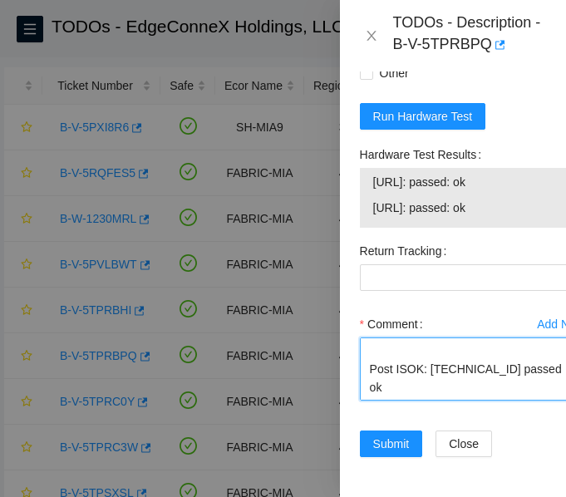
drag, startPoint x: 428, startPoint y: 359, endPoint x: 548, endPoint y: 371, distance: 121.0
click at [548, 371] on textarea "-Verified ticket is safe to work on: YES -NOCC Authorized: YES -Located server …" at bounding box center [473, 368] width 226 height 63
click at [382, 376] on textarea "-Verified ticket is safe to work on: YES -NOCC Authorized: YES -Located server …" at bounding box center [473, 368] width 226 height 63
paste textarea "[URL]: passed: ok [URL]: passed: ok"
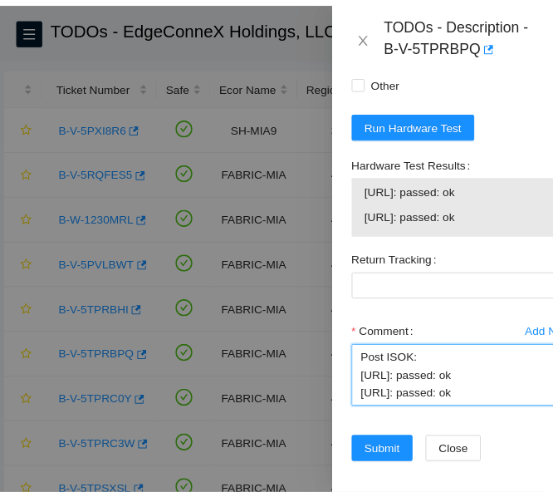
scroll to position [1127, 0]
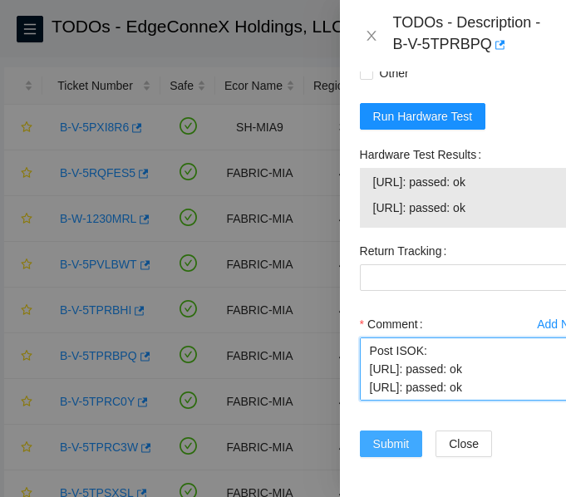
type textarea "-Verified ticket is safe to work on: YES -NOCC Authorized: YES -Located server …"
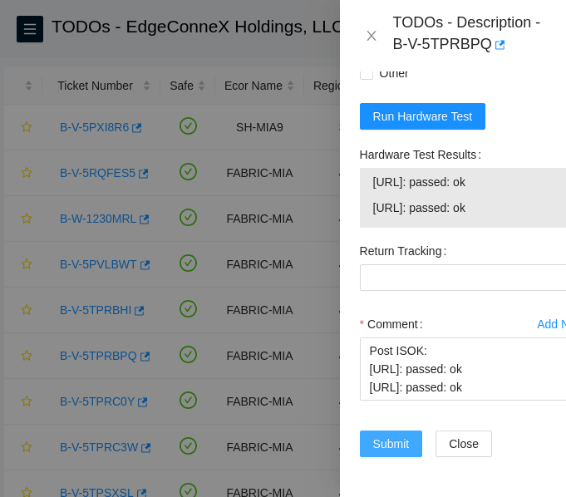
click at [387, 435] on span "Submit" at bounding box center [391, 444] width 37 height 18
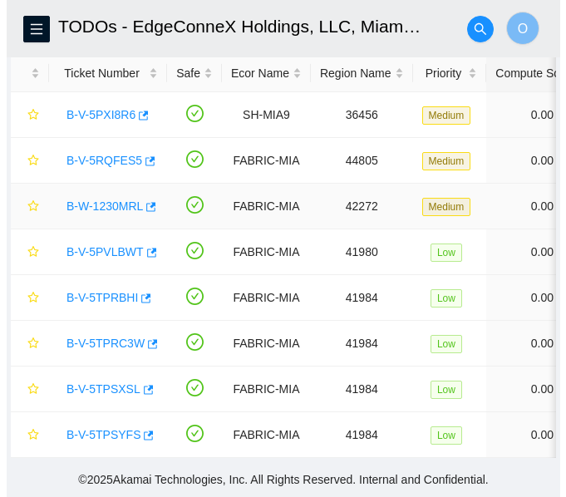
scroll to position [130, 0]
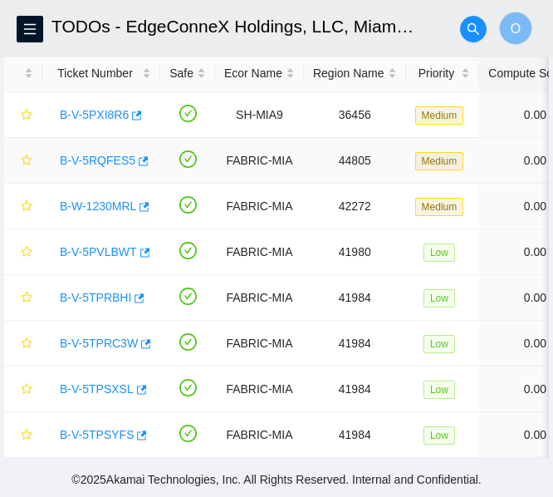
click at [93, 154] on link "B-V-5RQFES5" at bounding box center [98, 160] width 76 height 13
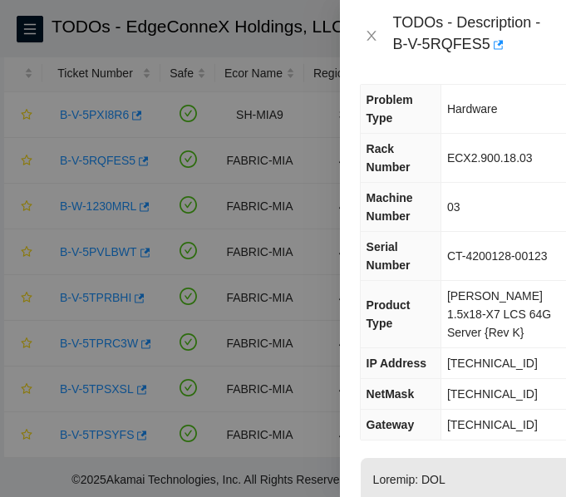
scroll to position [0, 0]
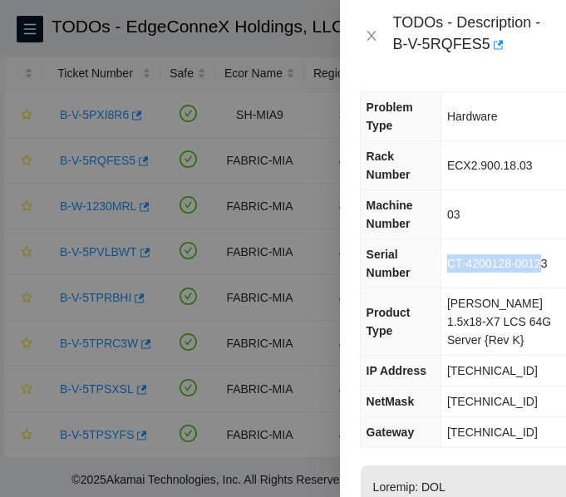
drag, startPoint x: 451, startPoint y: 241, endPoint x: 547, endPoint y: 248, distance: 95.8
click at [547, 248] on td "CT-4200128-00123" at bounding box center [512, 263] width 144 height 49
click at [547, 239] on td "CT-4200128-00123" at bounding box center [512, 263] width 144 height 49
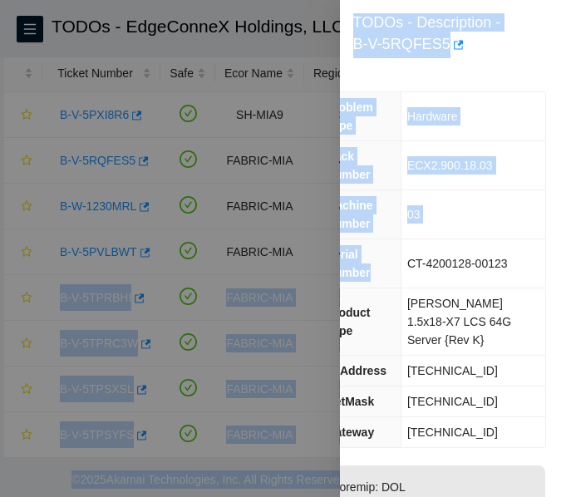
scroll to position [0, 15]
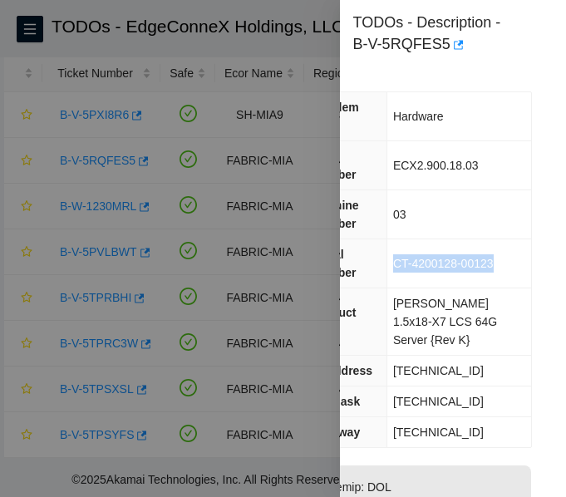
drag, startPoint x: 452, startPoint y: 244, endPoint x: 503, endPoint y: 246, distance: 51.5
click at [503, 246] on td "CT-4200128-00123" at bounding box center [458, 263] width 144 height 49
copy span "CT-4200128-00123"
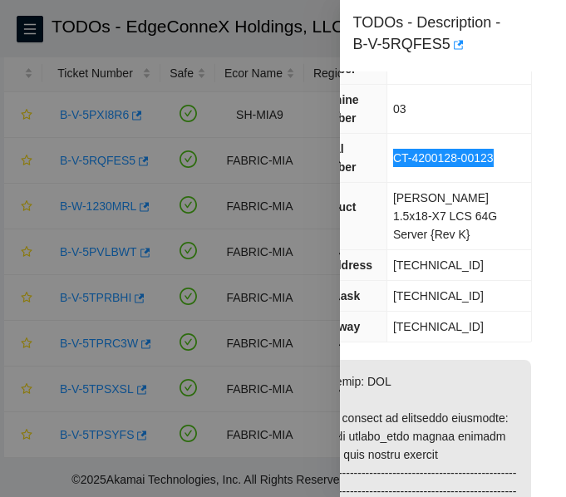
scroll to position [249, 15]
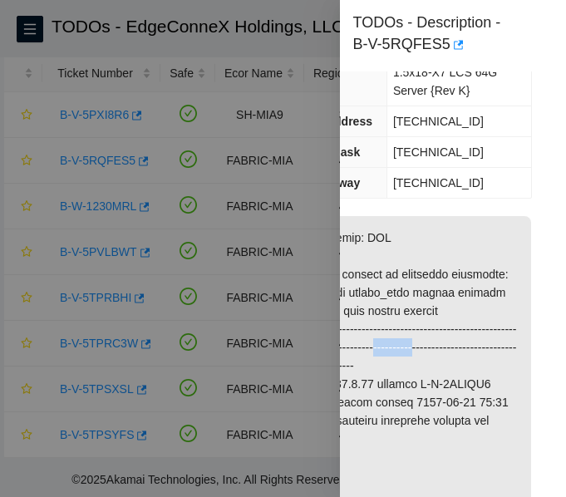
drag, startPoint x: 433, startPoint y: 331, endPoint x: 299, endPoint y: 153, distance: 222.5
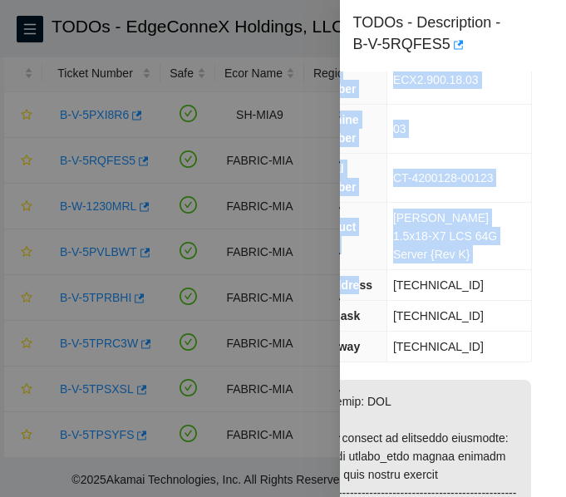
scroll to position [4, 15]
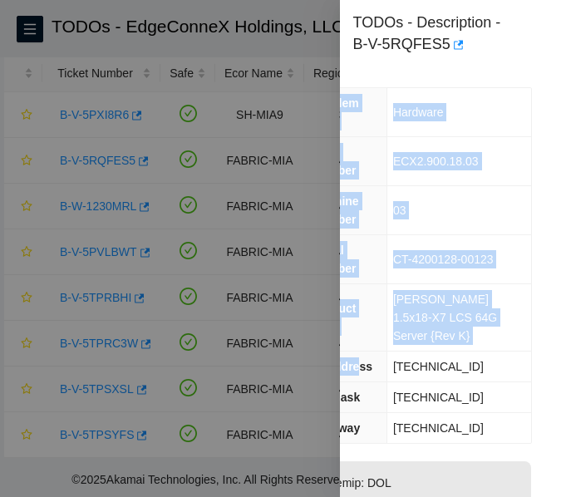
drag, startPoint x: 356, startPoint y: 77, endPoint x: 533, endPoint y: 82, distance: 177.0
click at [533, 82] on div "Problem Type Hardware Rack Number ECX2.900.18.03 Machine Number 03 Serial Numbe…" at bounding box center [433, 283] width 266 height 425
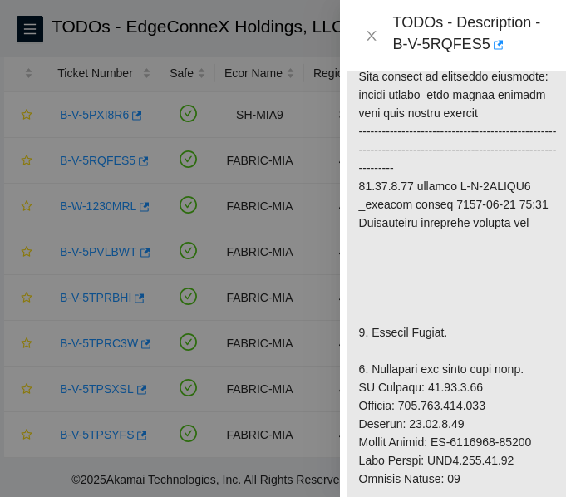
scroll to position [669, 15]
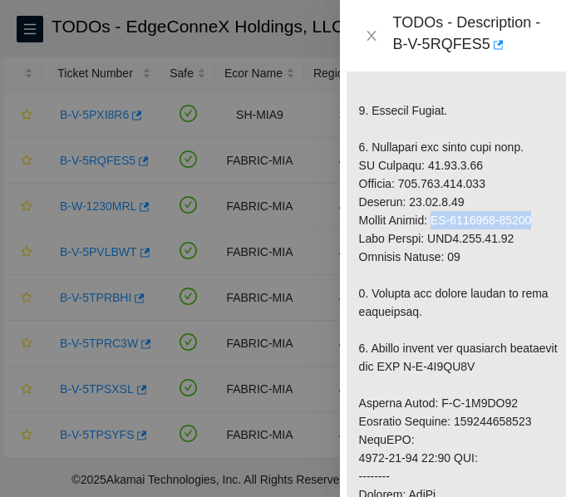
drag, startPoint x: 435, startPoint y: 204, endPoint x: 543, endPoint y: 202, distance: 108.0
click at [543, 202] on p at bounding box center [458, 393] width 224 height 1195
copy p "CT-4210112-00005"
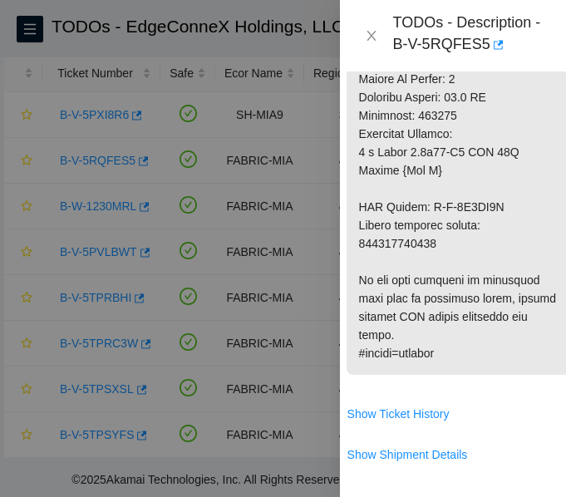
scroll to position [1250, 15]
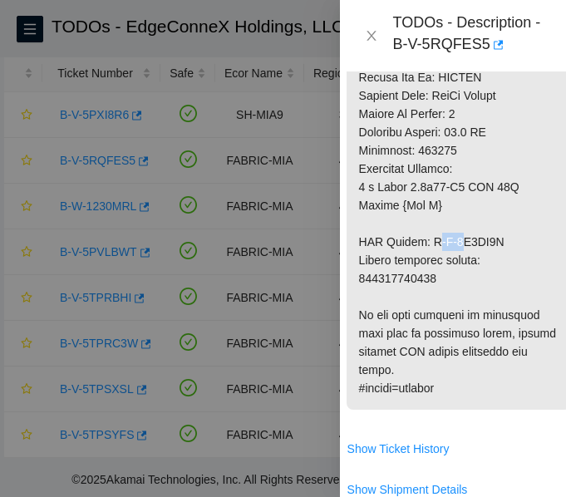
drag, startPoint x: 430, startPoint y: 220, endPoint x: 456, endPoint y: 222, distance: 26.6
drag, startPoint x: 427, startPoint y: 222, endPoint x: 483, endPoint y: 221, distance: 55.7
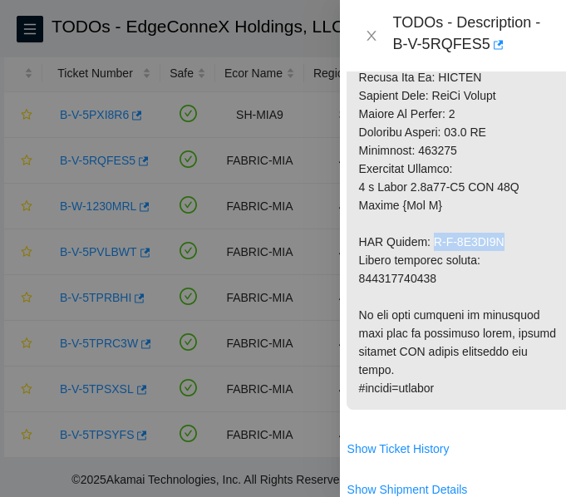
copy p "B-V-5S4RP2A"
copy p "417328421029"
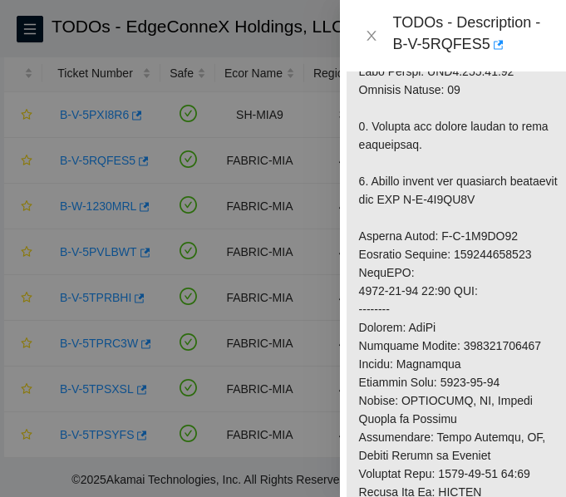
scroll to position [835, 15]
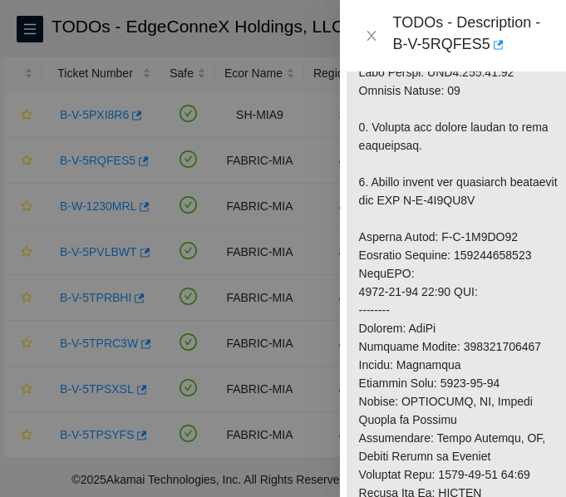
click at [498, 243] on p at bounding box center [458, 227] width 224 height 1195
copy p "417328421018"
drag, startPoint x: 392, startPoint y: 42, endPoint x: 482, endPoint y: 47, distance: 89.8
click at [482, 47] on div "TODOs - Description - B-V-5RQFES5" at bounding box center [469, 35] width 153 height 45
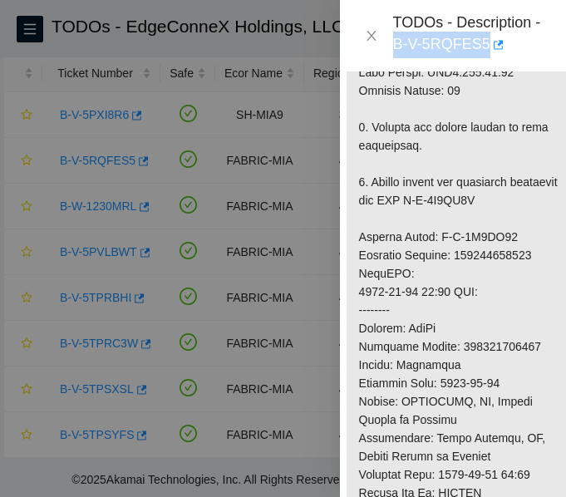
copy div "B-V-5RQFES5"
drag, startPoint x: 512, startPoint y: 42, endPoint x: 546, endPoint y: 33, distance: 35.3
click at [512, 42] on div "TODOs - Description - B-V-5RQFES5" at bounding box center [469, 35] width 153 height 45
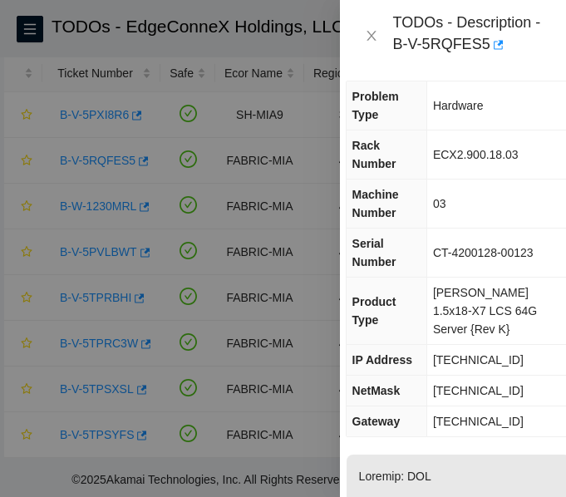
scroll to position [0, 15]
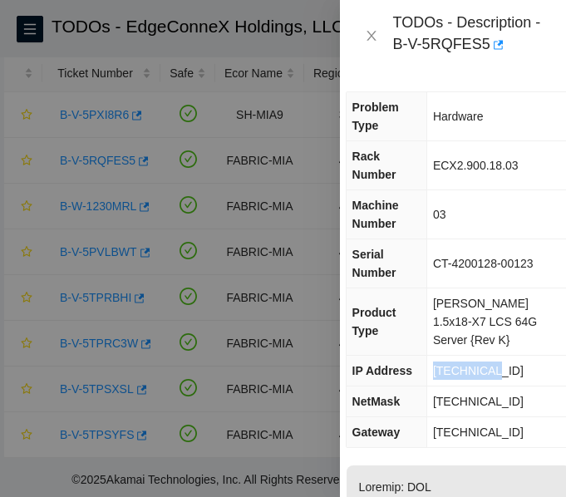
drag, startPoint x: 494, startPoint y: 329, endPoint x: 436, endPoint y: 331, distance: 58.2
click at [436, 356] on td "[TECHNICAL_ID]" at bounding box center [498, 371] width 144 height 31
copy span "[TECHNICAL_ID]"
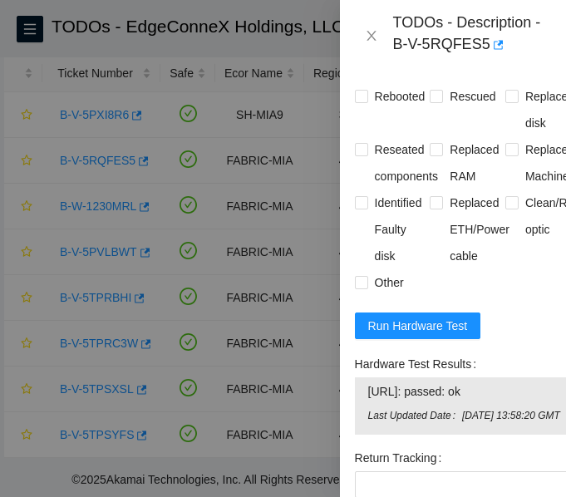
scroll to position [1736, 5]
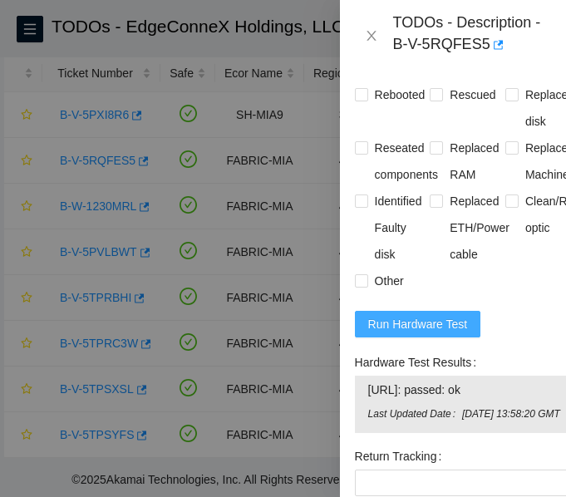
click at [424, 315] on span "Run Hardware Test" at bounding box center [418, 324] width 100 height 18
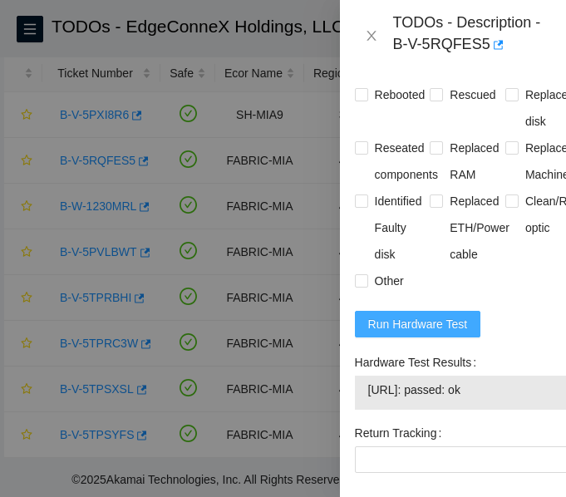
click at [424, 315] on span "Run Hardware Test" at bounding box center [418, 324] width 100 height 18
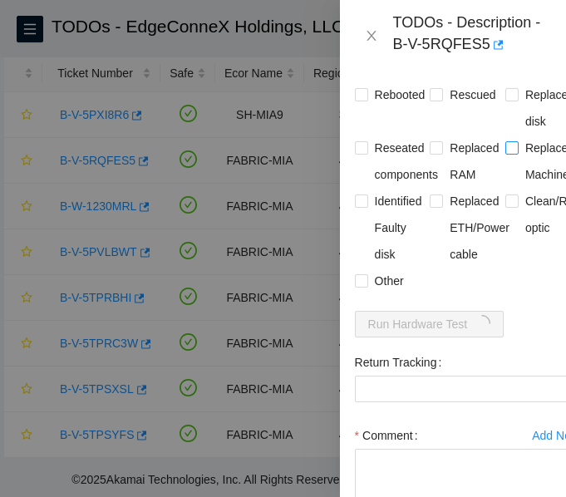
click at [508, 141] on span at bounding box center [511, 147] width 13 height 13
click at [508, 141] on input "Replaced Machine" at bounding box center [511, 147] width 12 height 12
checkbox input "true"
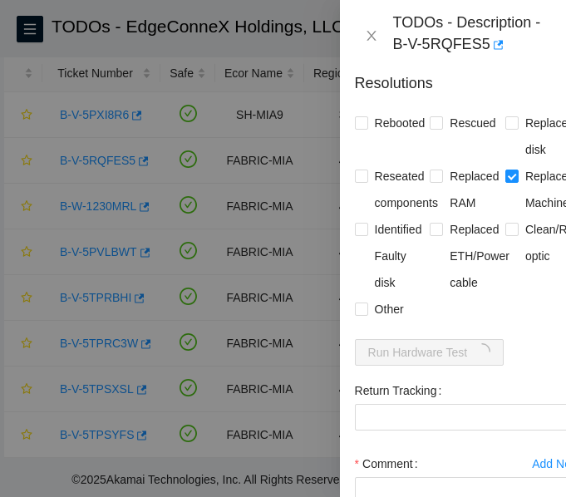
scroll to position [1704, 5]
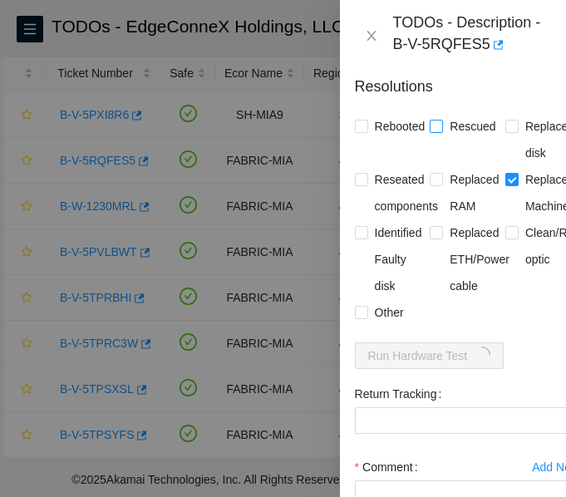
click at [433, 120] on input "Rescued" at bounding box center [436, 126] width 12 height 12
checkbox input "true"
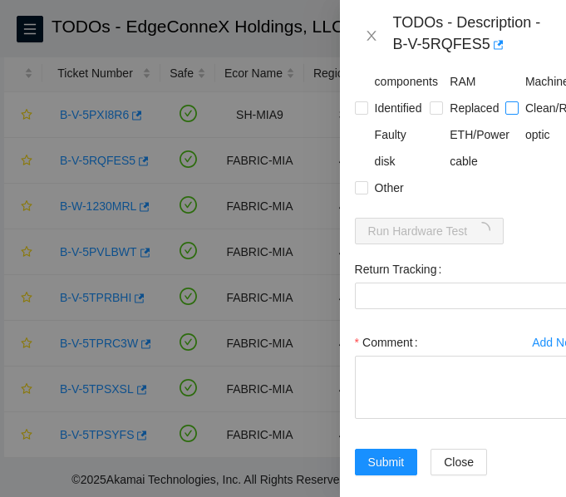
scroll to position [1854, 5]
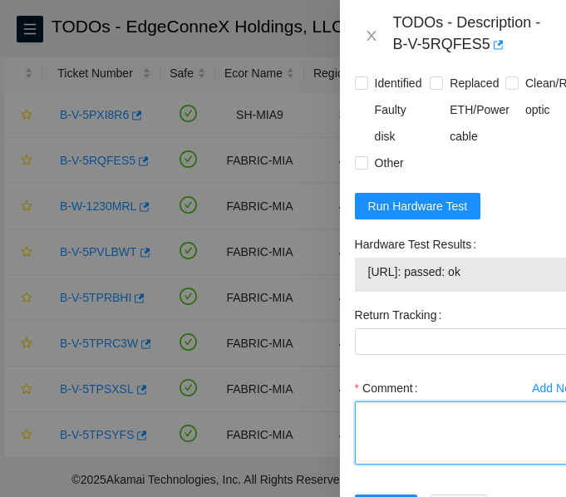
click at [448, 413] on textarea "Comment" at bounding box center [468, 432] width 226 height 63
paste textarea "Verified ticket is safe to work on: YES NOCC Authorized: YES Located server con…"
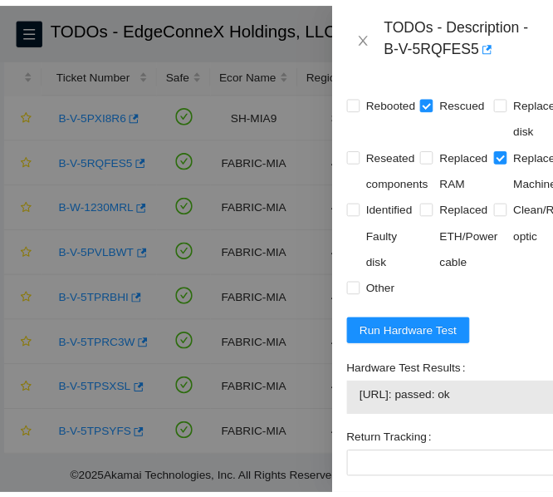
scroll to position [1924, 5]
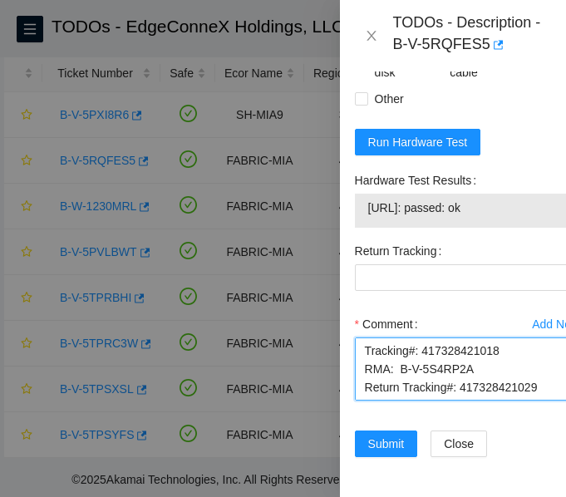
type textarea "Verified ticket is safe to work on: YES NOCC Authorized: YES Located server con…"
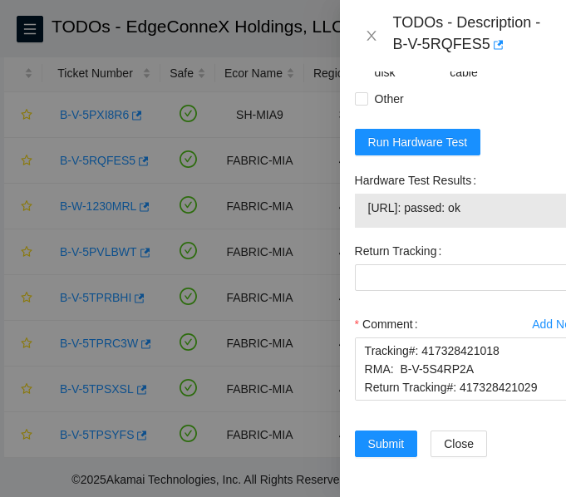
click at [388, 437] on div "Submit" at bounding box center [386, 453] width 76 height 47
drag, startPoint x: 393, startPoint y: 421, endPoint x: 377, endPoint y: 385, distance: 39.8
click at [377, 385] on form "Resolutions Rebooted Rescued Replaced disk Reseated components Replaced RAM Rep…" at bounding box center [468, 163] width 226 height 628
click at [388, 435] on span "Submit" at bounding box center [386, 444] width 37 height 18
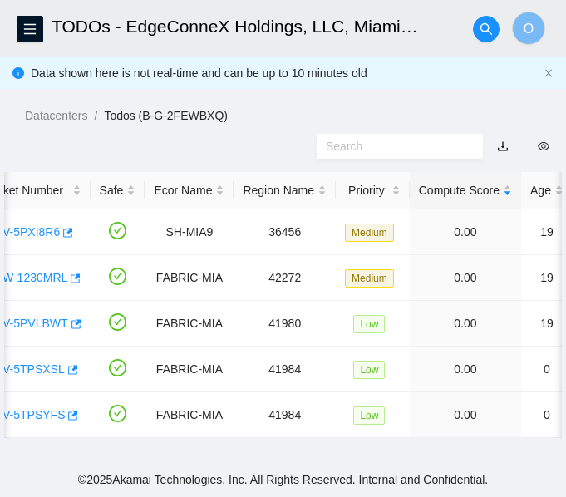
scroll to position [0, 68]
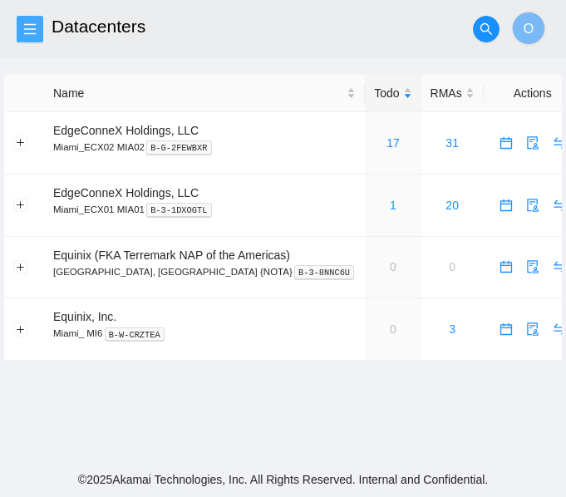
click at [36, 30] on icon "menu" at bounding box center [29, 28] width 13 height 13
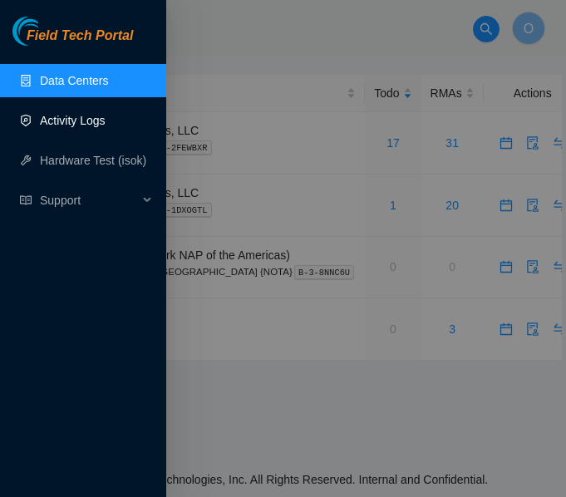
click at [79, 121] on link "Activity Logs" at bounding box center [73, 120] width 66 height 13
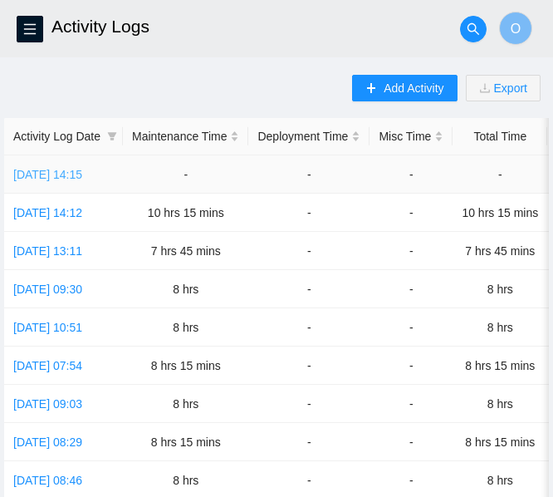
click at [77, 175] on link "[DATE] 14:15" at bounding box center [47, 174] width 69 height 13
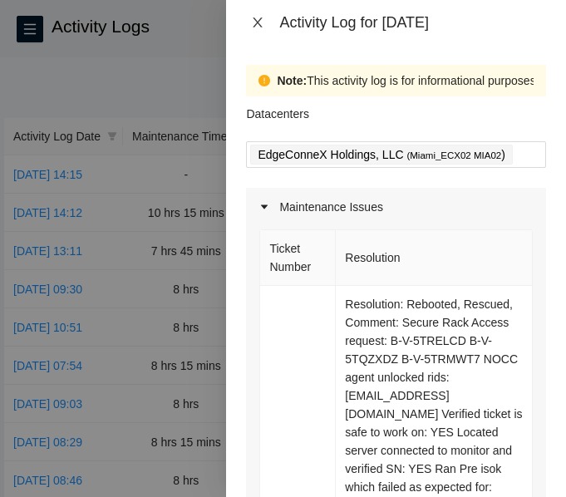
click at [260, 17] on icon "close" at bounding box center [257, 22] width 13 height 13
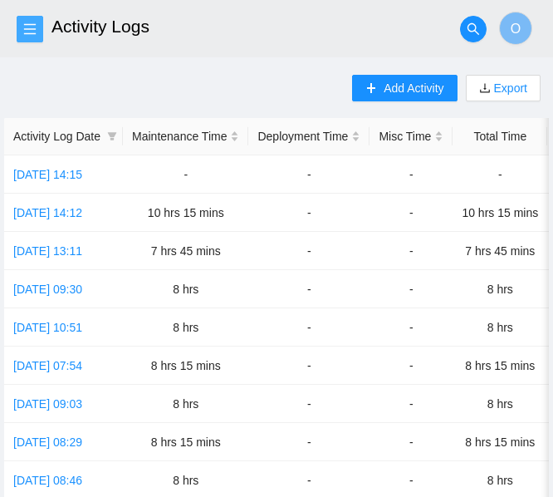
click at [30, 32] on icon "menu" at bounding box center [29, 28] width 13 height 13
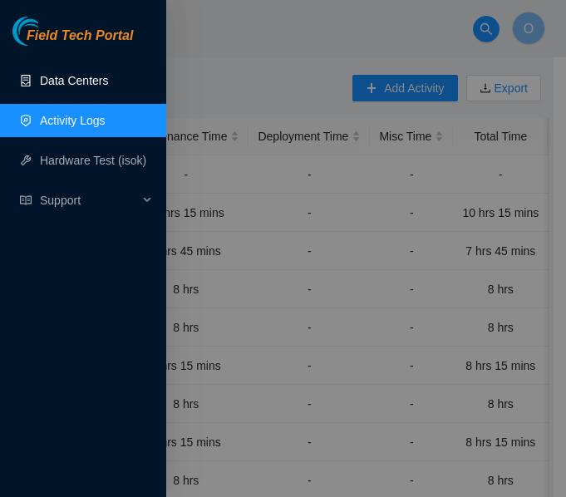
click at [62, 78] on link "Data Centers" at bounding box center [74, 80] width 68 height 13
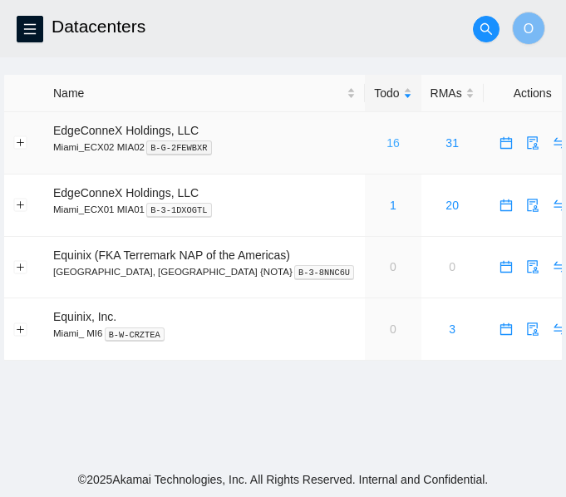
click at [386, 145] on link "16" at bounding box center [392, 142] width 13 height 13
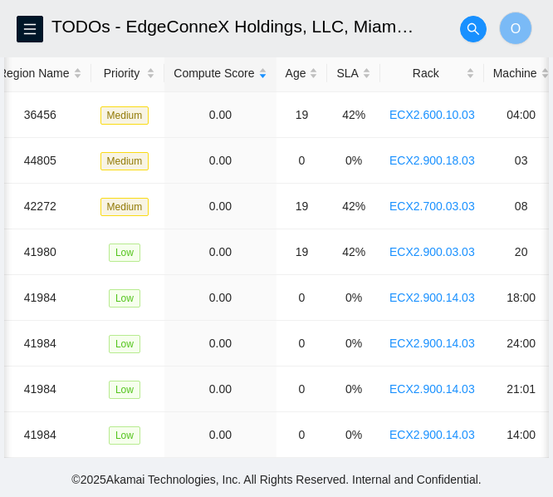
scroll to position [0, 328]
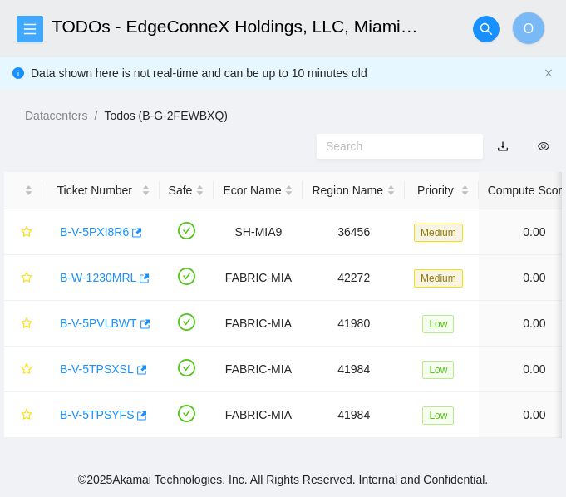
click at [35, 31] on icon "menu" at bounding box center [29, 28] width 13 height 13
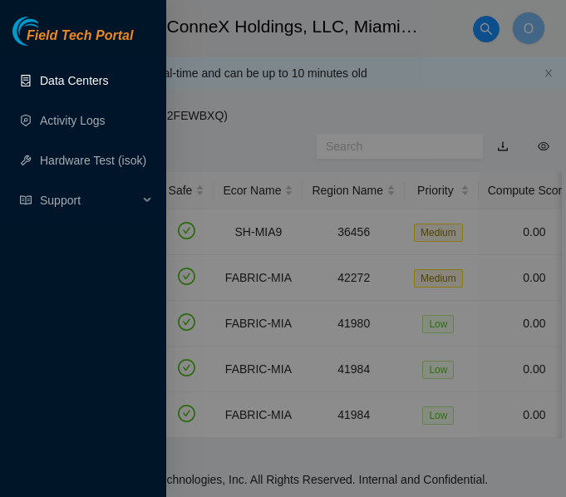
click at [71, 76] on link "Data Centers" at bounding box center [74, 80] width 68 height 13
